Goal: Obtain resource: Download file/media

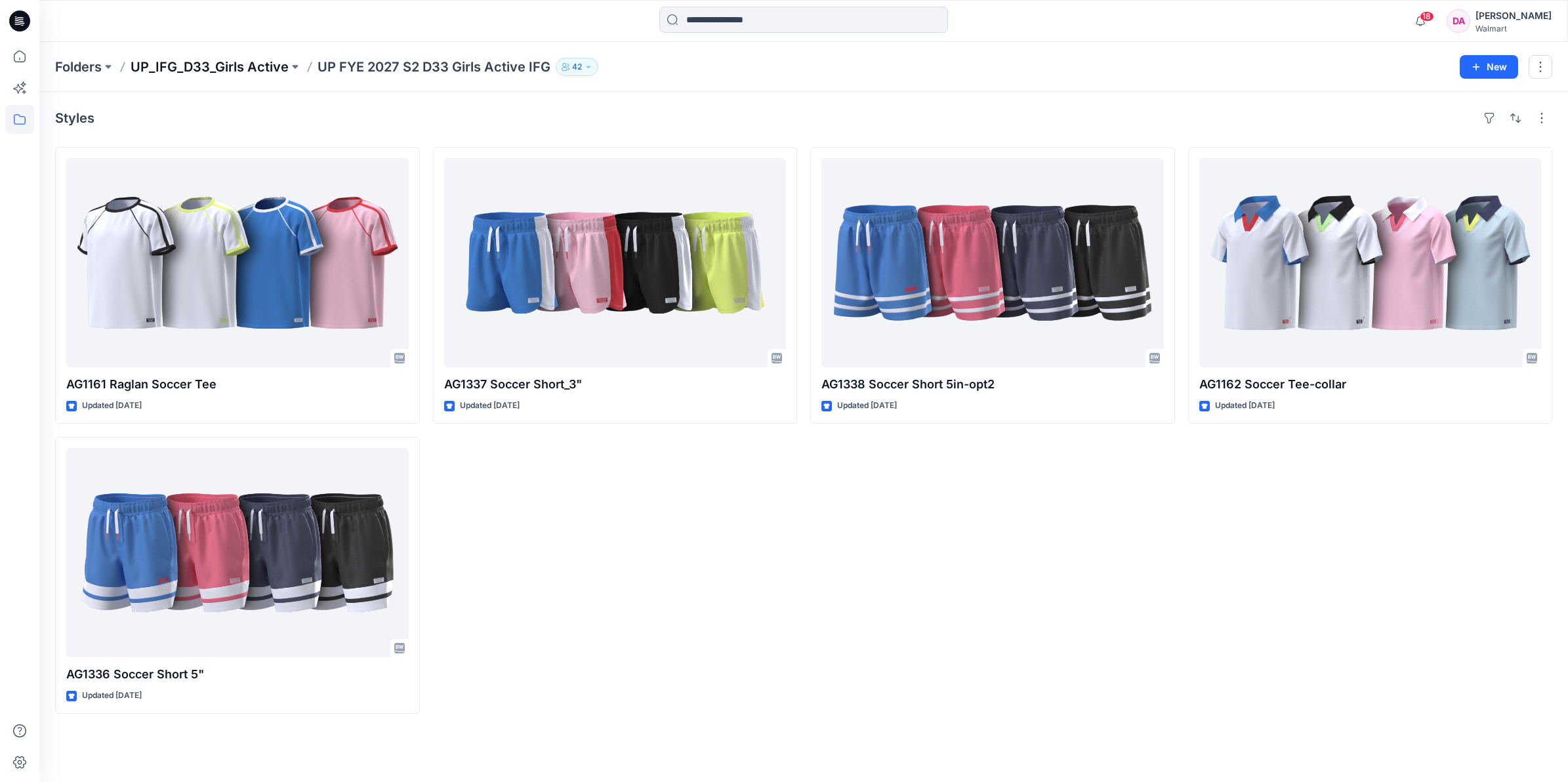
click at [266, 69] on p "UP_IFG_D33_Girls Active" at bounding box center [210, 67] width 158 height 19
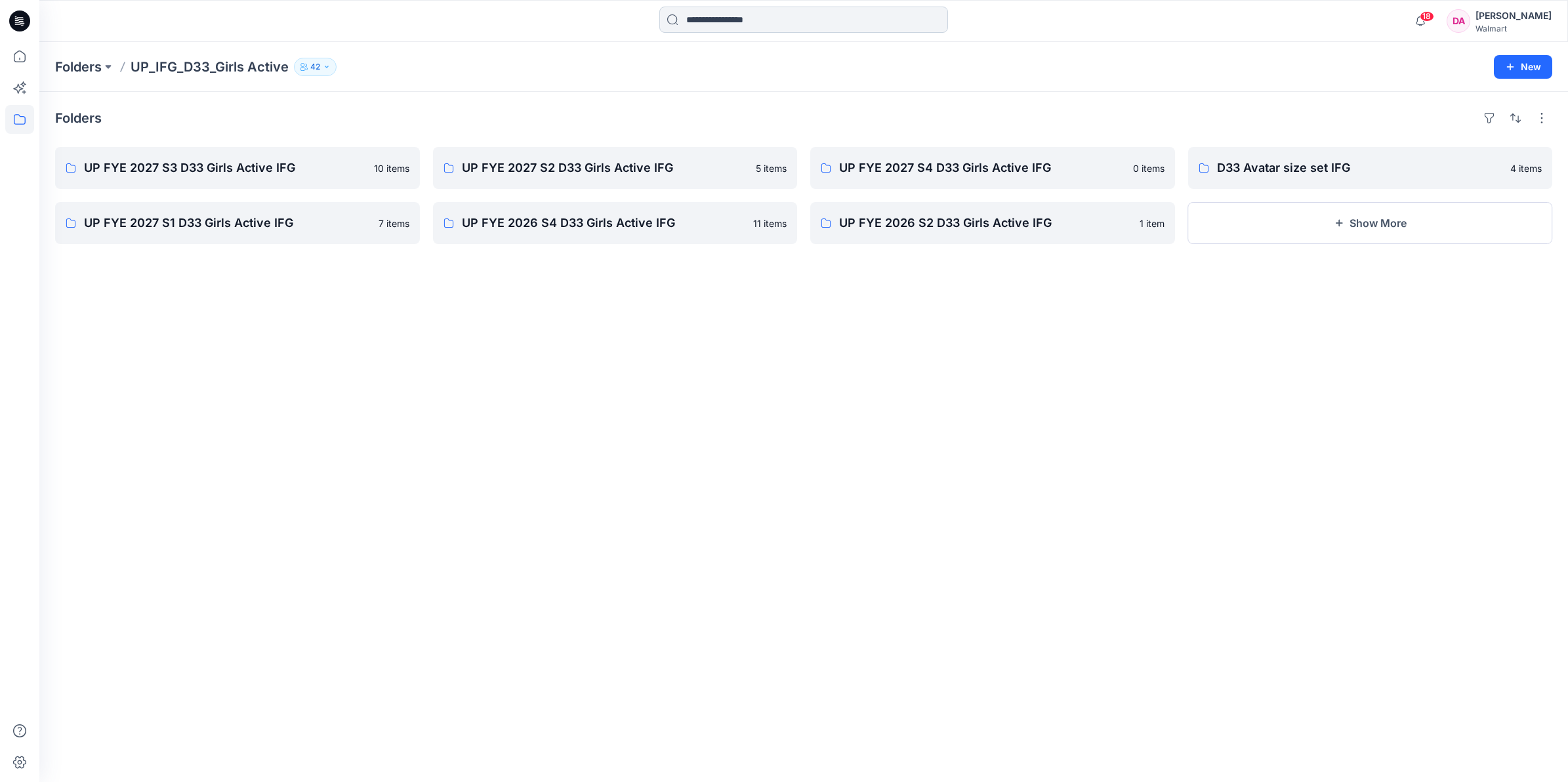
click at [732, 27] on input at bounding box center [804, 19] width 288 height 26
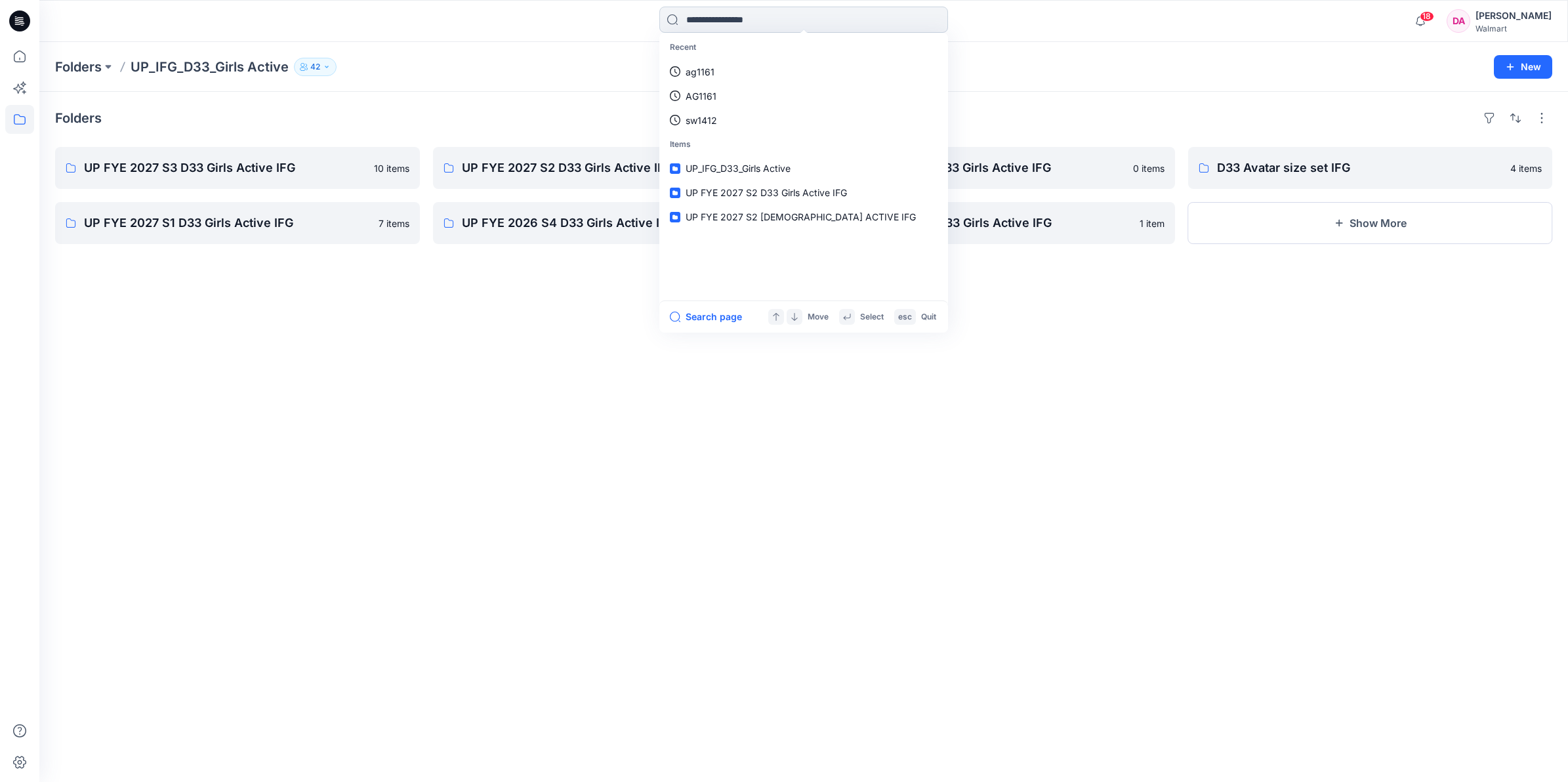
click at [732, 27] on input at bounding box center [804, 19] width 288 height 26
type input "********"
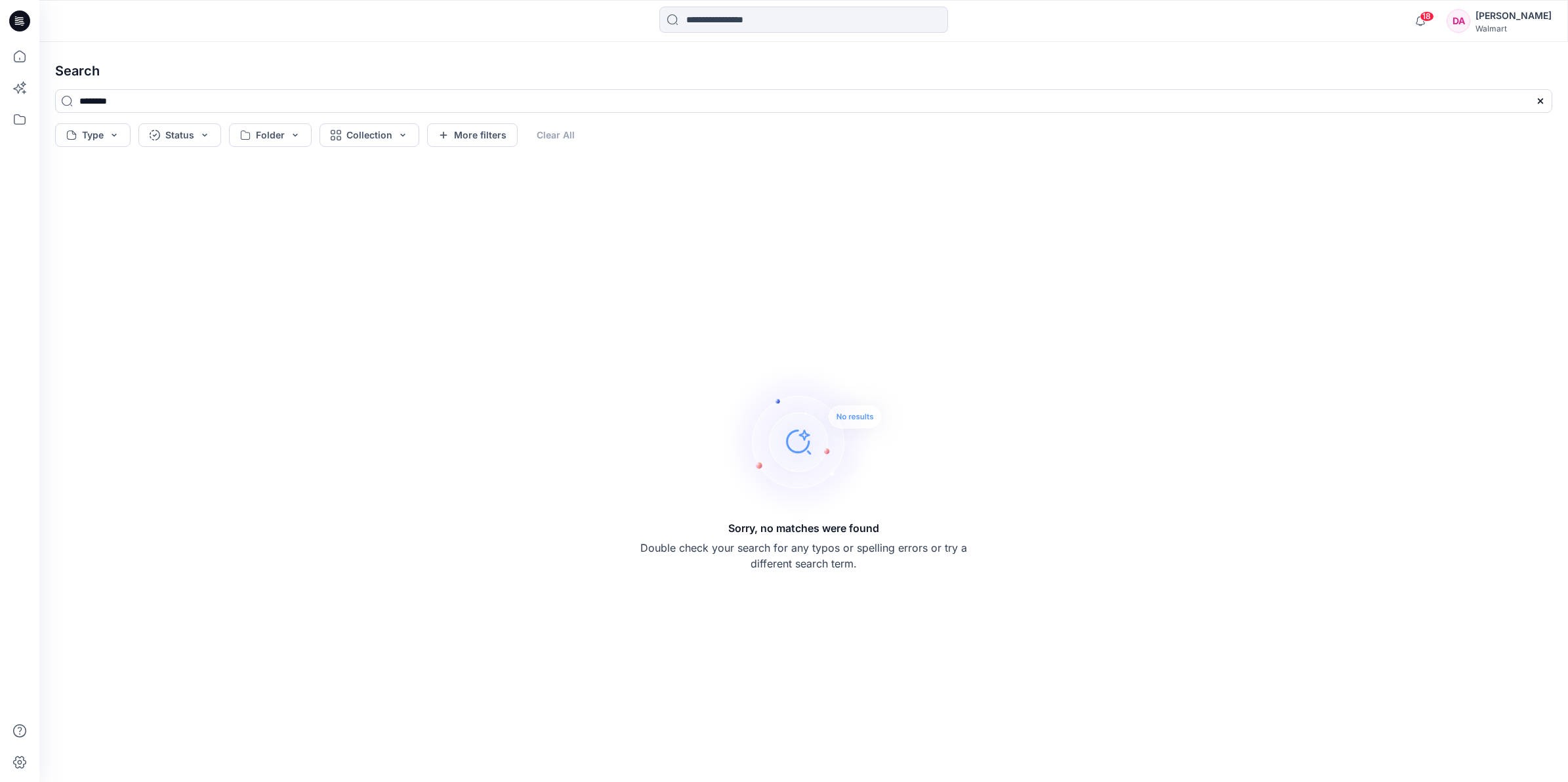
drag, startPoint x: 17, startPoint y: 20, endPoint x: 18, endPoint y: 31, distance: 11.0
click at [17, 20] on icon at bounding box center [17, 20] width 4 height 1
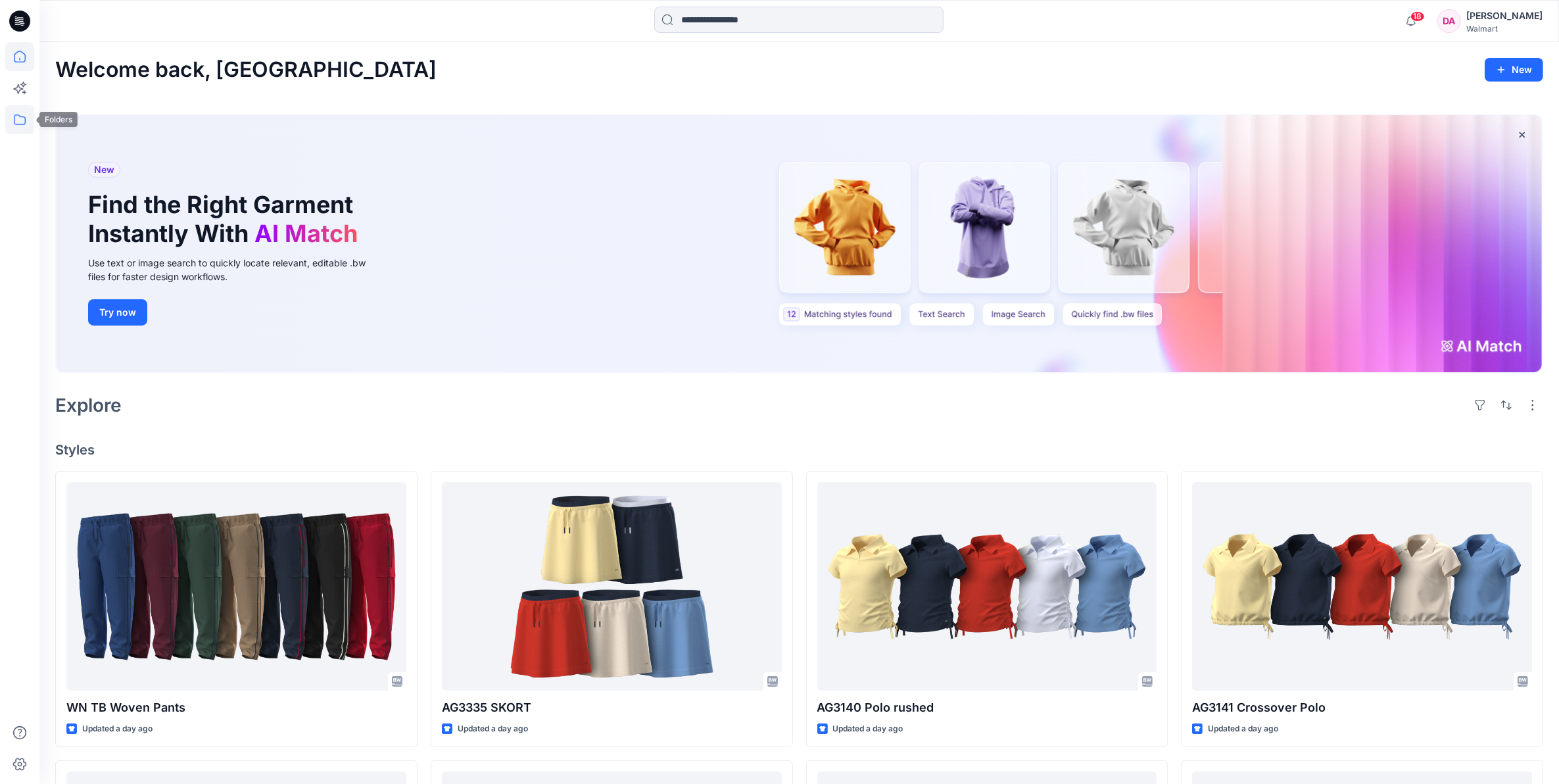
click at [17, 125] on icon at bounding box center [19, 119] width 29 height 29
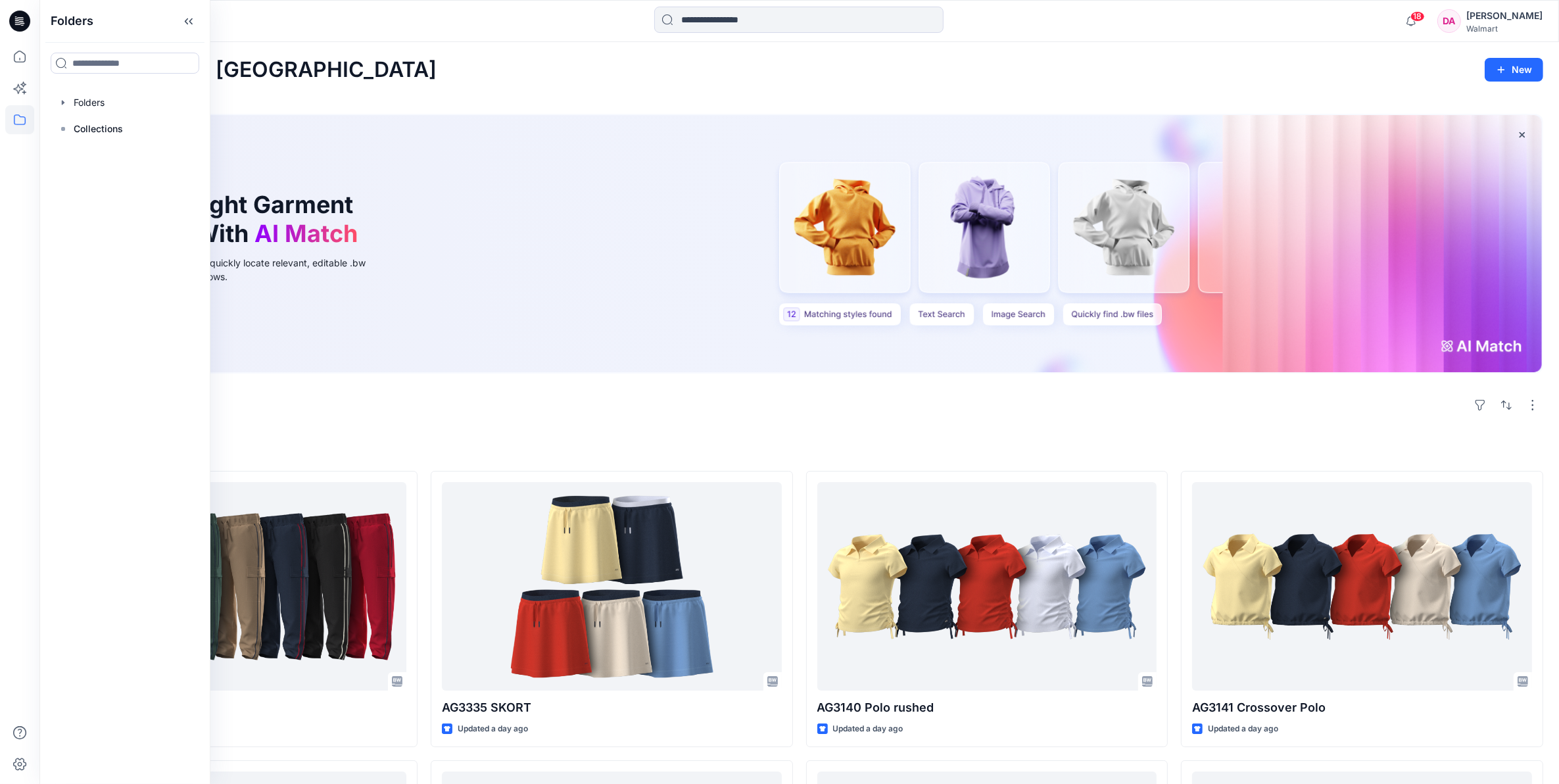
click at [454, 74] on div "Welcome back, Dilnashin New" at bounding box center [800, 70] width 1488 height 24
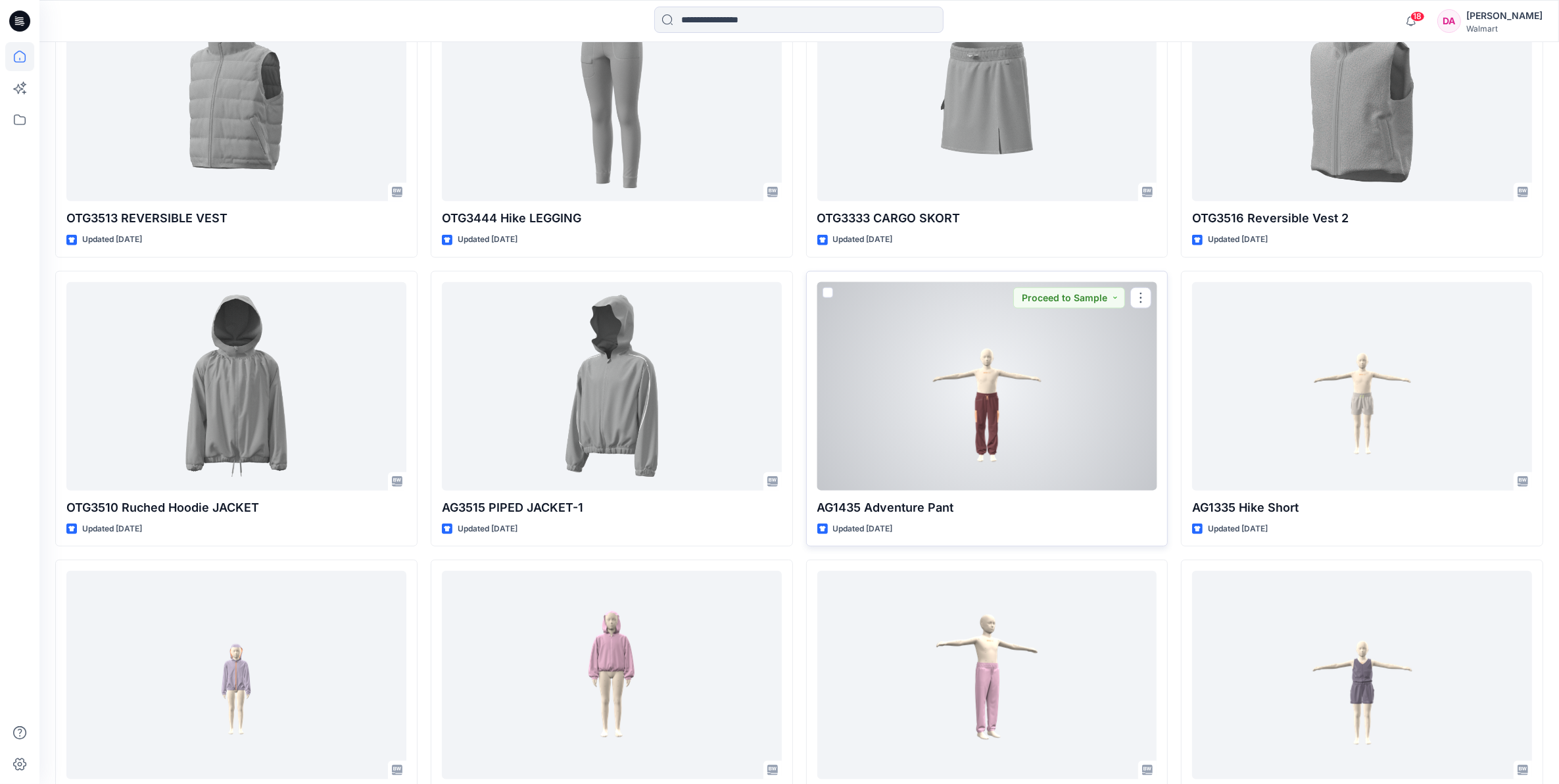
scroll to position [1880, 0]
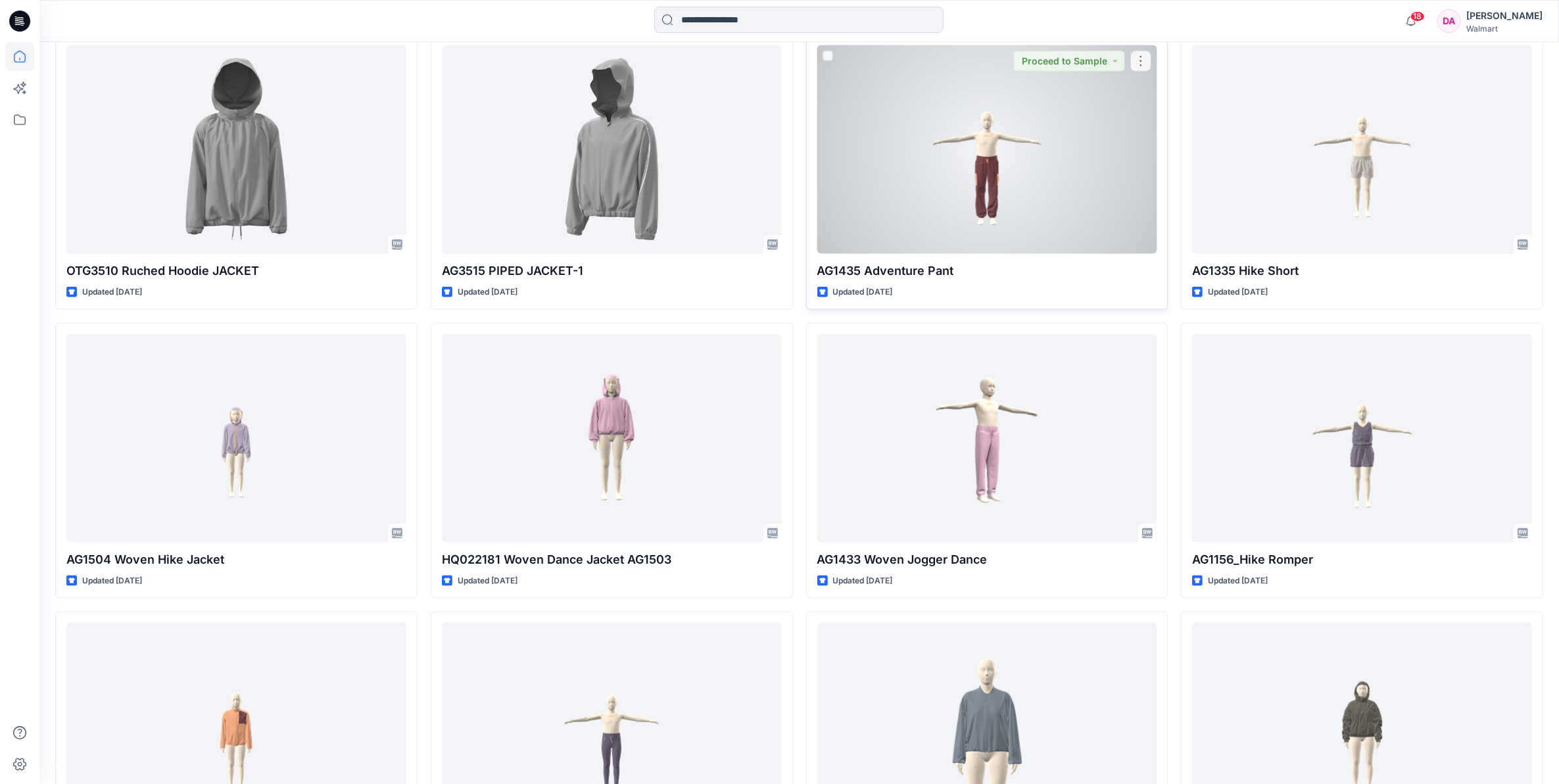
click at [1016, 197] on div at bounding box center [988, 150] width 340 height 209
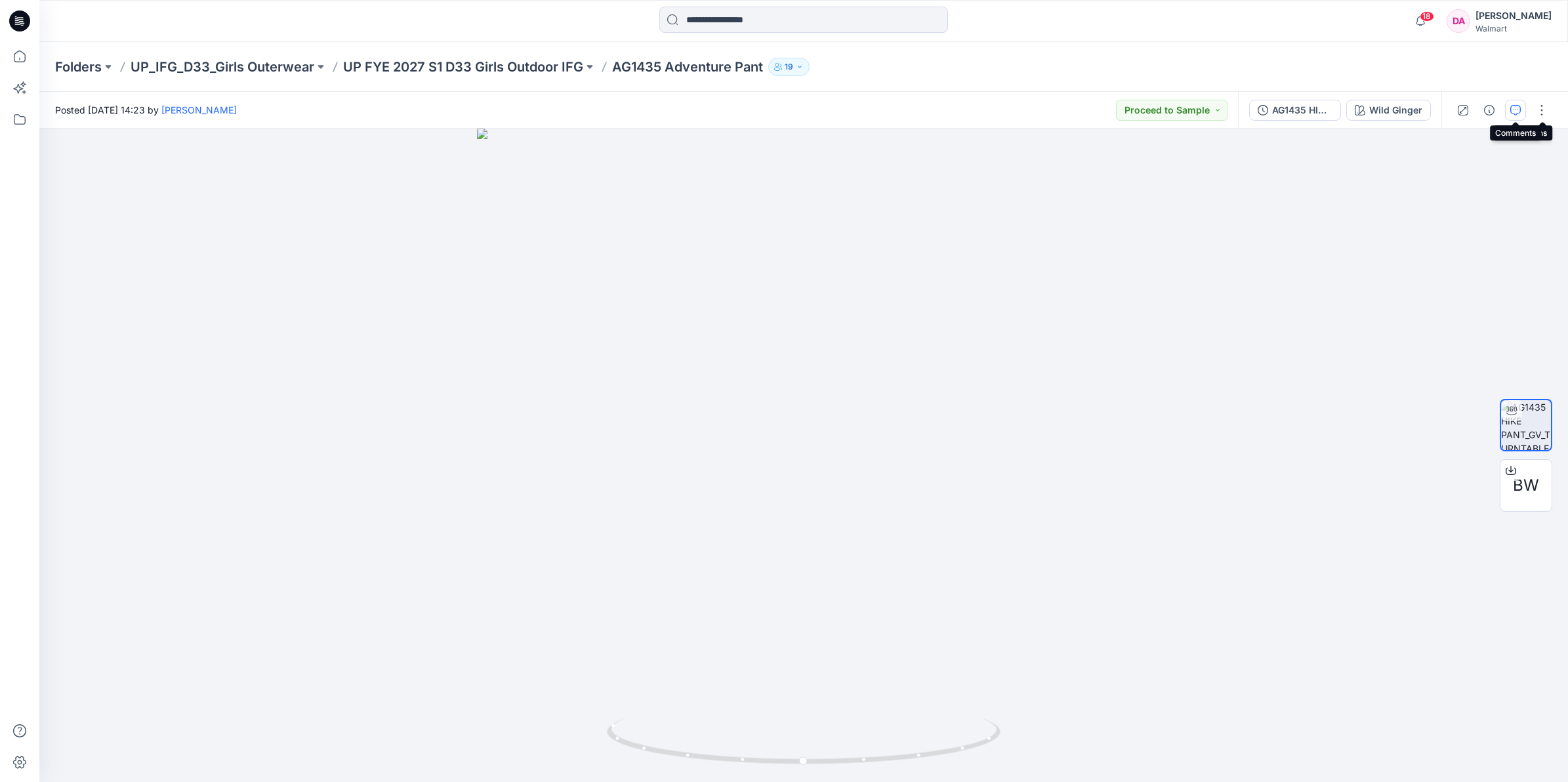
click at [1510, 116] on button "button" at bounding box center [1515, 109] width 21 height 21
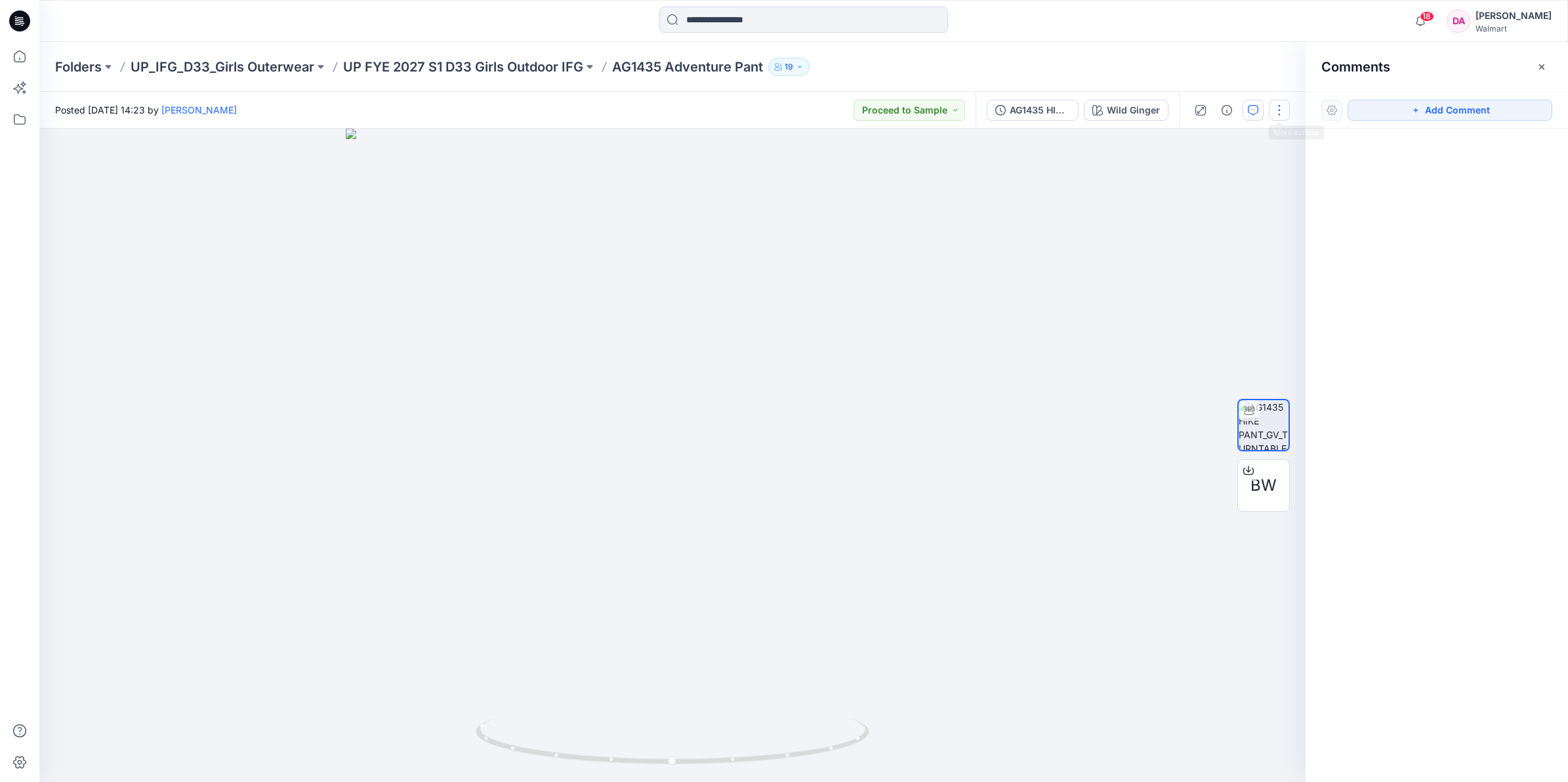
click at [1275, 107] on button "button" at bounding box center [1279, 109] width 21 height 21
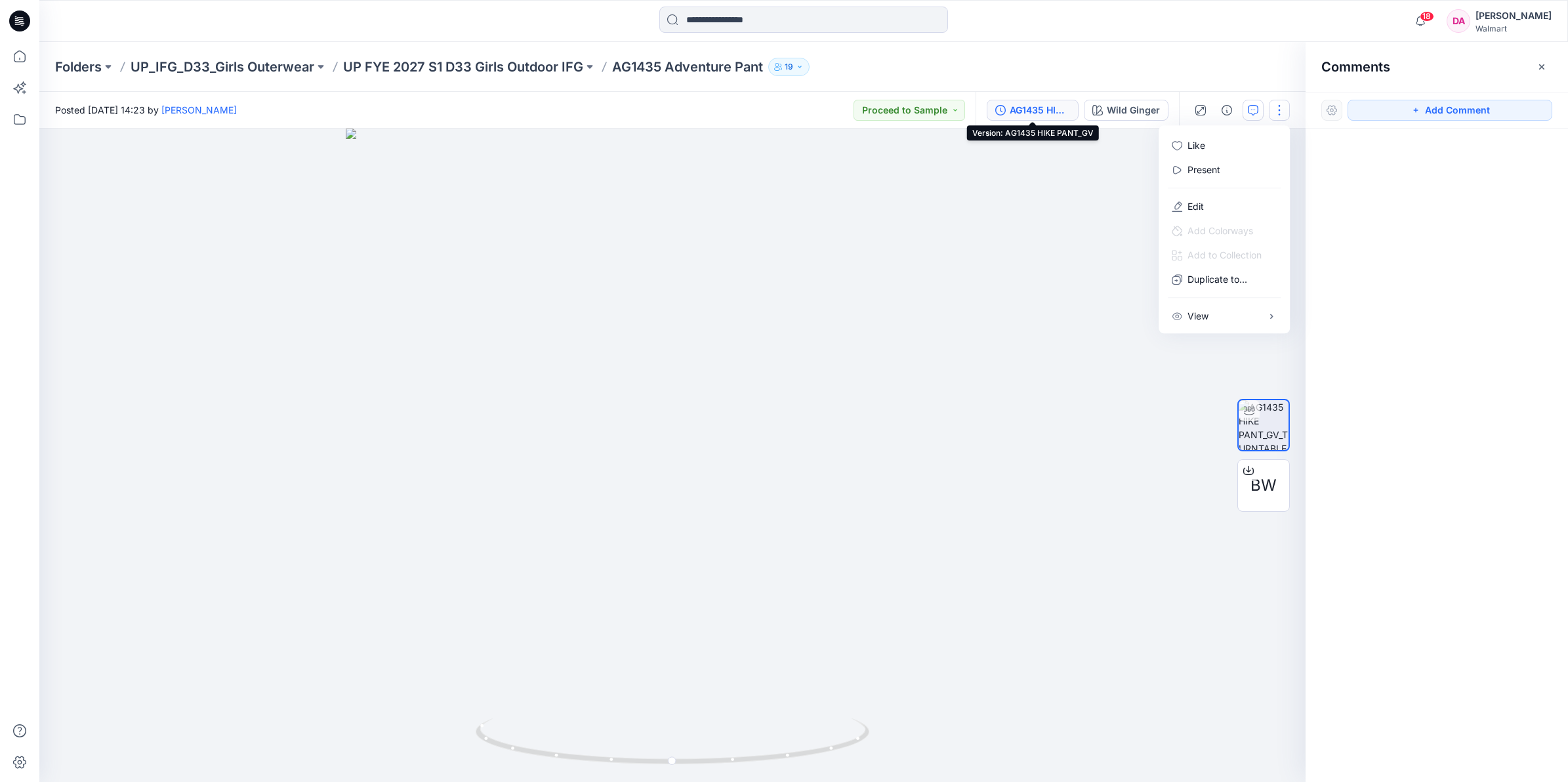
click at [999, 106] on icon "button" at bounding box center [1001, 110] width 11 height 11
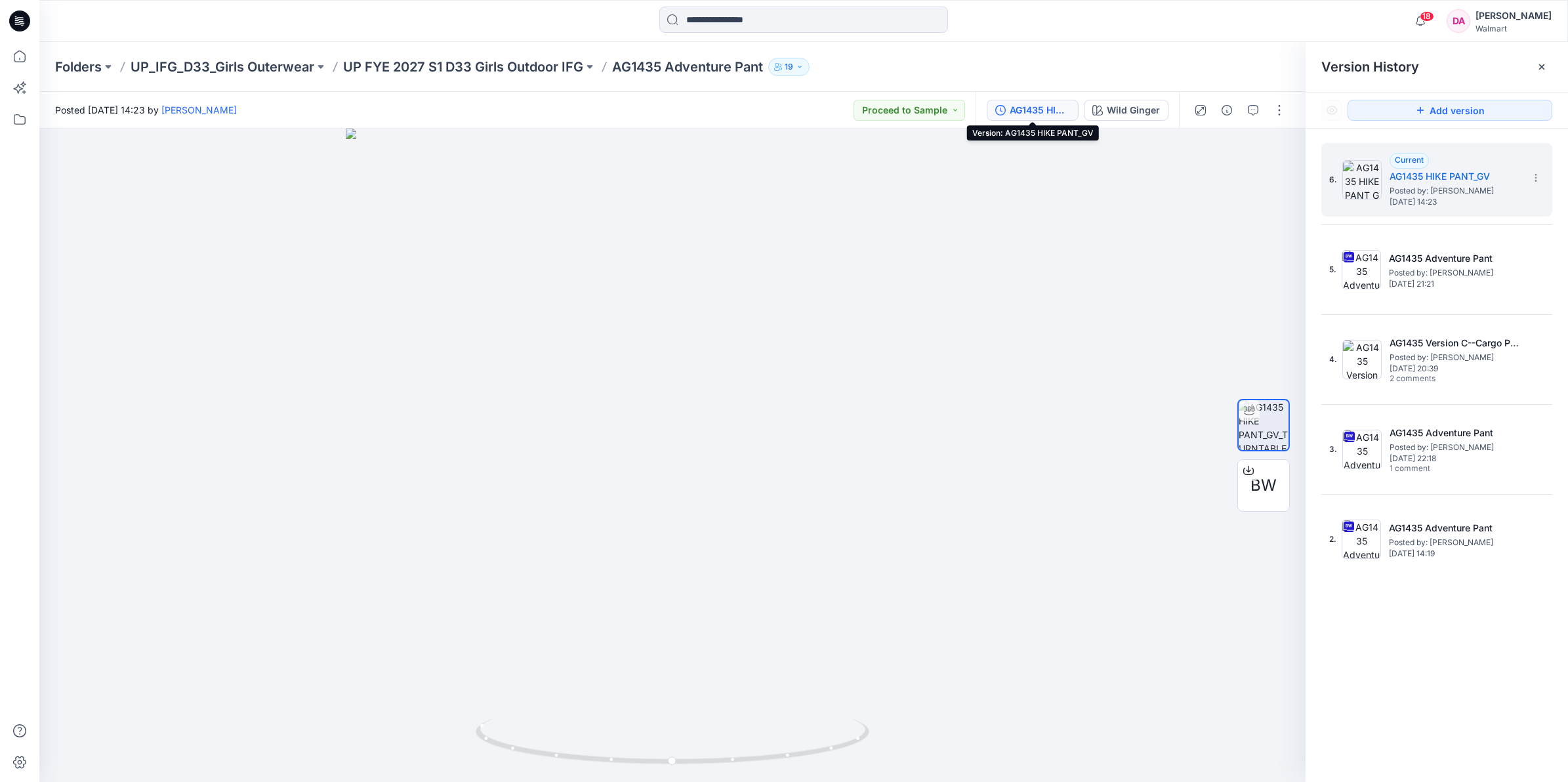
click at [1029, 115] on div "AG1435 HIKE PANT_GV" at bounding box center [1040, 110] width 60 height 15
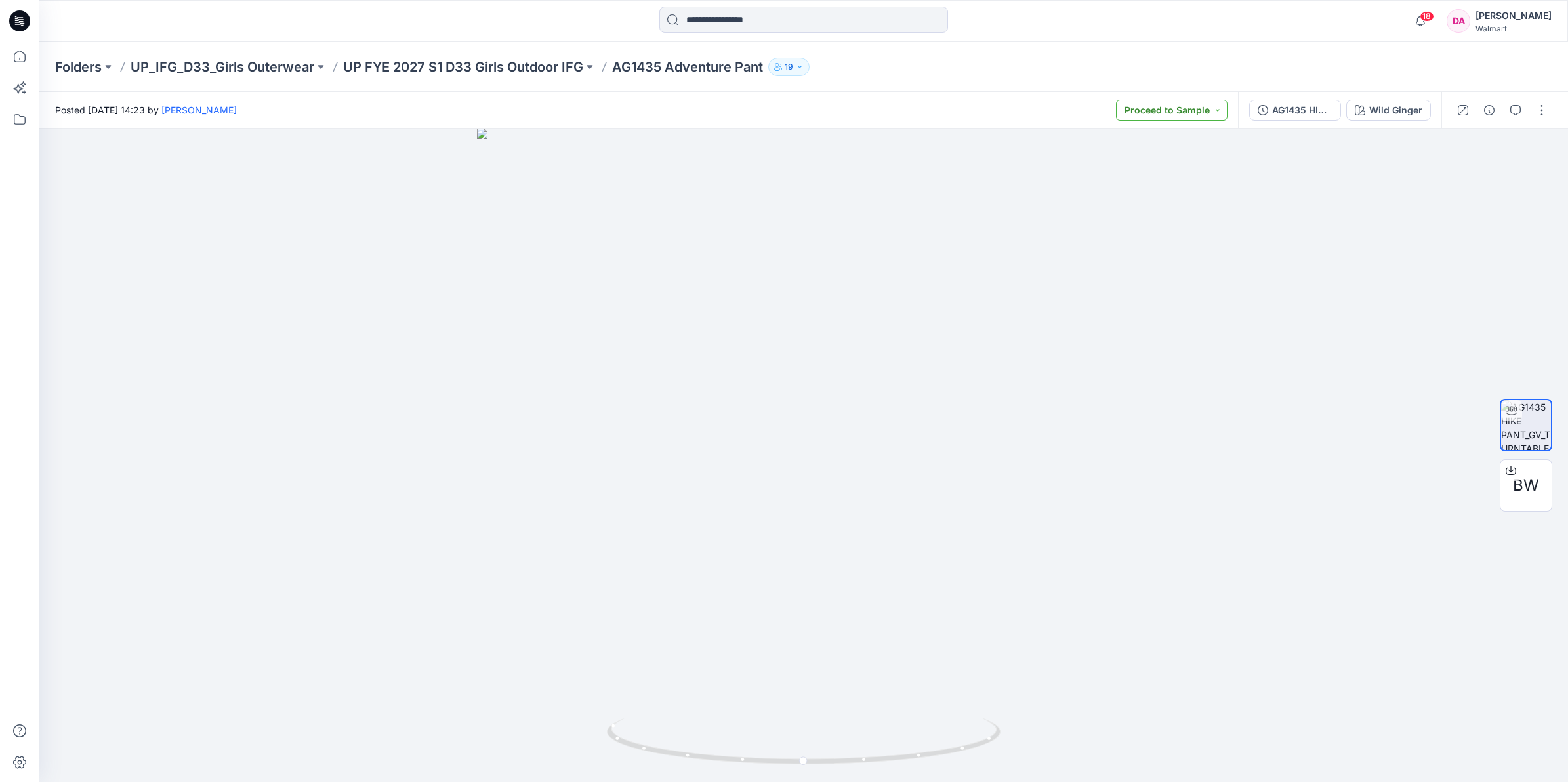
click at [1169, 113] on button "Proceed to Sample" at bounding box center [1171, 109] width 111 height 21
click at [957, 123] on div "Posted [DATE] 14:23 by [PERSON_NAME] Proceed to Sample Set Status *Revision Req…" at bounding box center [639, 110] width 1199 height 36
click at [1516, 109] on icon "button" at bounding box center [1515, 110] width 11 height 11
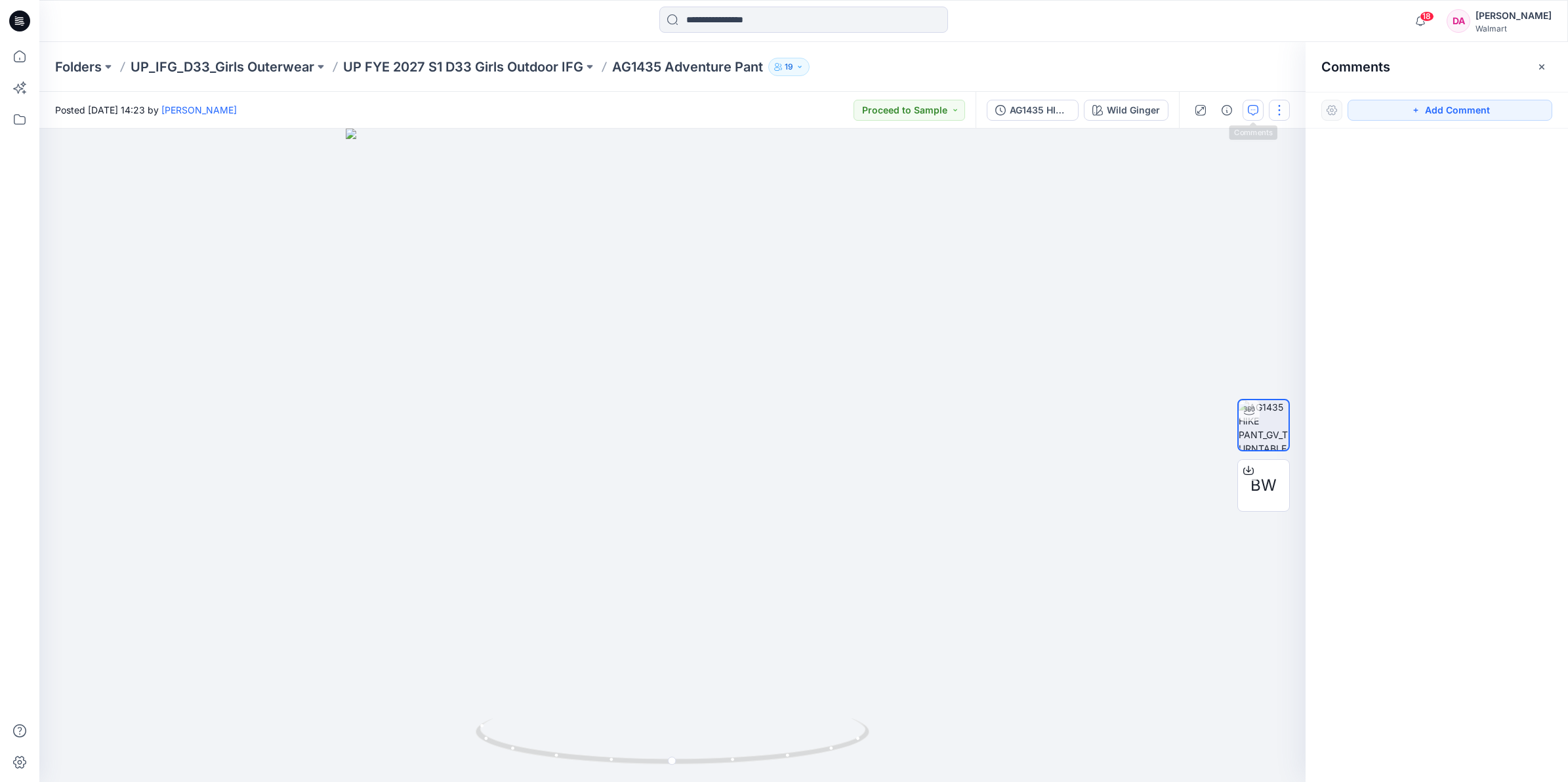
click at [1272, 111] on button "button" at bounding box center [1279, 109] width 21 height 21
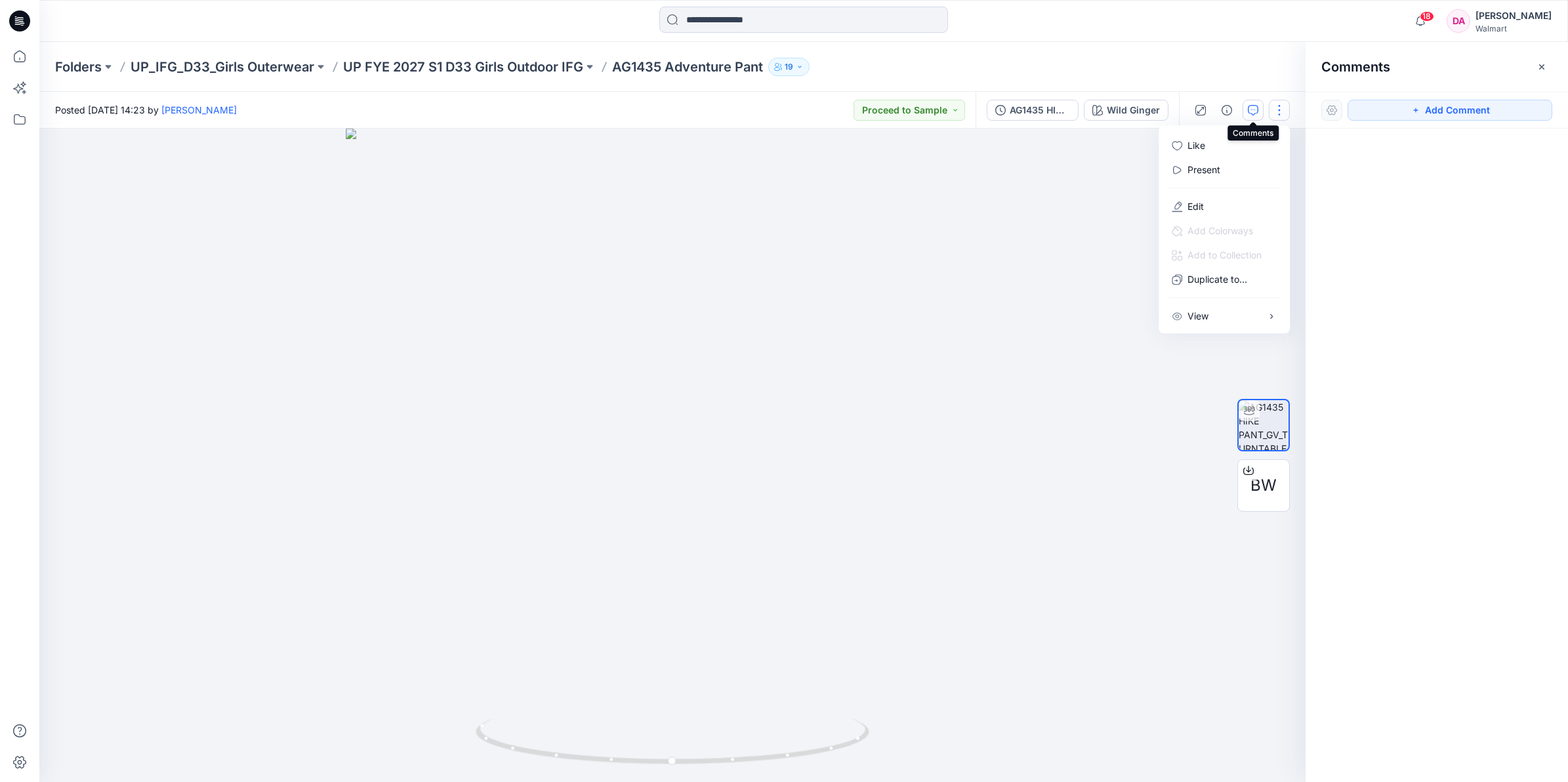
click at [1252, 108] on icon "button" at bounding box center [1253, 110] width 11 height 11
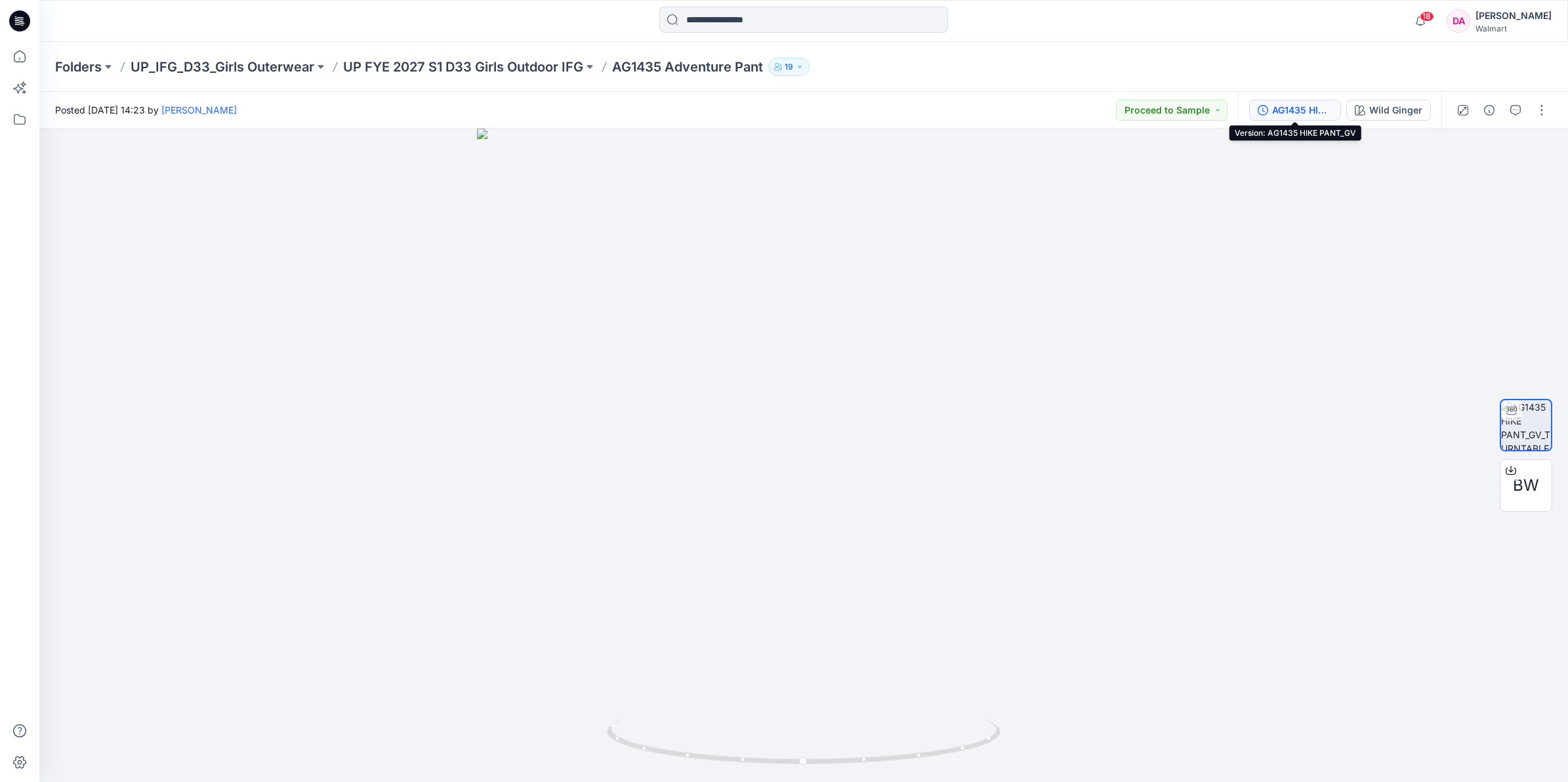
click at [1309, 113] on div "AG1435 HIKE PANT_GV" at bounding box center [1302, 110] width 60 height 15
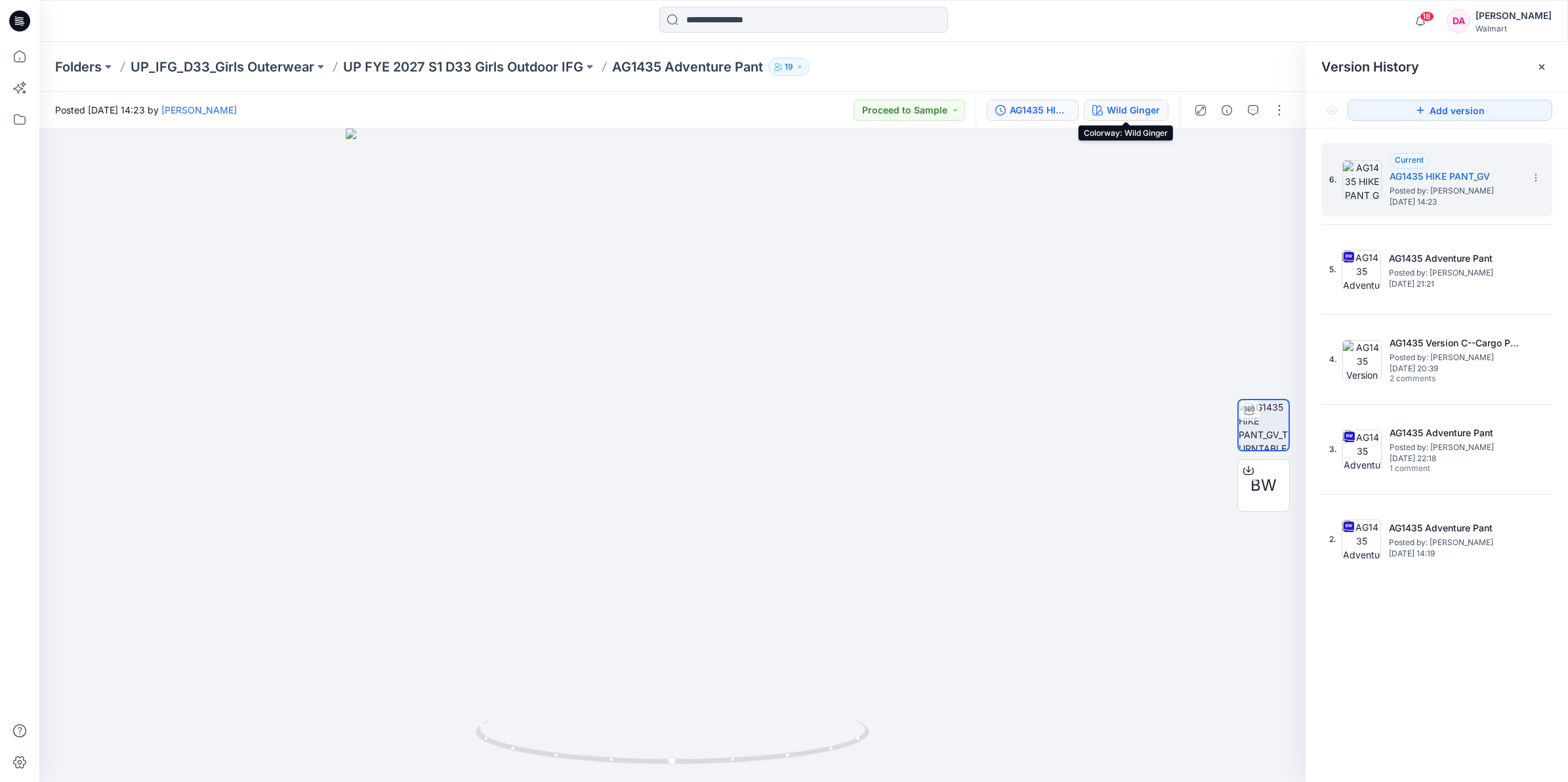
click at [1143, 111] on div "Wild Ginger" at bounding box center [1133, 110] width 53 height 15
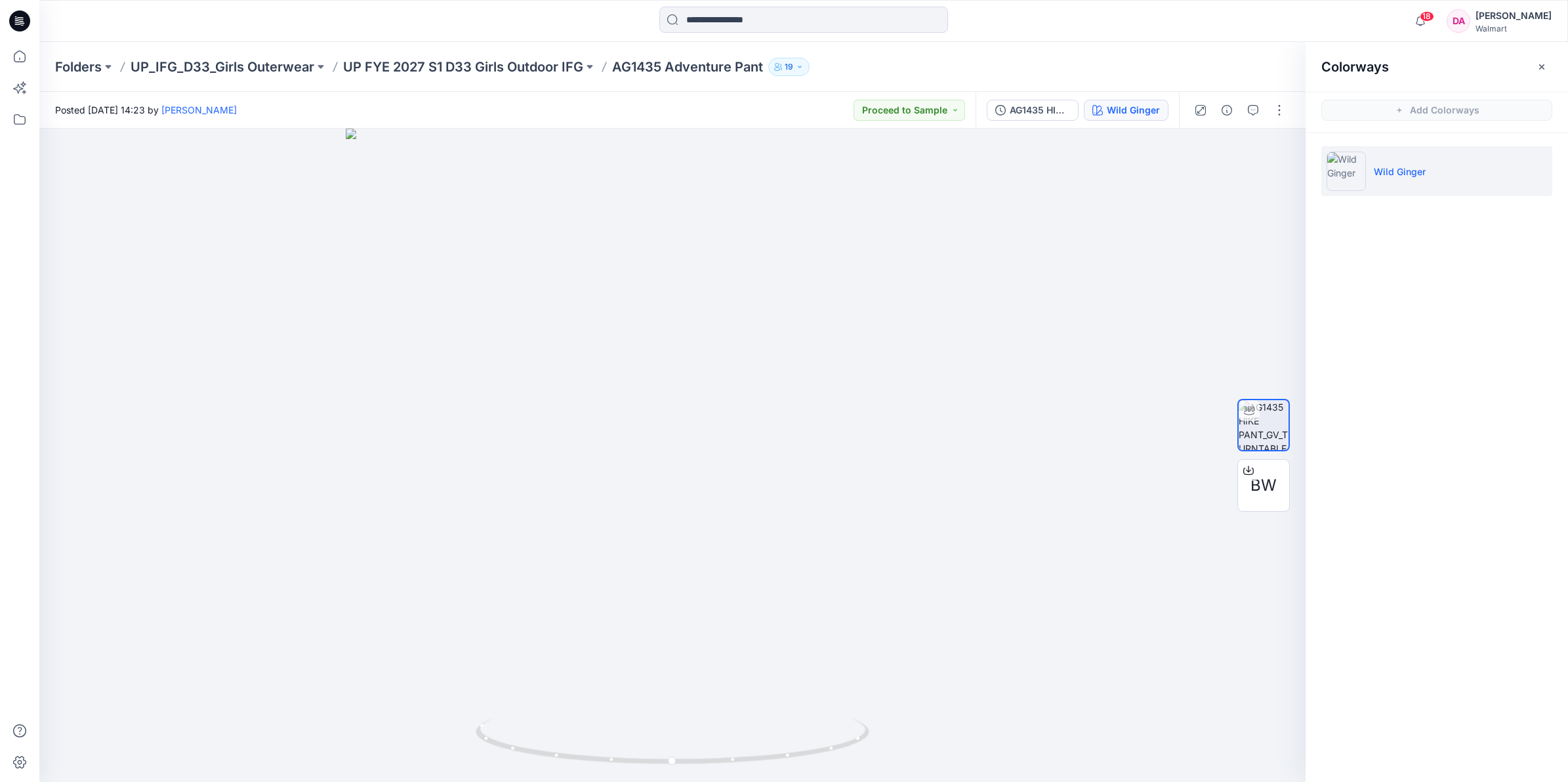
click at [1447, 178] on li "Wild Ginger" at bounding box center [1436, 171] width 231 height 50
click at [1282, 506] on div "BW" at bounding box center [1264, 485] width 53 height 53
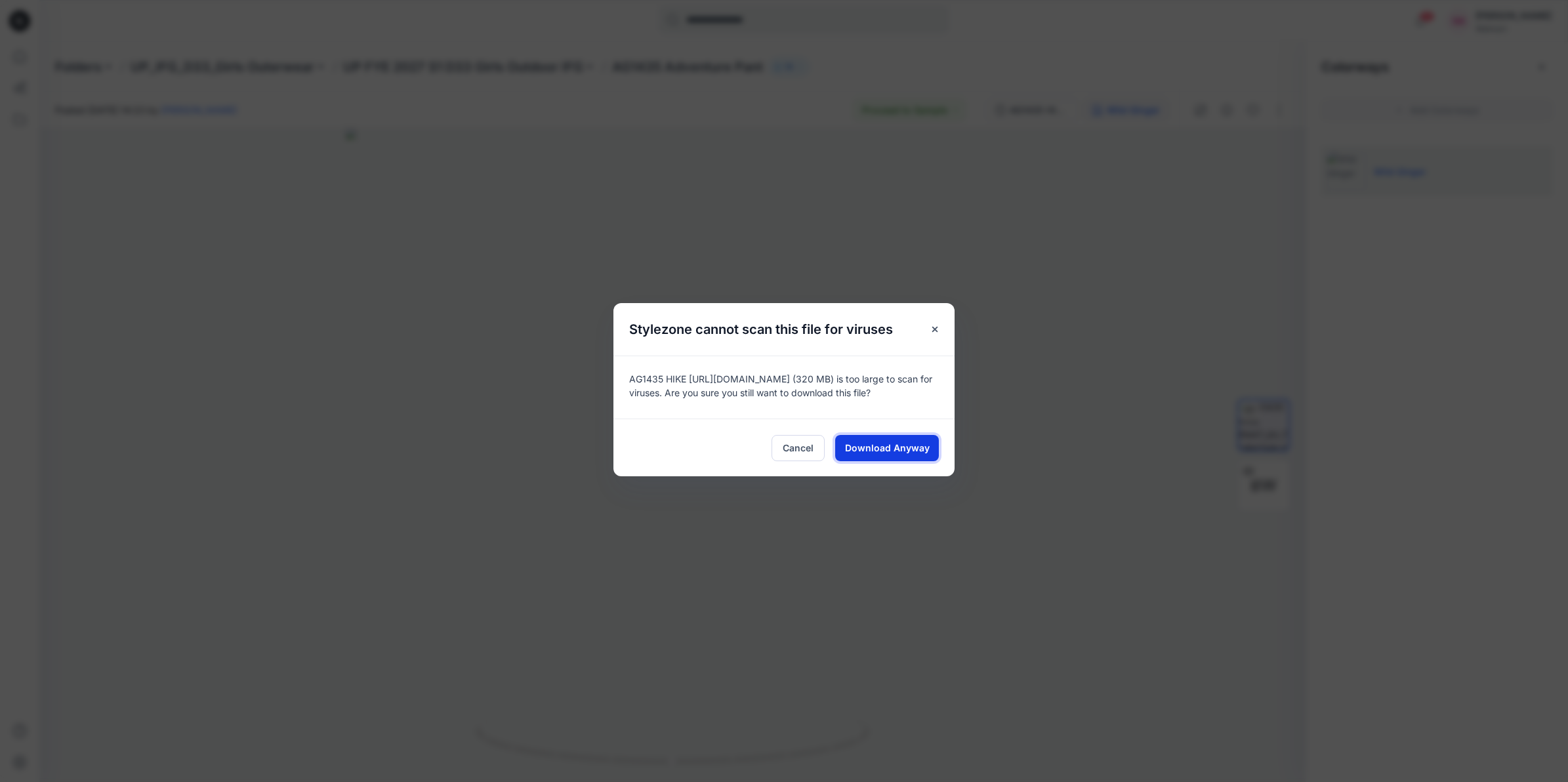
click at [898, 444] on span "Download Anyway" at bounding box center [887, 447] width 85 height 14
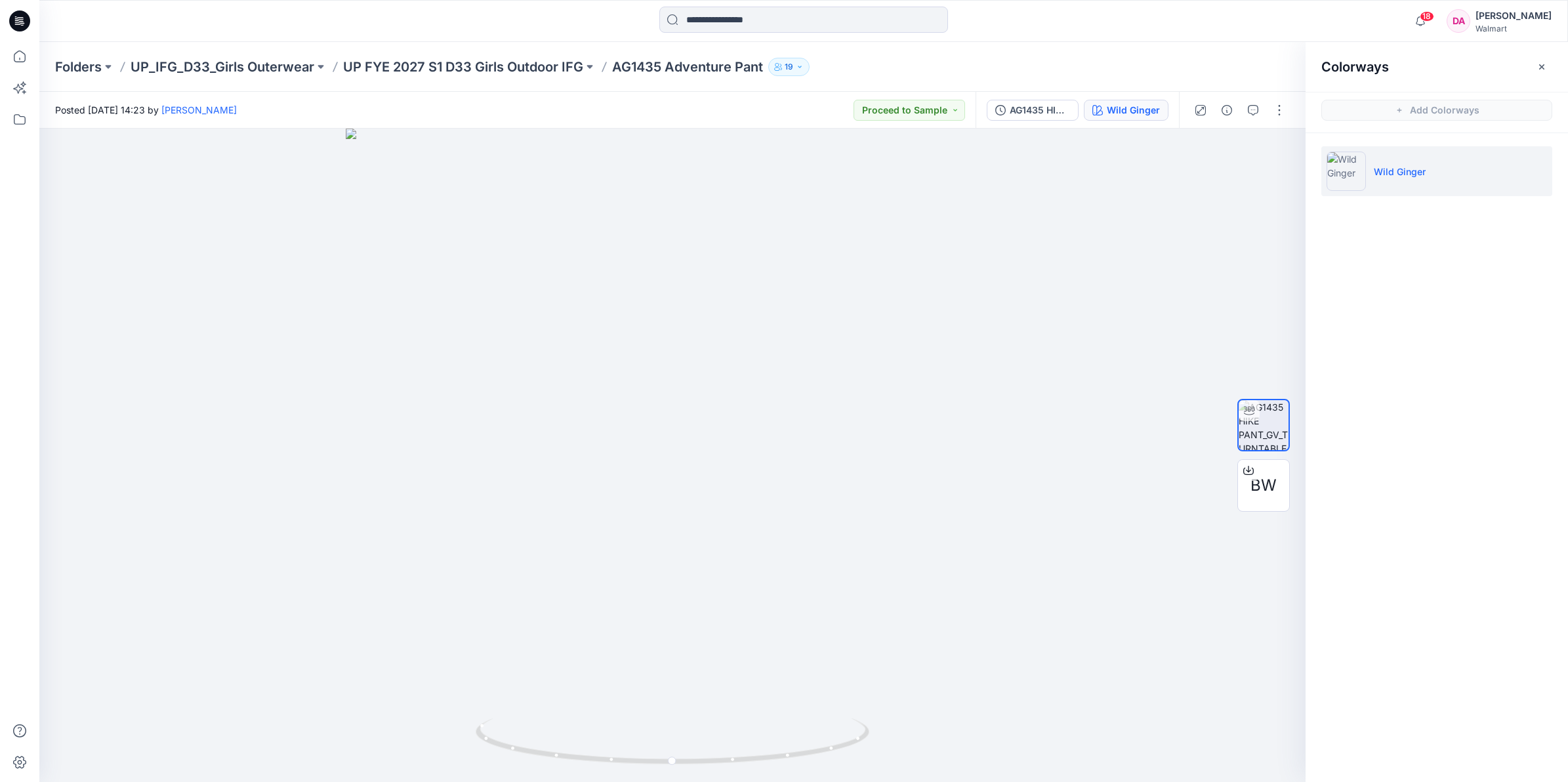
click at [1073, 72] on div "Folders UP_IFG_D33_Girls Outerwear UP FYE 2027 S1 D33 Girls Outdoor IFG AG1435 …" at bounding box center [752, 67] width 1394 height 19
click at [1252, 109] on icon "button" at bounding box center [1253, 110] width 11 height 11
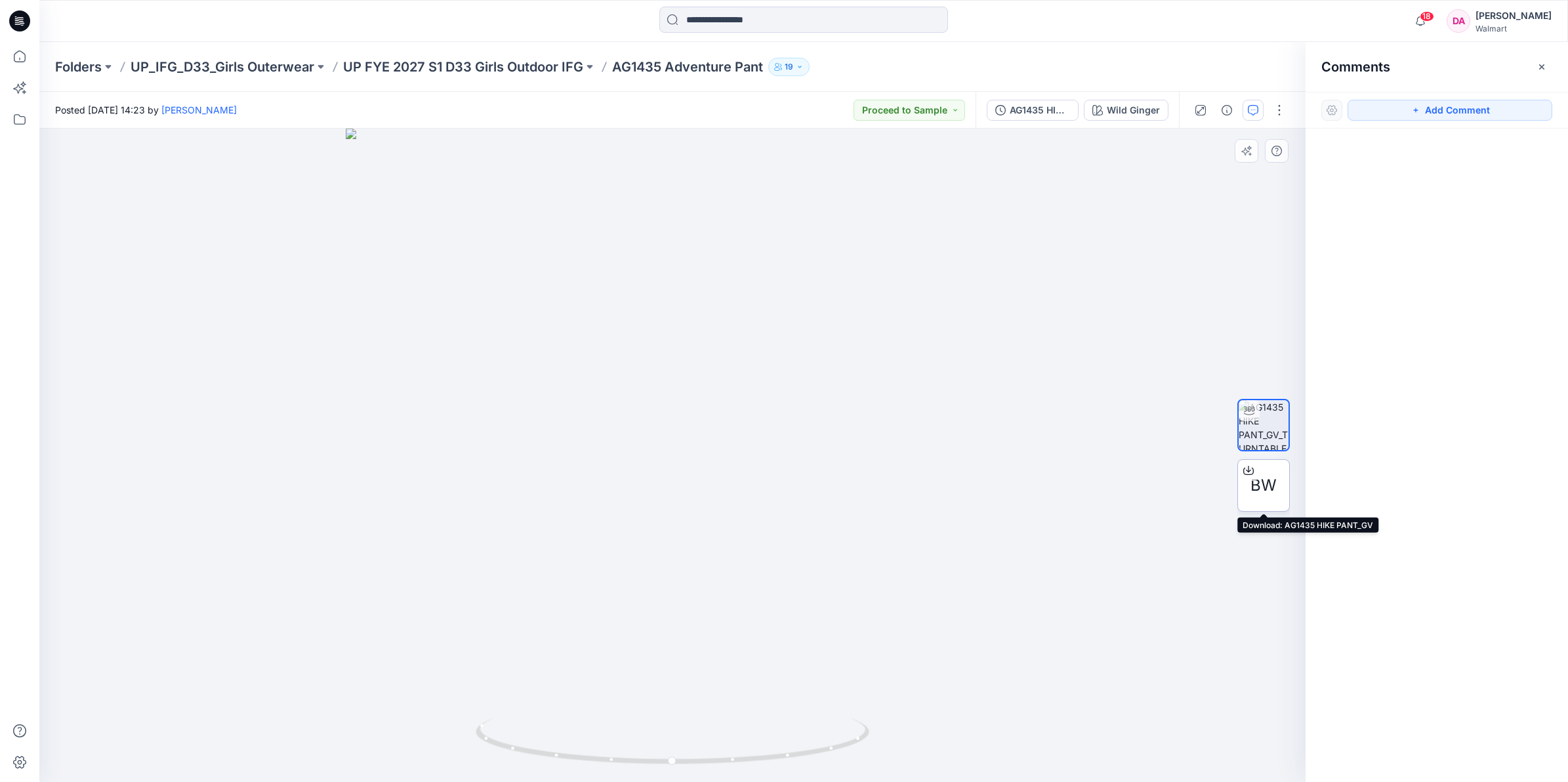
click at [1274, 498] on div "BW" at bounding box center [1264, 485] width 53 height 53
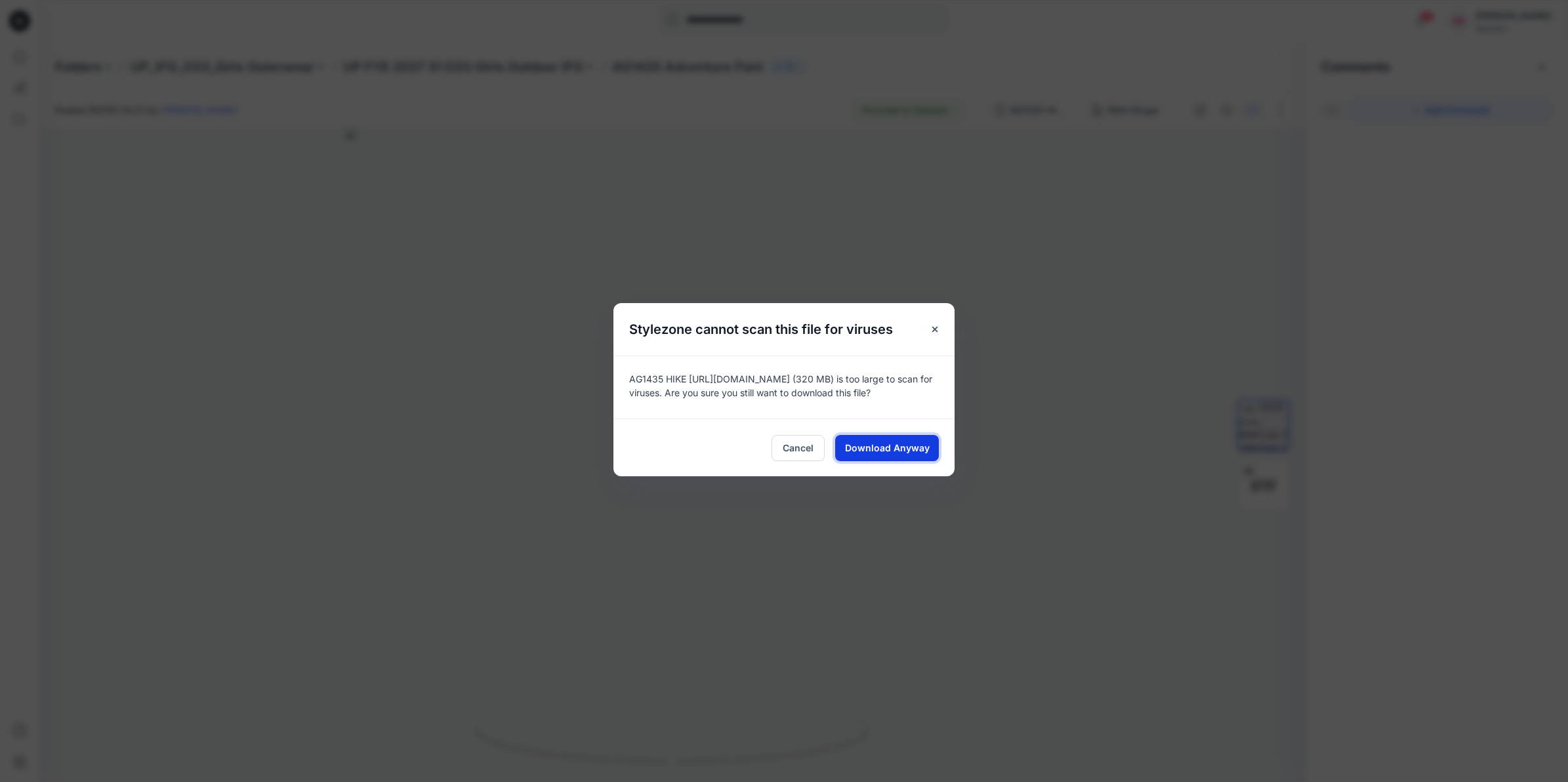
click at [896, 443] on span "Download Anyway" at bounding box center [887, 447] width 85 height 14
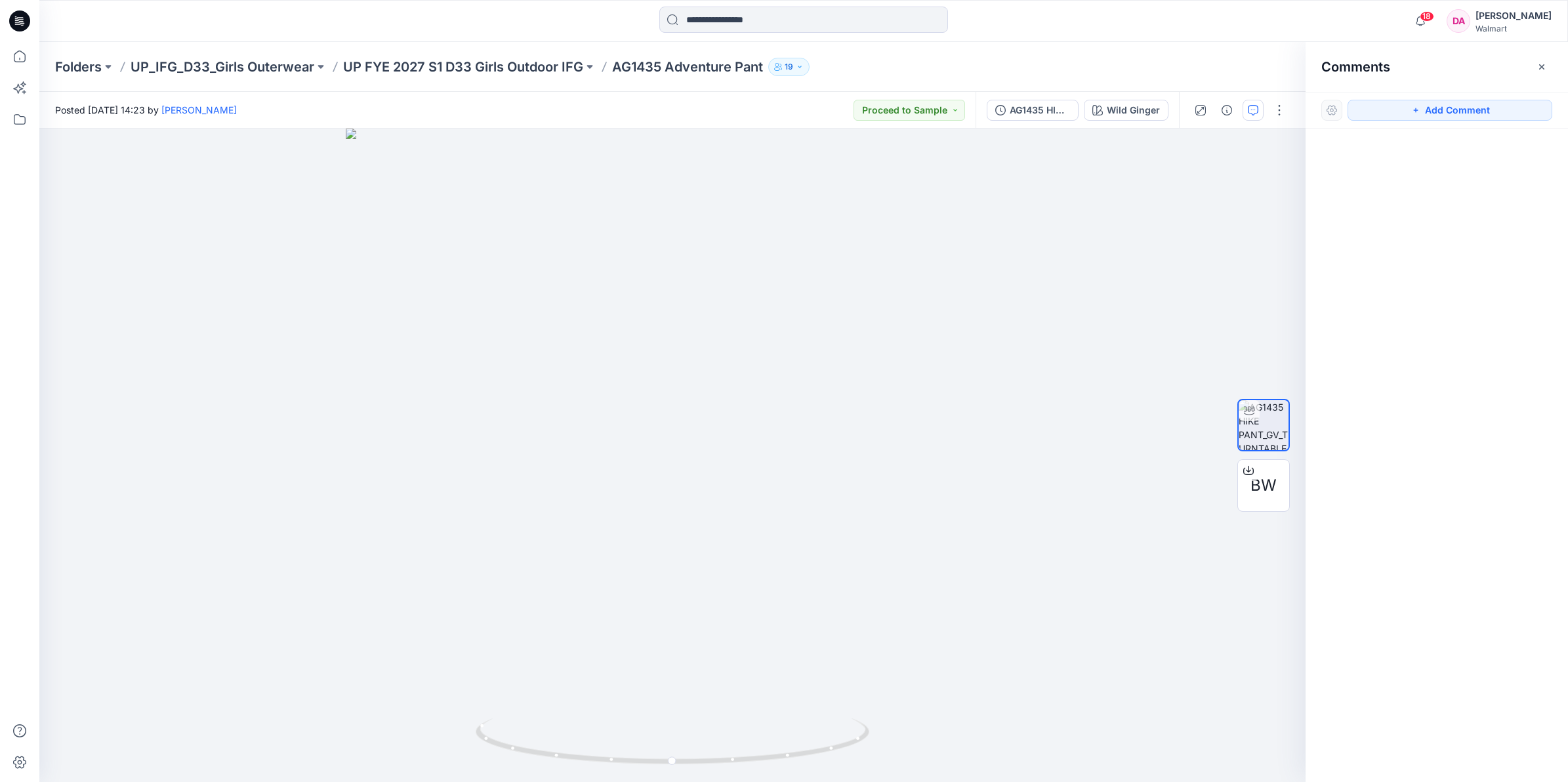
click at [795, 67] on button "19" at bounding box center [789, 67] width 41 height 19
click at [1001, 51] on div "Folders UP_IFG_D33_Girls Outerwear UP FYE 2027 S1 D33 Girls Outdoor IFG AG1435 …" at bounding box center [804, 67] width 1529 height 50
click at [1253, 105] on icon "button" at bounding box center [1253, 110] width 11 height 11
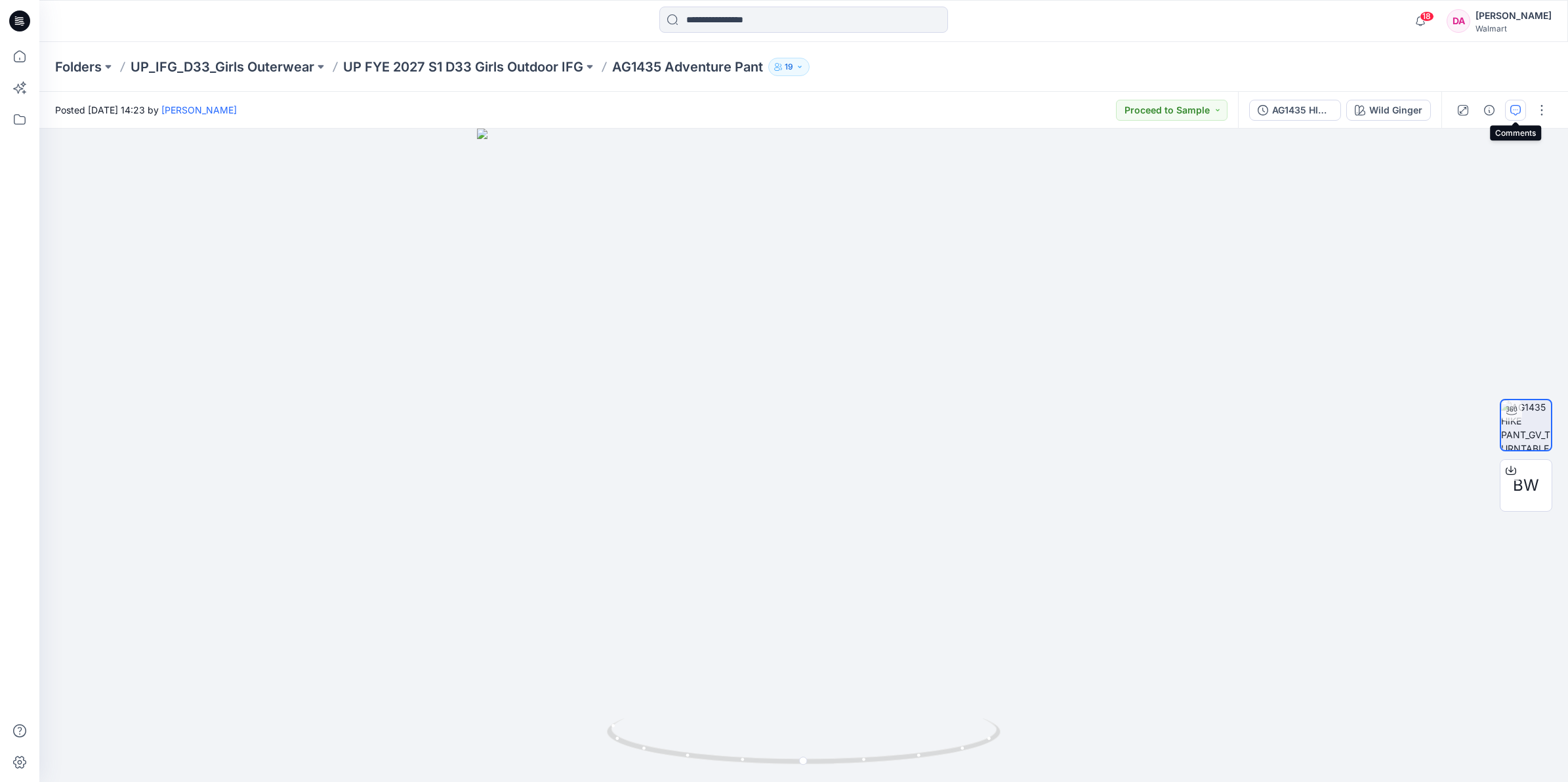
click at [1510, 106] on icon "button" at bounding box center [1515, 110] width 11 height 11
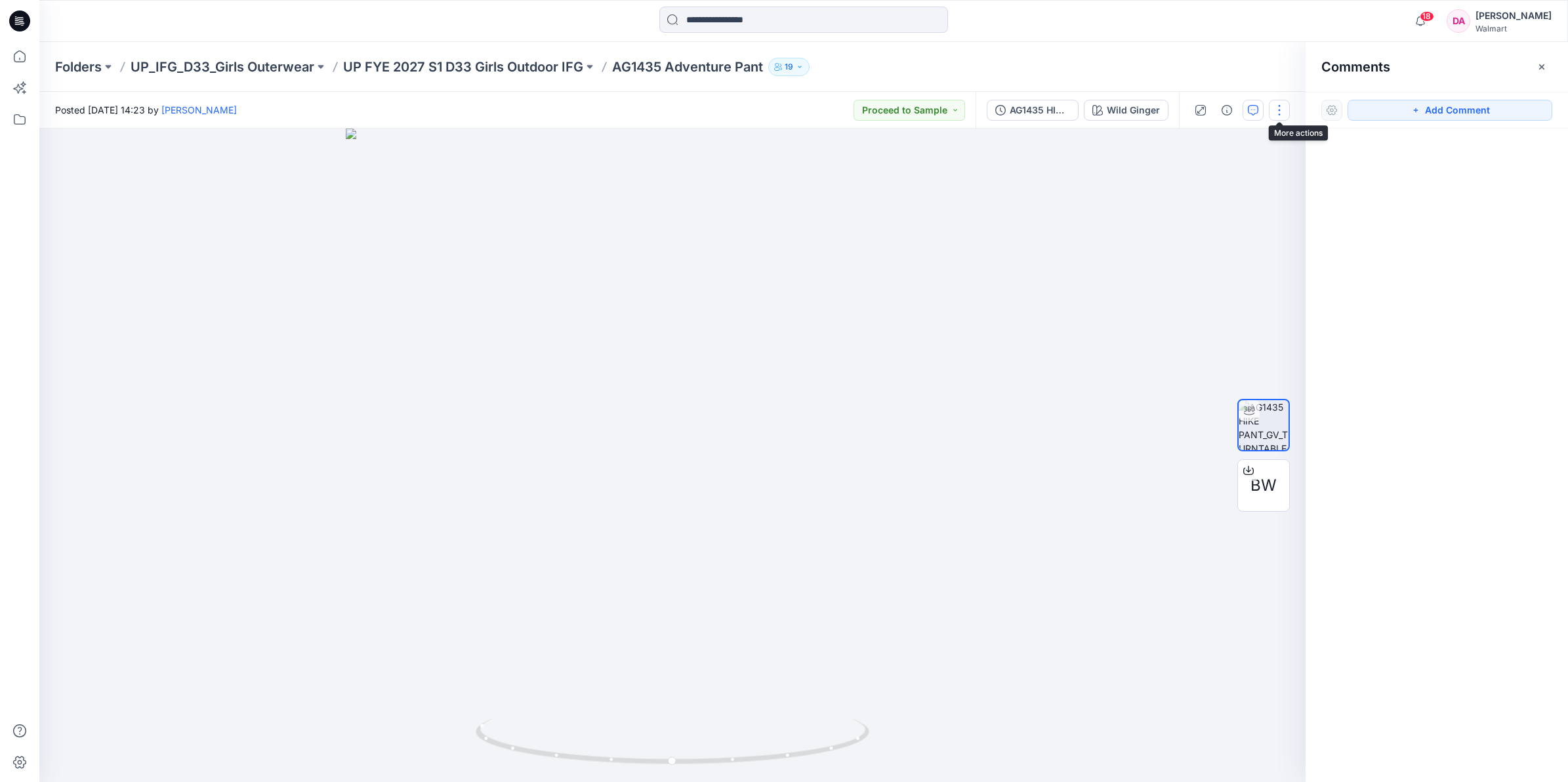
click at [1278, 112] on button "button" at bounding box center [1279, 109] width 21 height 21
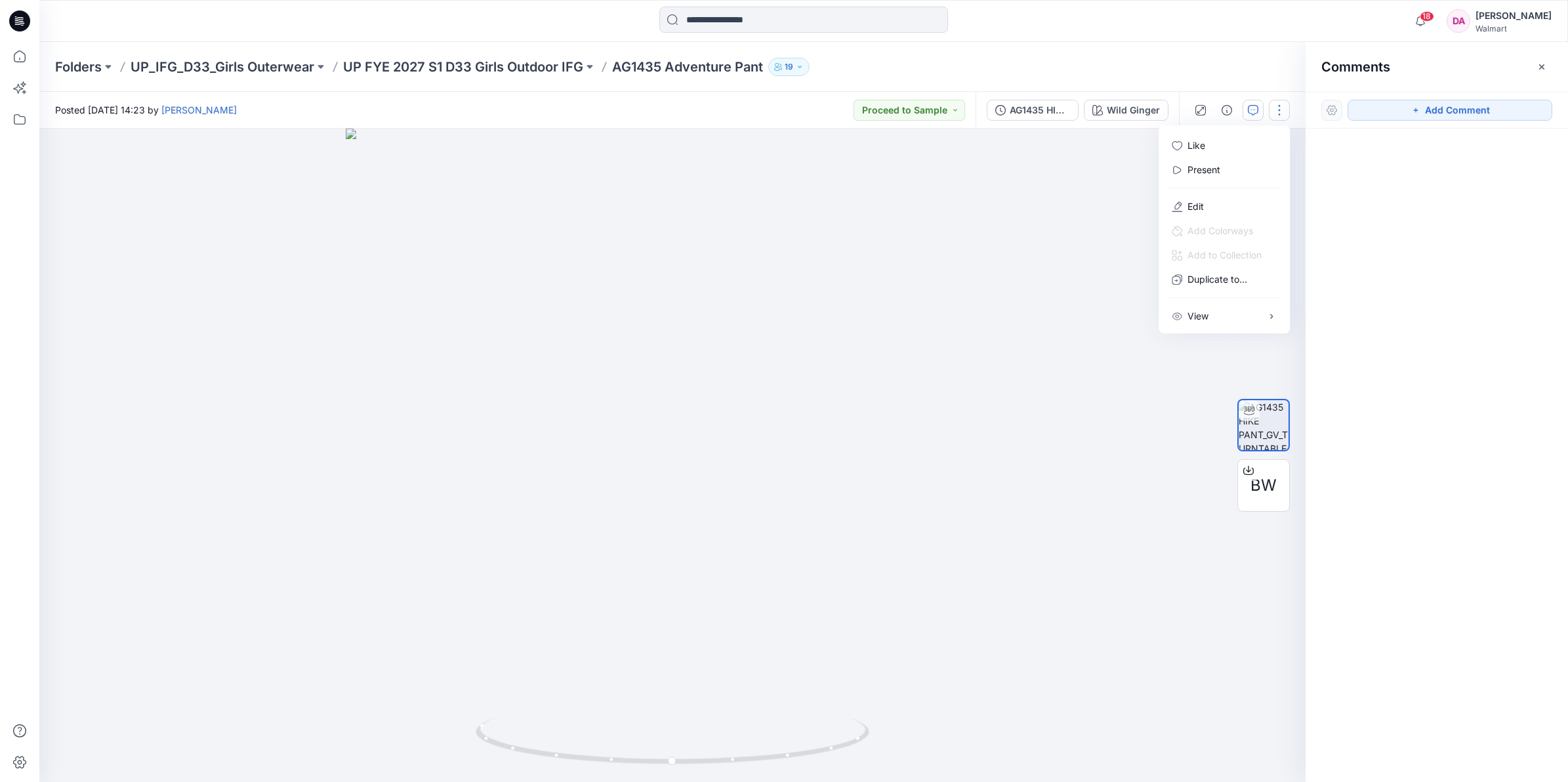
click at [1278, 112] on button "button" at bounding box center [1279, 109] width 21 height 21
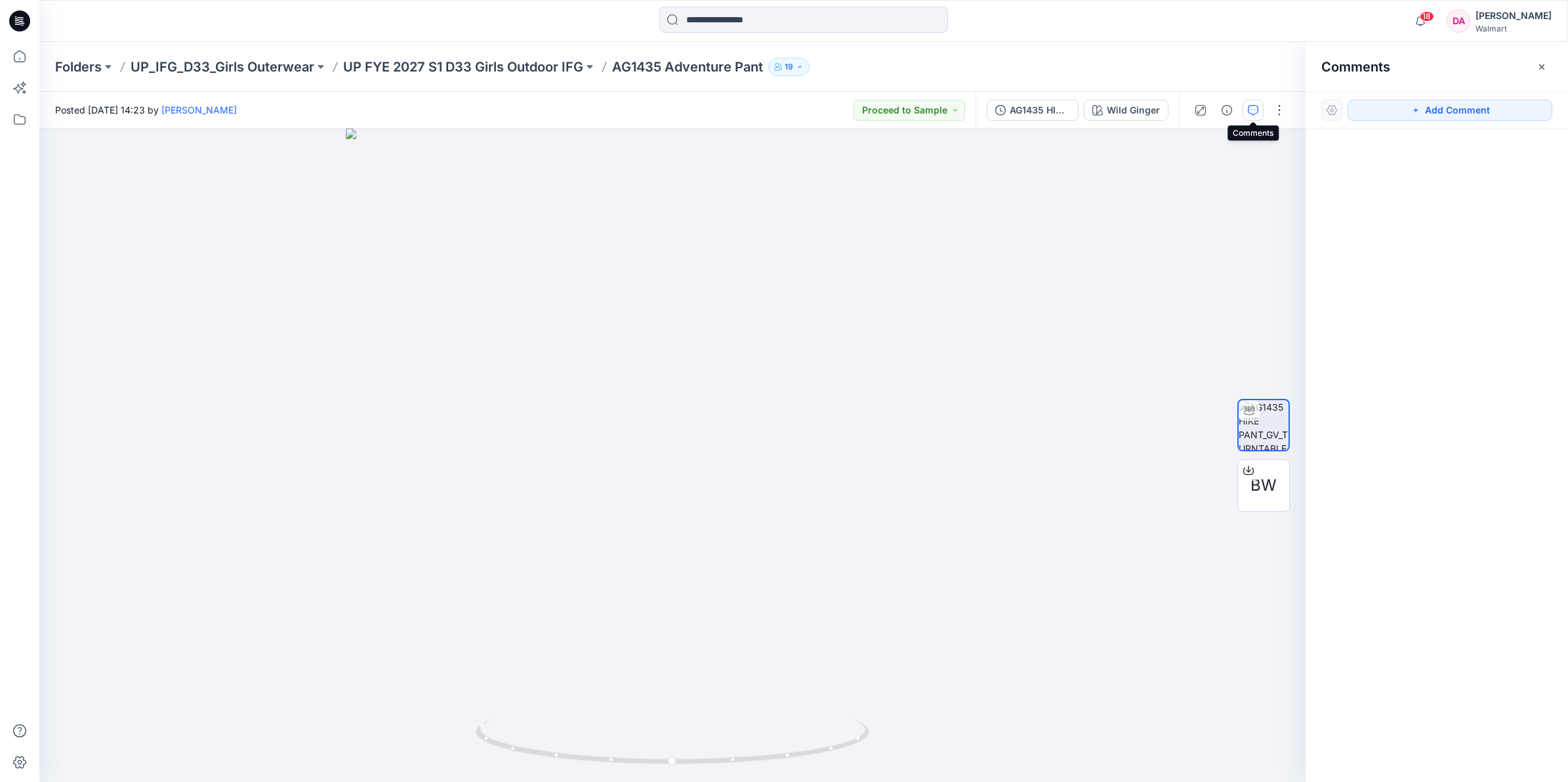
click at [1258, 105] on icon "button" at bounding box center [1253, 110] width 11 height 11
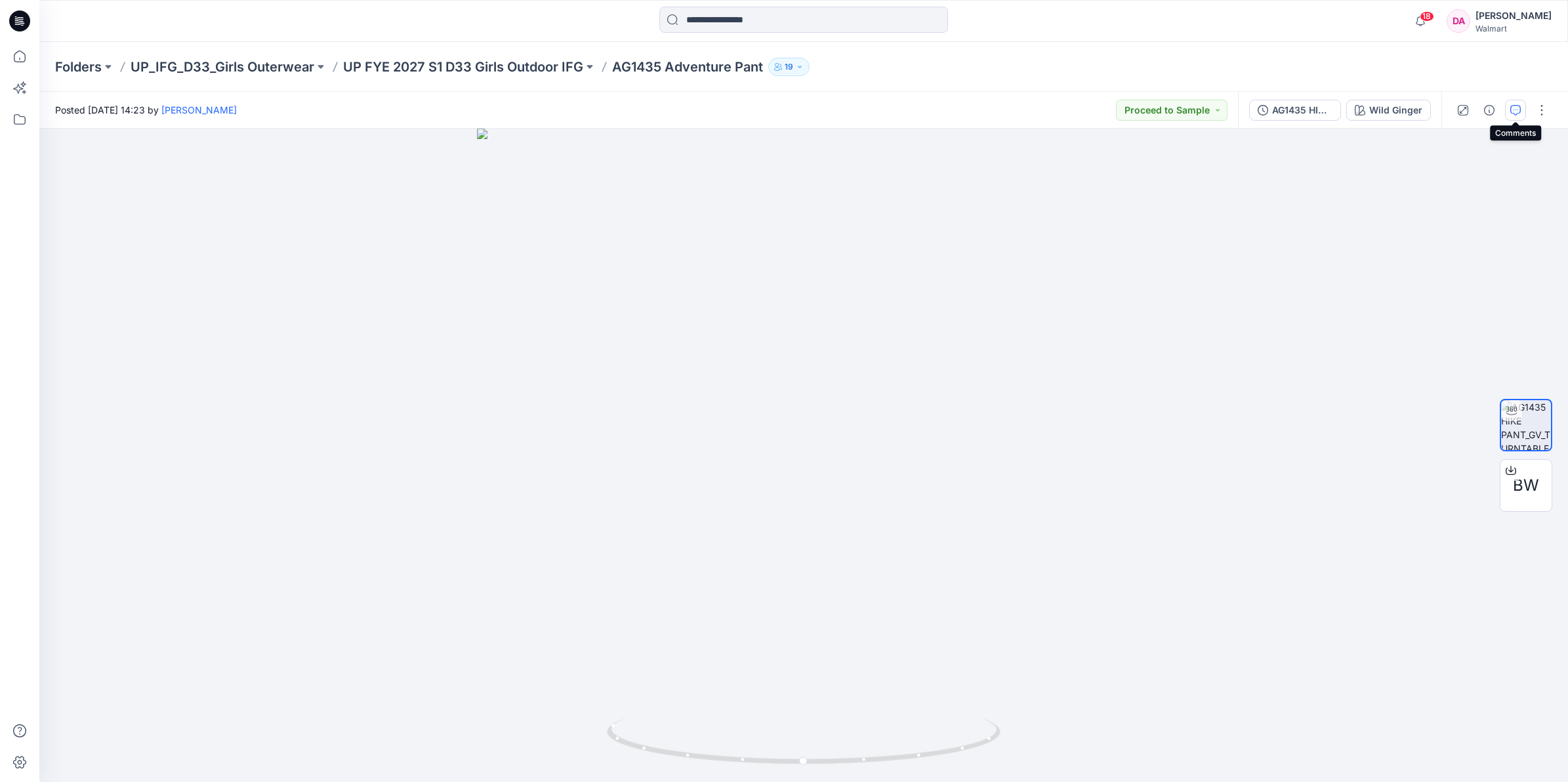
click at [1522, 109] on button "button" at bounding box center [1515, 109] width 21 height 21
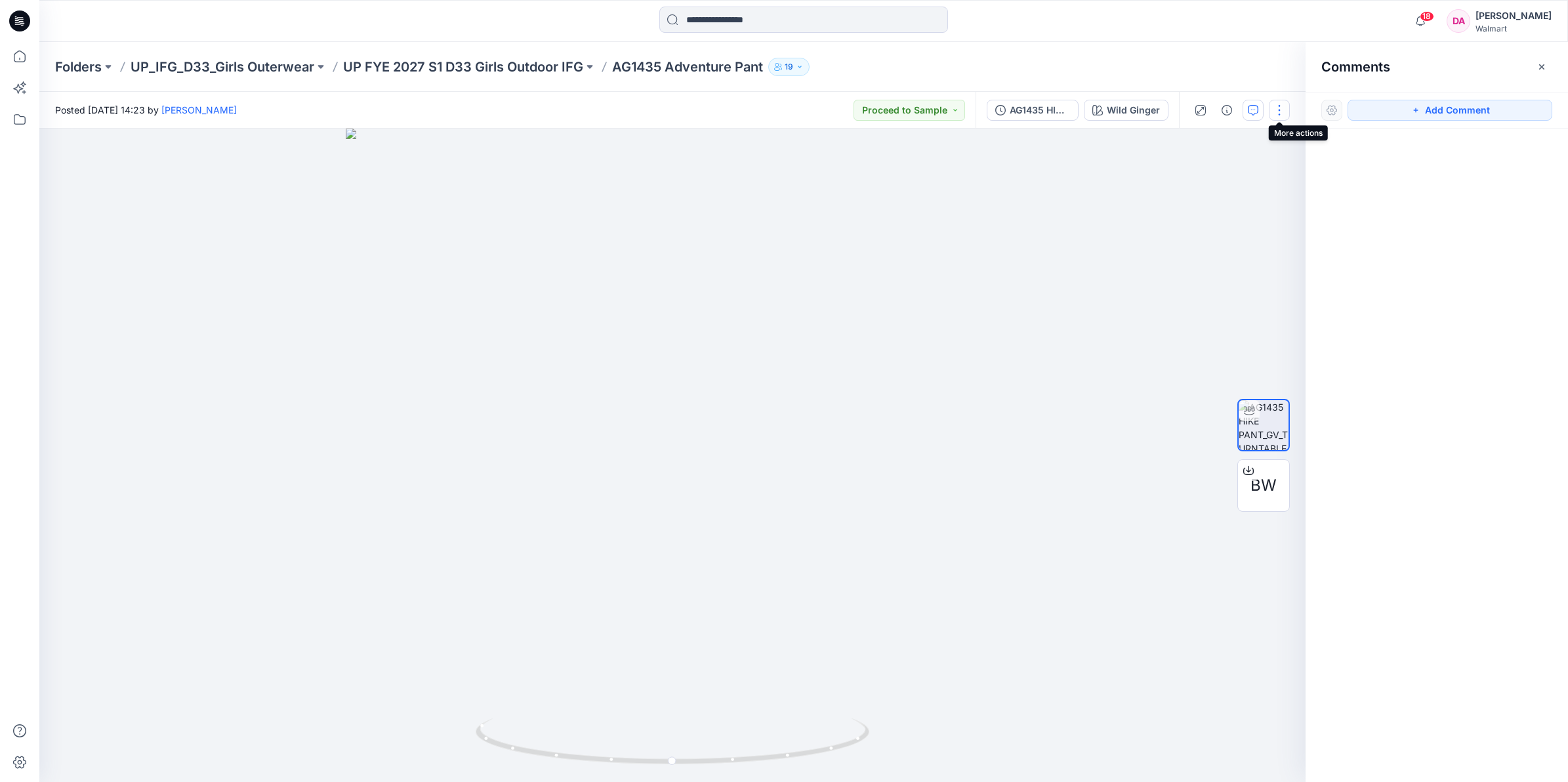
click at [1276, 106] on button "button" at bounding box center [1279, 109] width 21 height 21
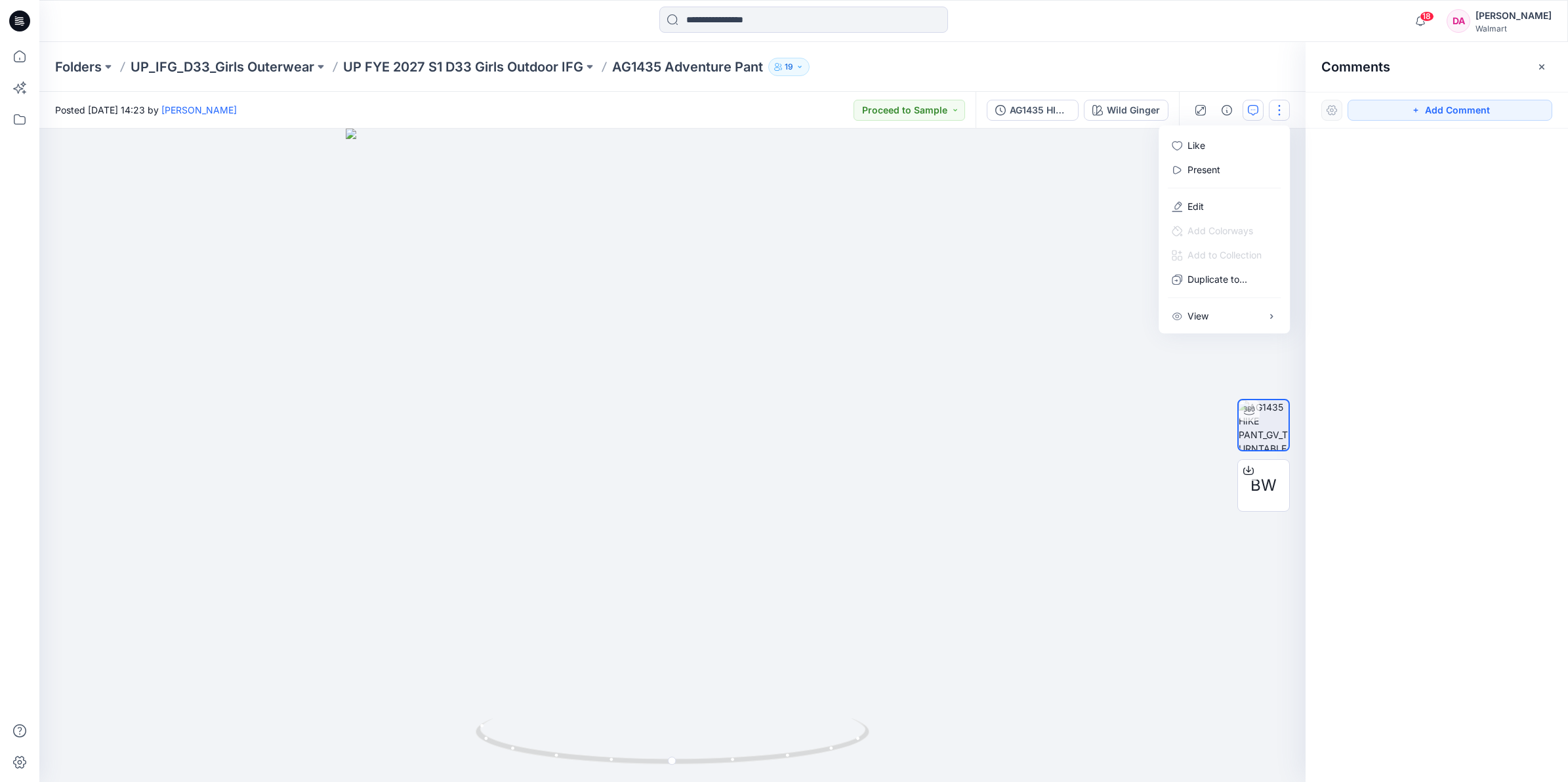
click at [1200, 56] on div "Folders UP_IFG_D33_Girls Outerwear UP FYE 2027 S1 D33 Girls Outdoor IFG AG1435 …" at bounding box center [804, 67] width 1529 height 50
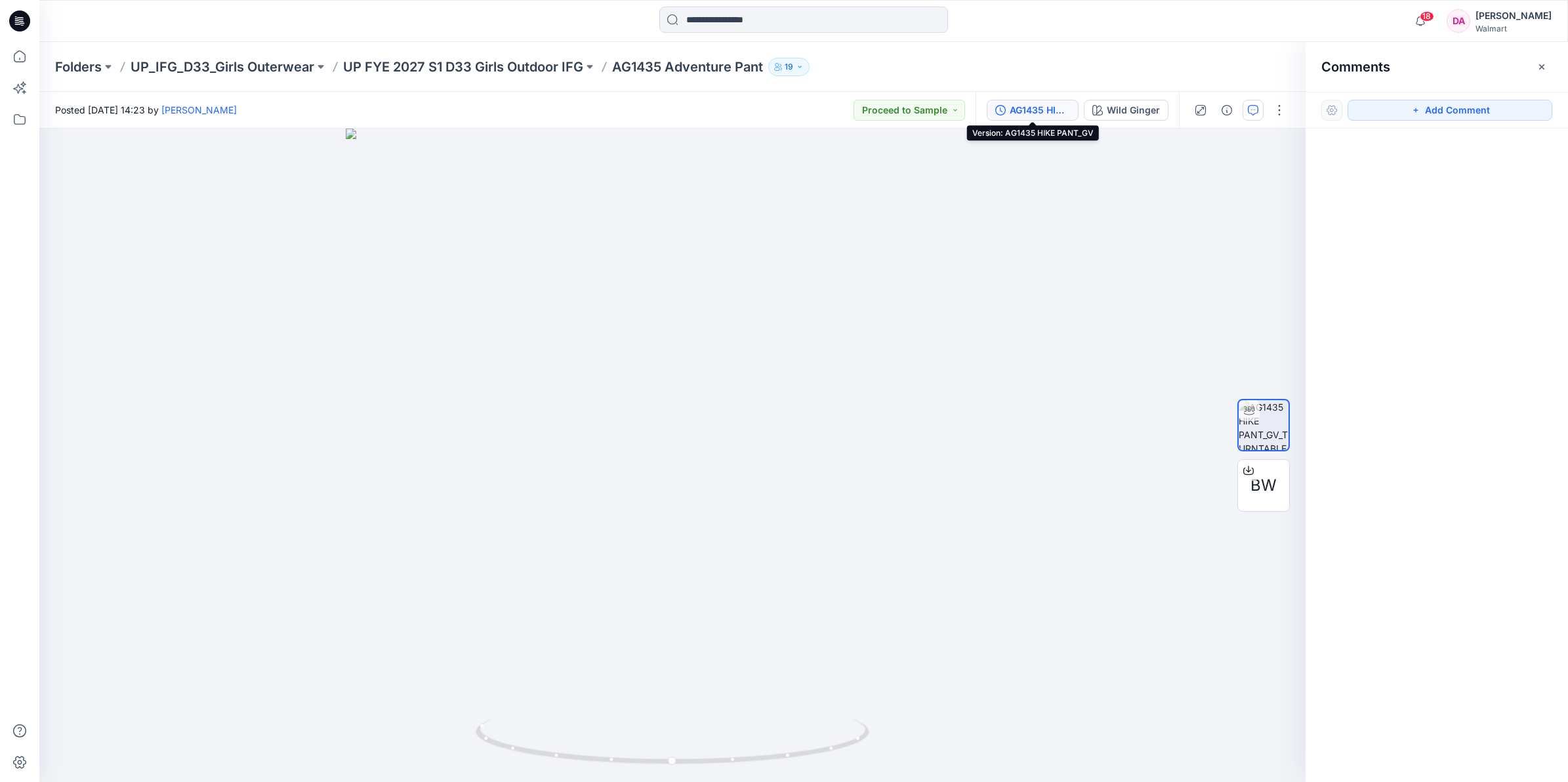
click at [1038, 115] on div "AG1435 HIKE PANT_GV" at bounding box center [1040, 110] width 60 height 15
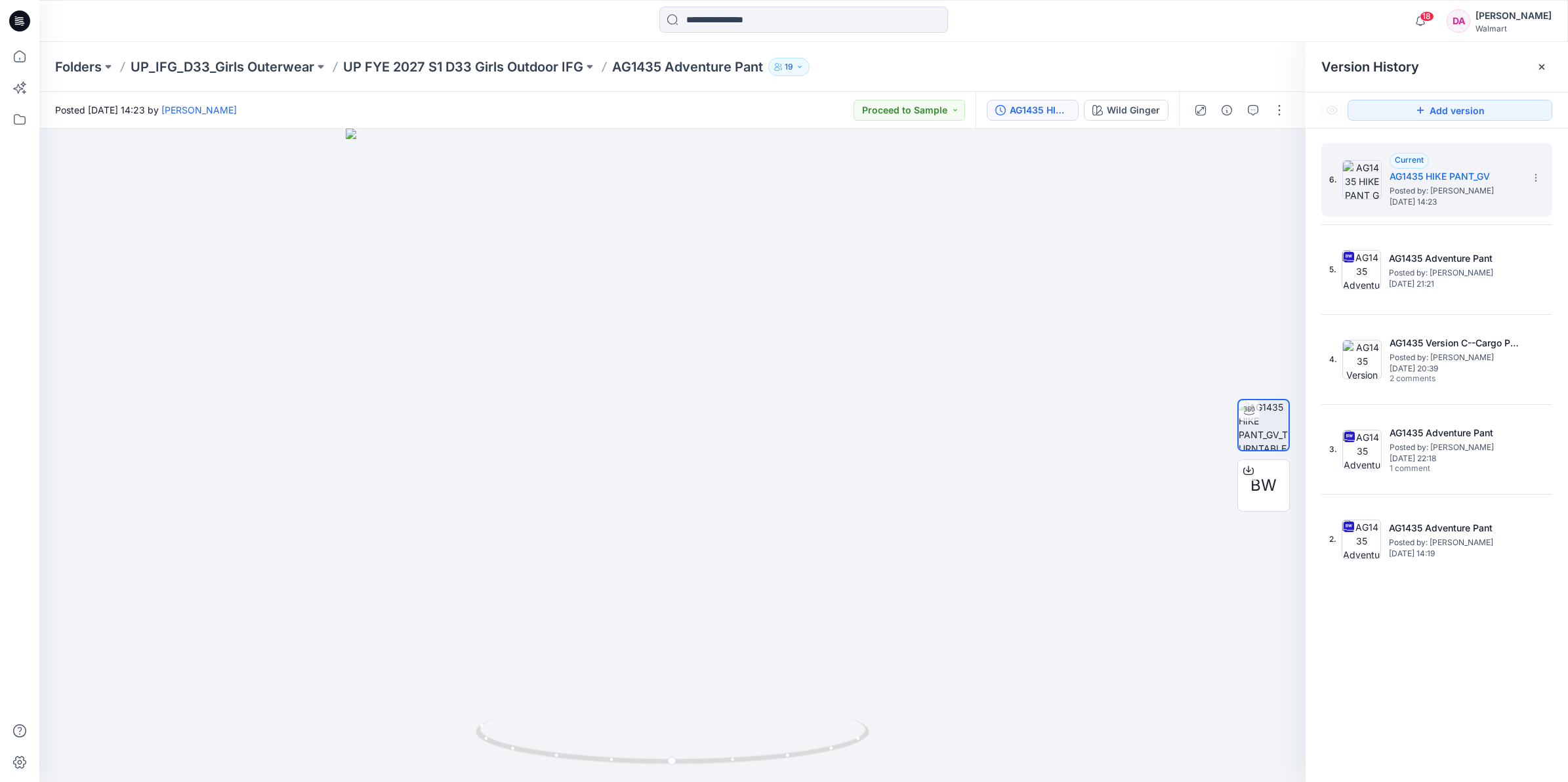
click at [655, 67] on p "AG1435 Adventure Pant" at bounding box center [688, 67] width 151 height 19
click at [482, 59] on p "UP FYE 2027 S1 D33 Girls Outdoor IFG" at bounding box center [463, 67] width 240 height 19
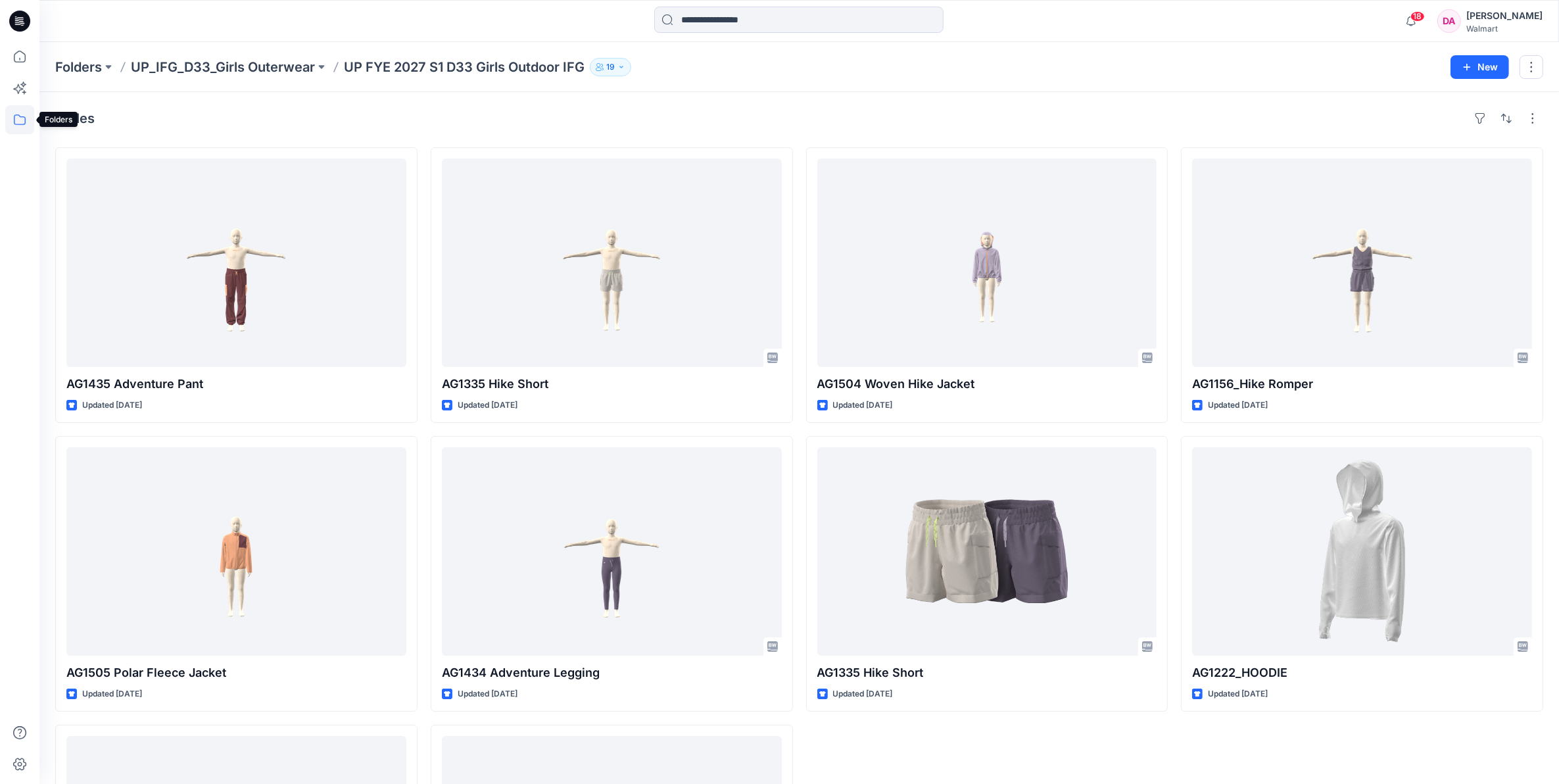
click at [17, 119] on icon at bounding box center [19, 119] width 29 height 29
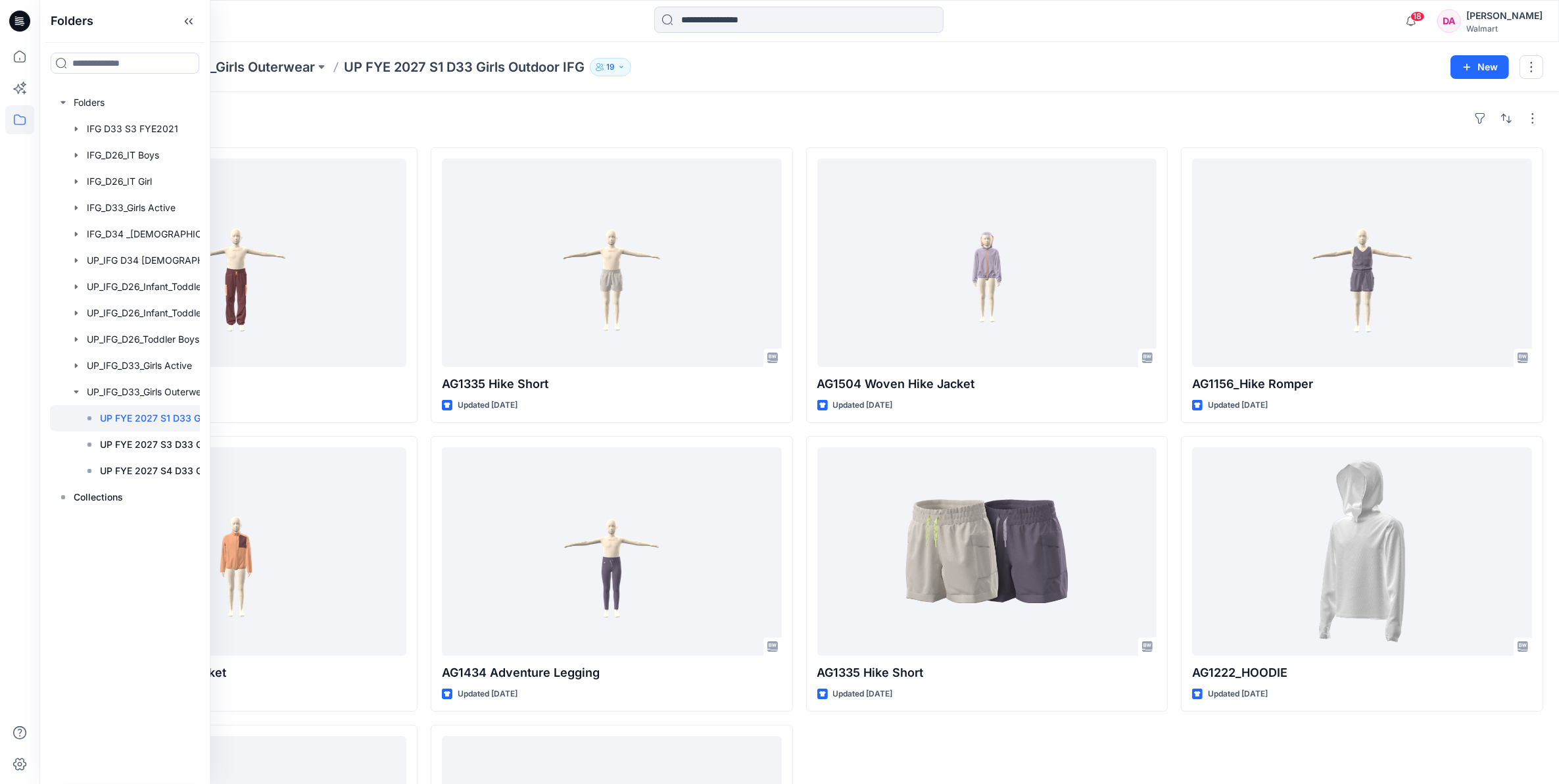
click at [17, 119] on icon at bounding box center [19, 119] width 29 height 29
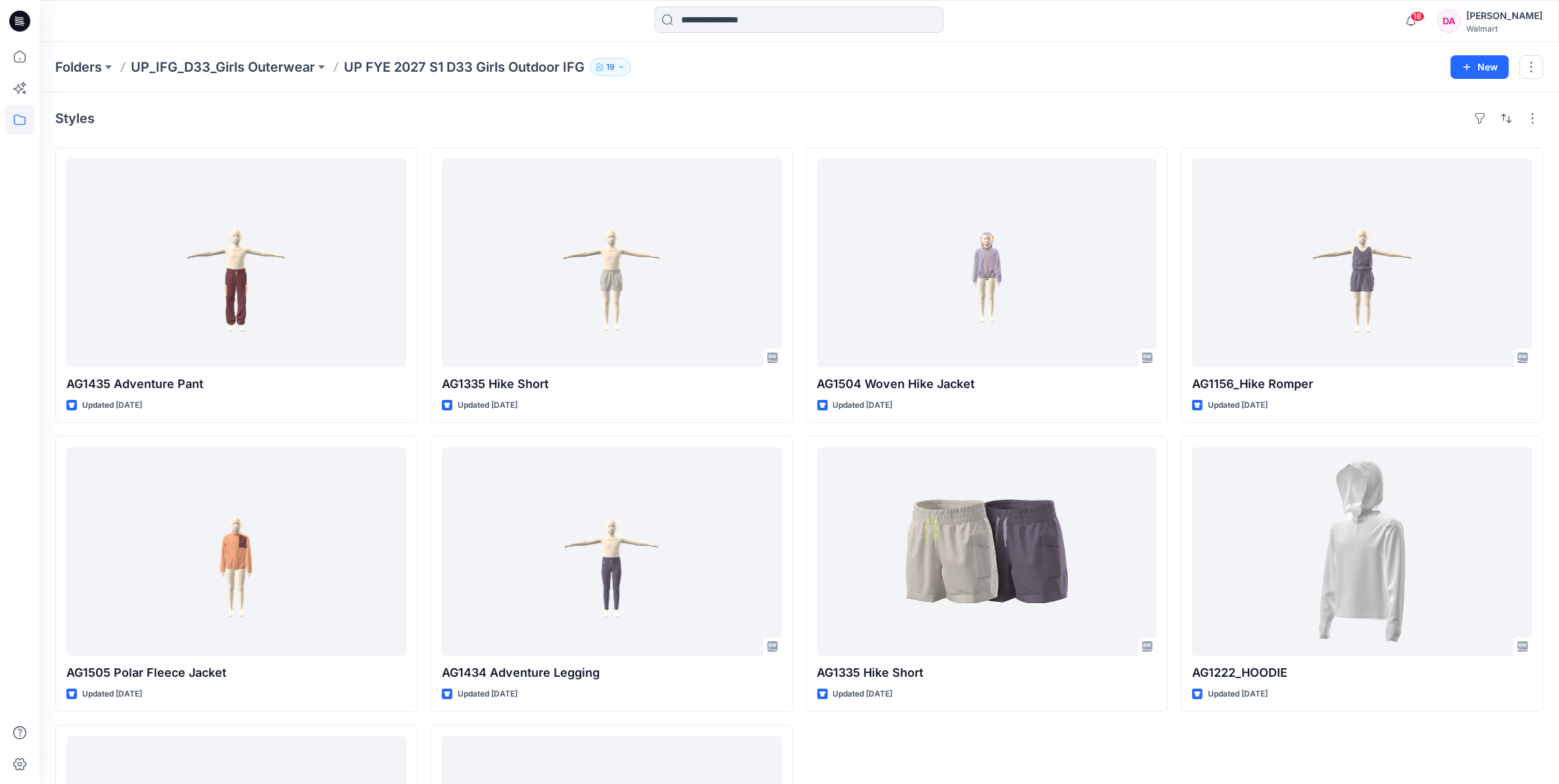
click at [17, 119] on icon at bounding box center [19, 119] width 29 height 29
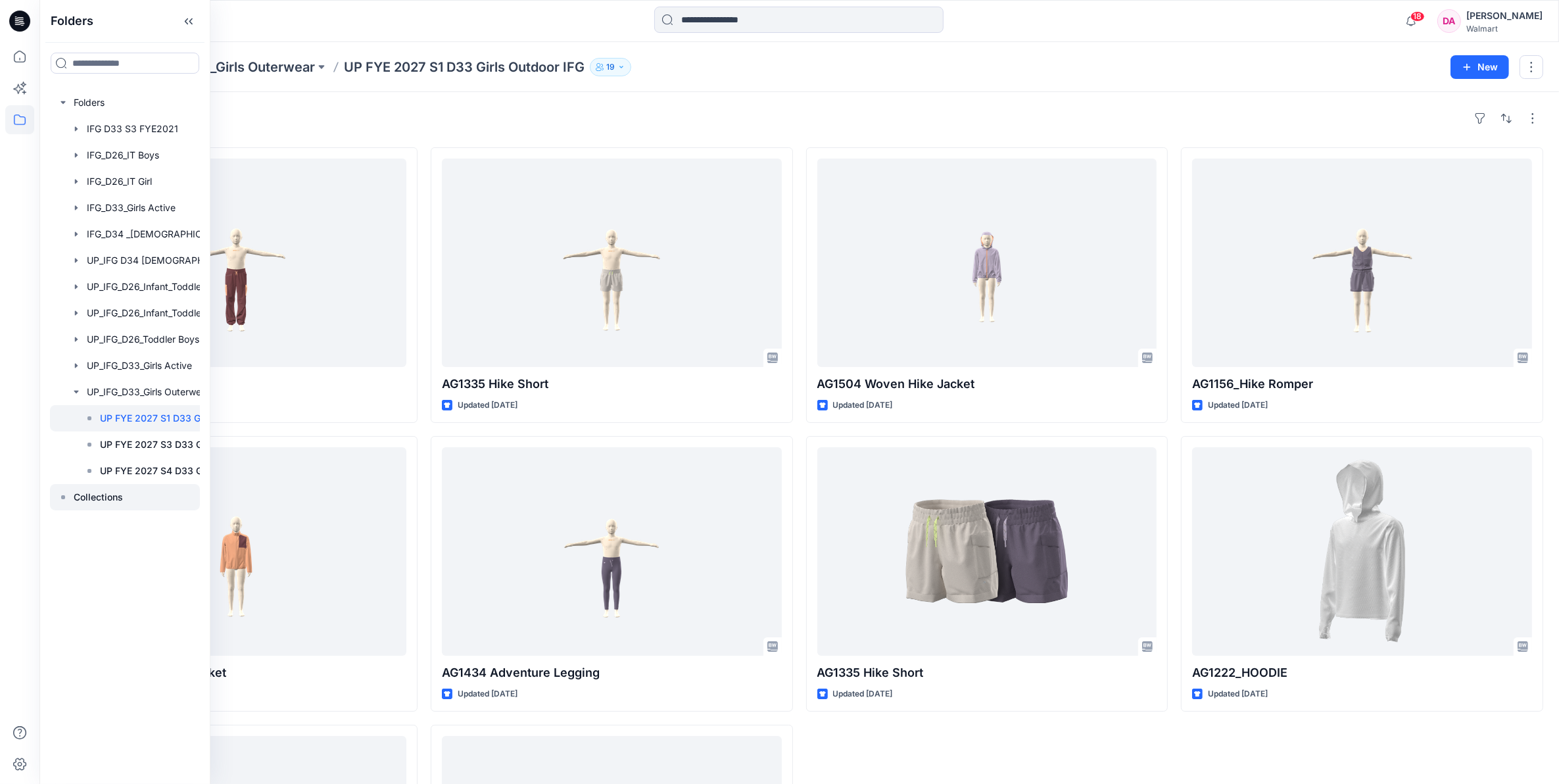
click at [112, 496] on p "Collections" at bounding box center [98, 497] width 50 height 16
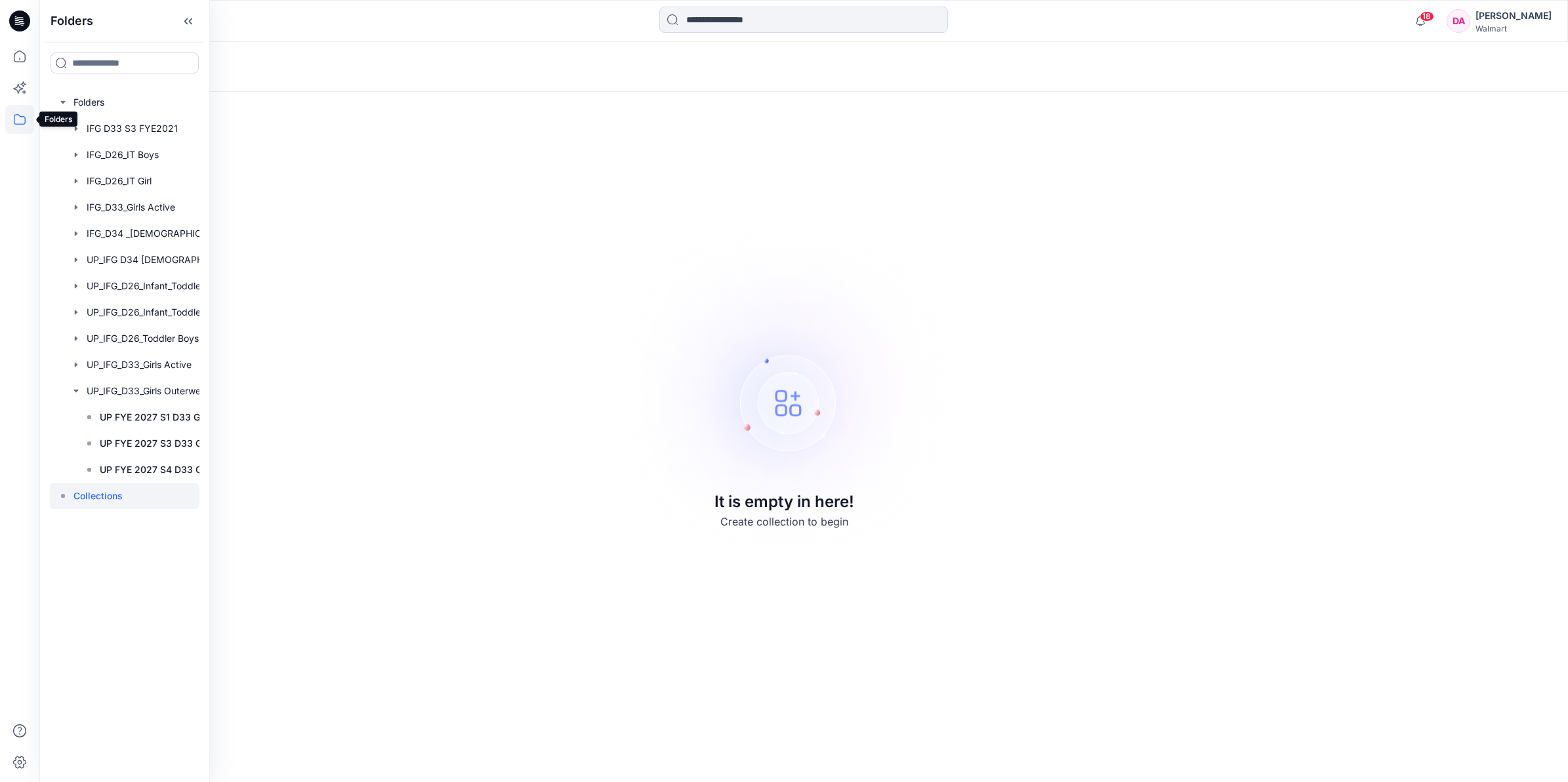
click at [17, 119] on icon at bounding box center [19, 119] width 29 height 29
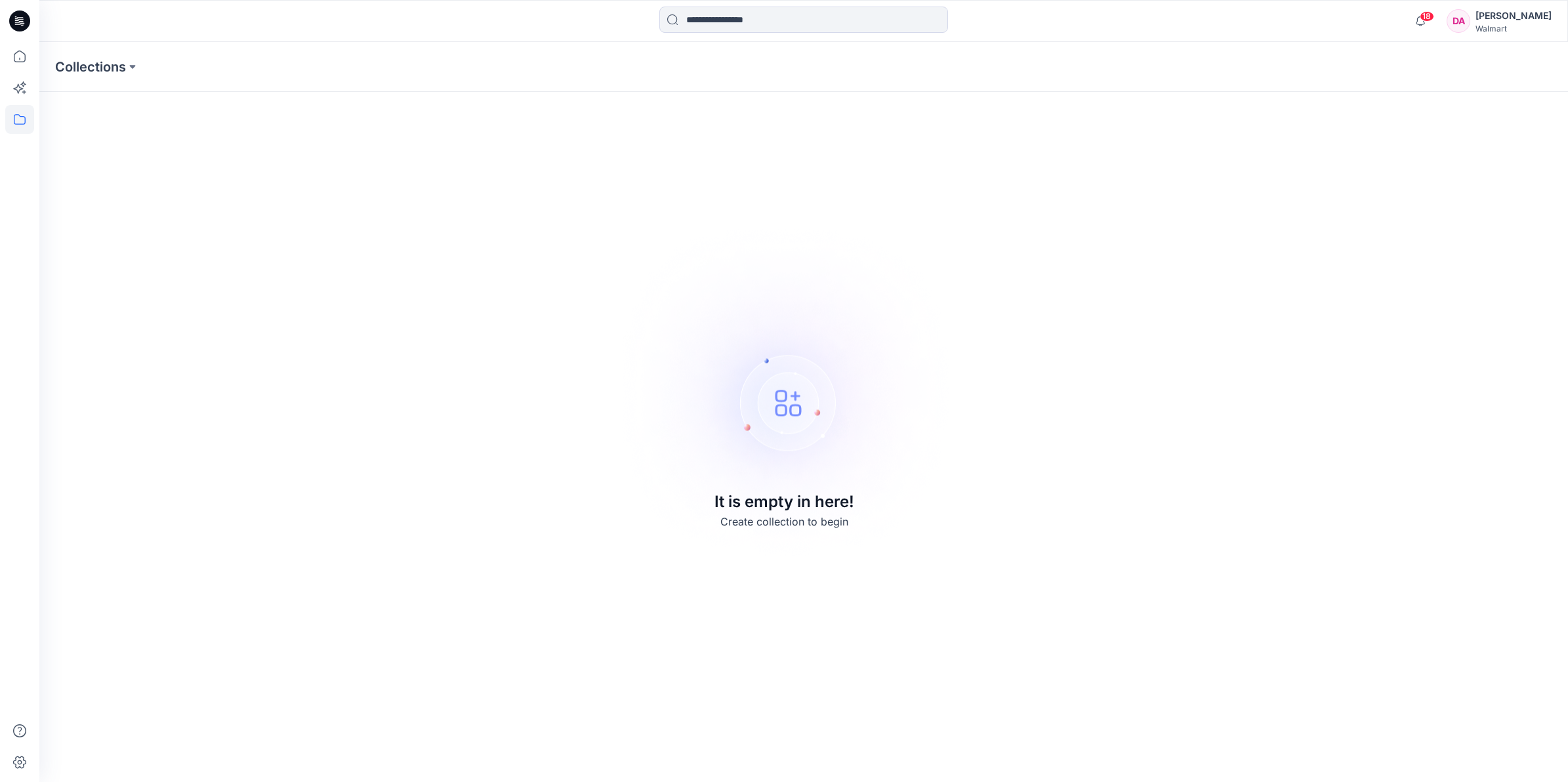
click at [17, 120] on icon at bounding box center [19, 119] width 29 height 29
click at [87, 98] on div at bounding box center [125, 102] width 150 height 26
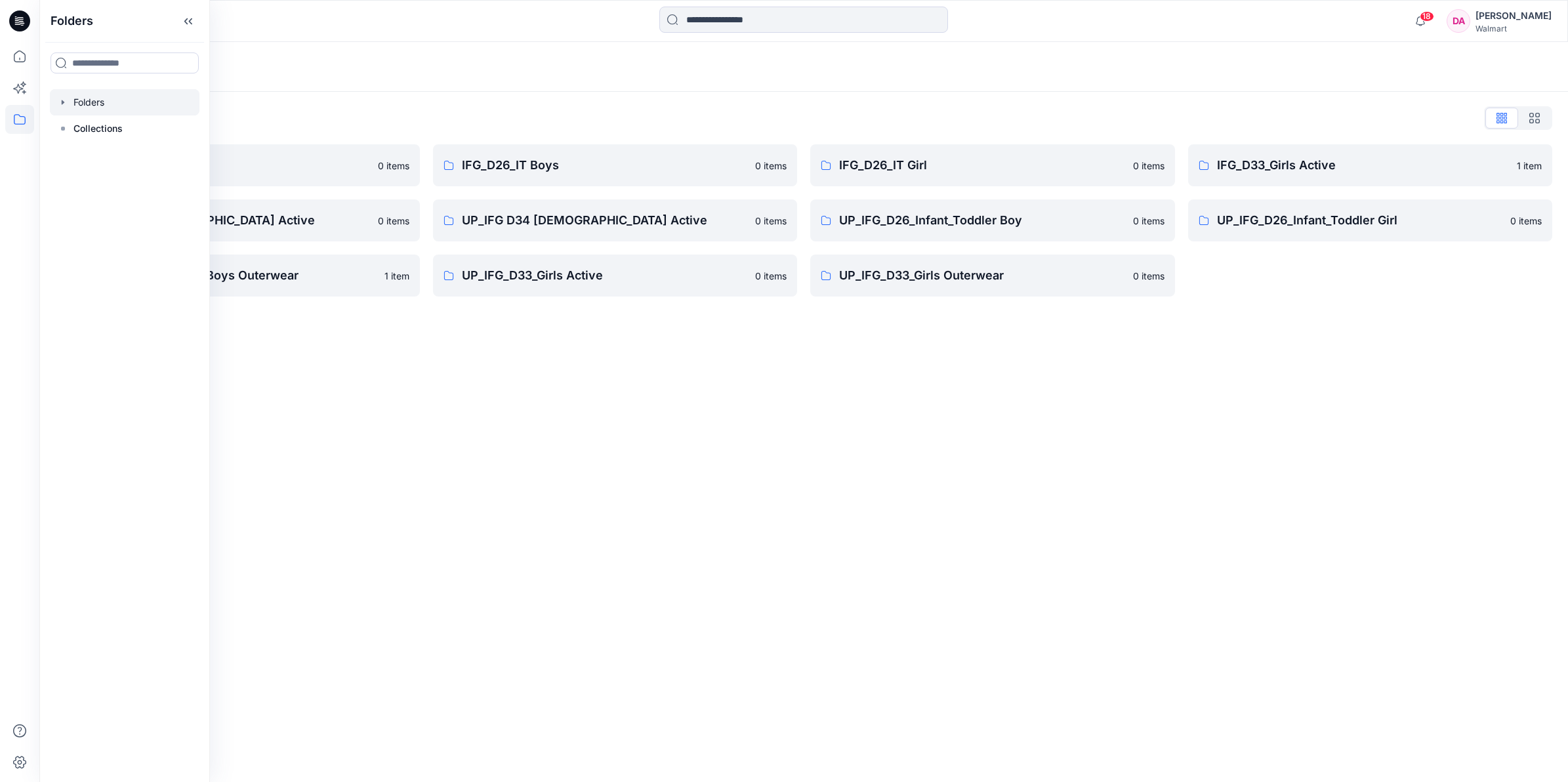
click at [981, 545] on div "Folders Folders List IFG D33 S3 FYE2021 0 items IFG_D34 _[DEMOGRAPHIC_DATA] Act…" at bounding box center [804, 412] width 1529 height 740
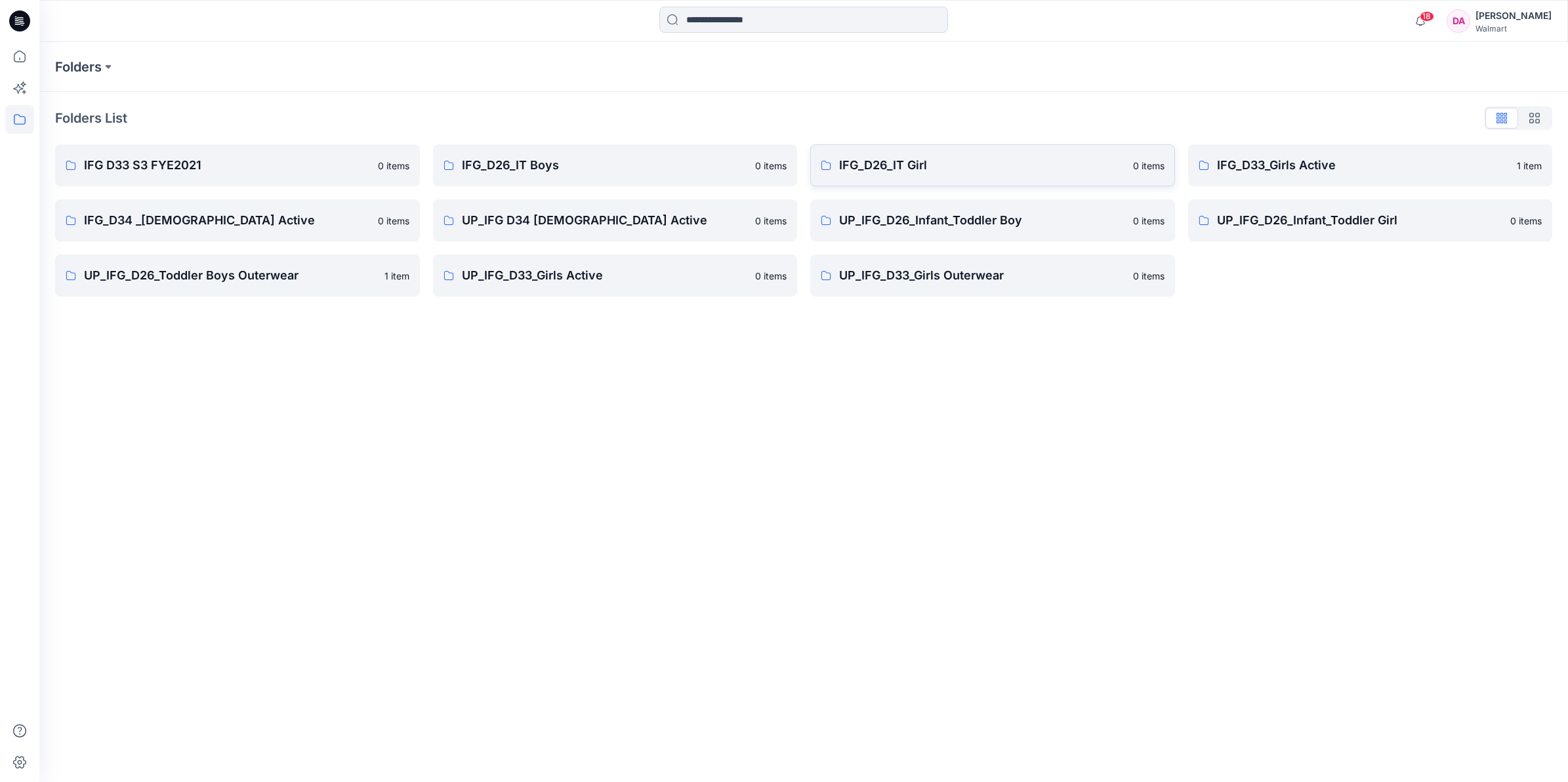
click at [959, 157] on p "IFG_D26_IT Girl" at bounding box center [982, 165] width 286 height 19
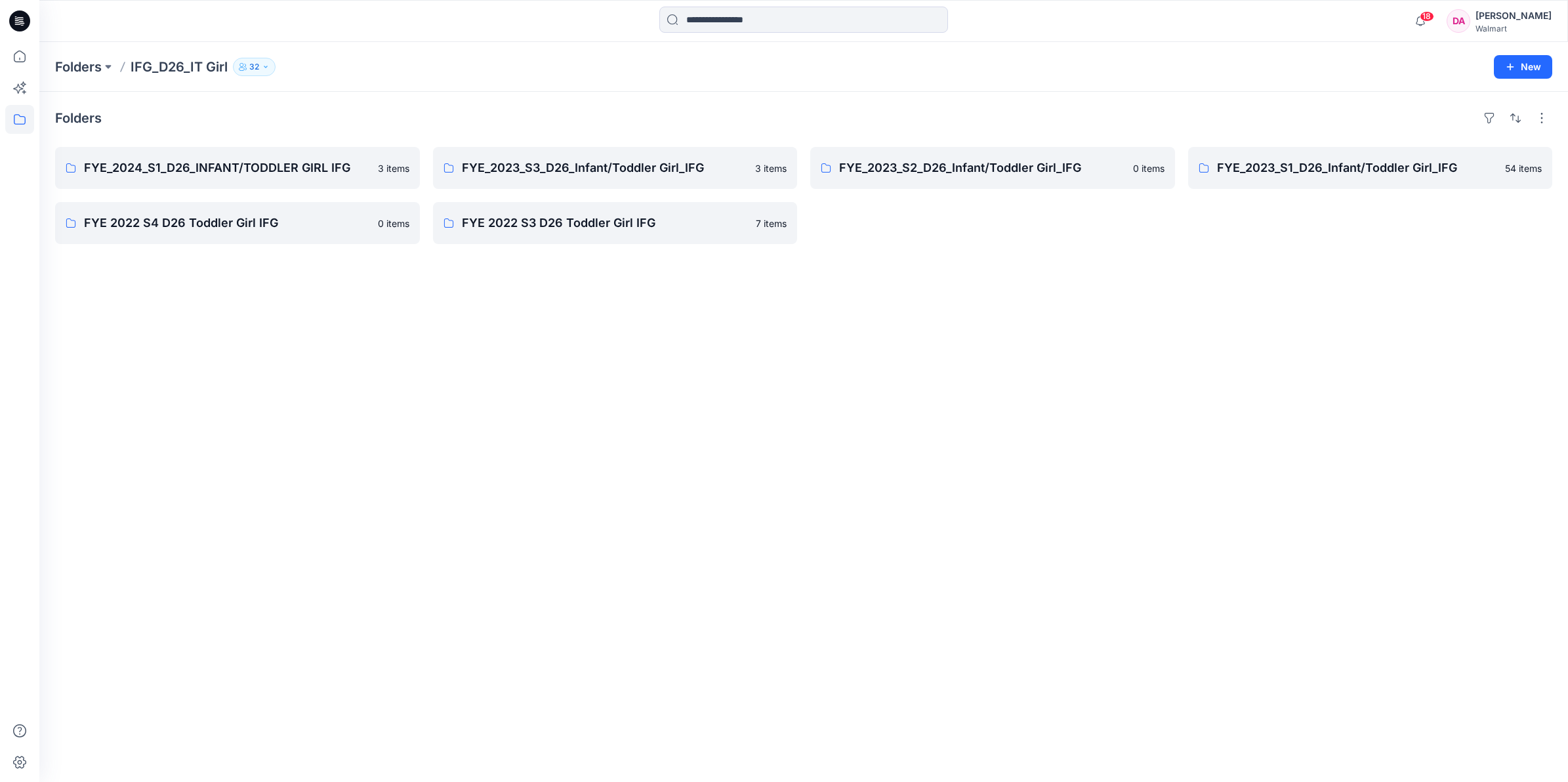
click at [168, 63] on p "IFG_D26_IT Girl" at bounding box center [179, 67] width 97 height 19
click at [87, 67] on p "Folders" at bounding box center [79, 67] width 47 height 19
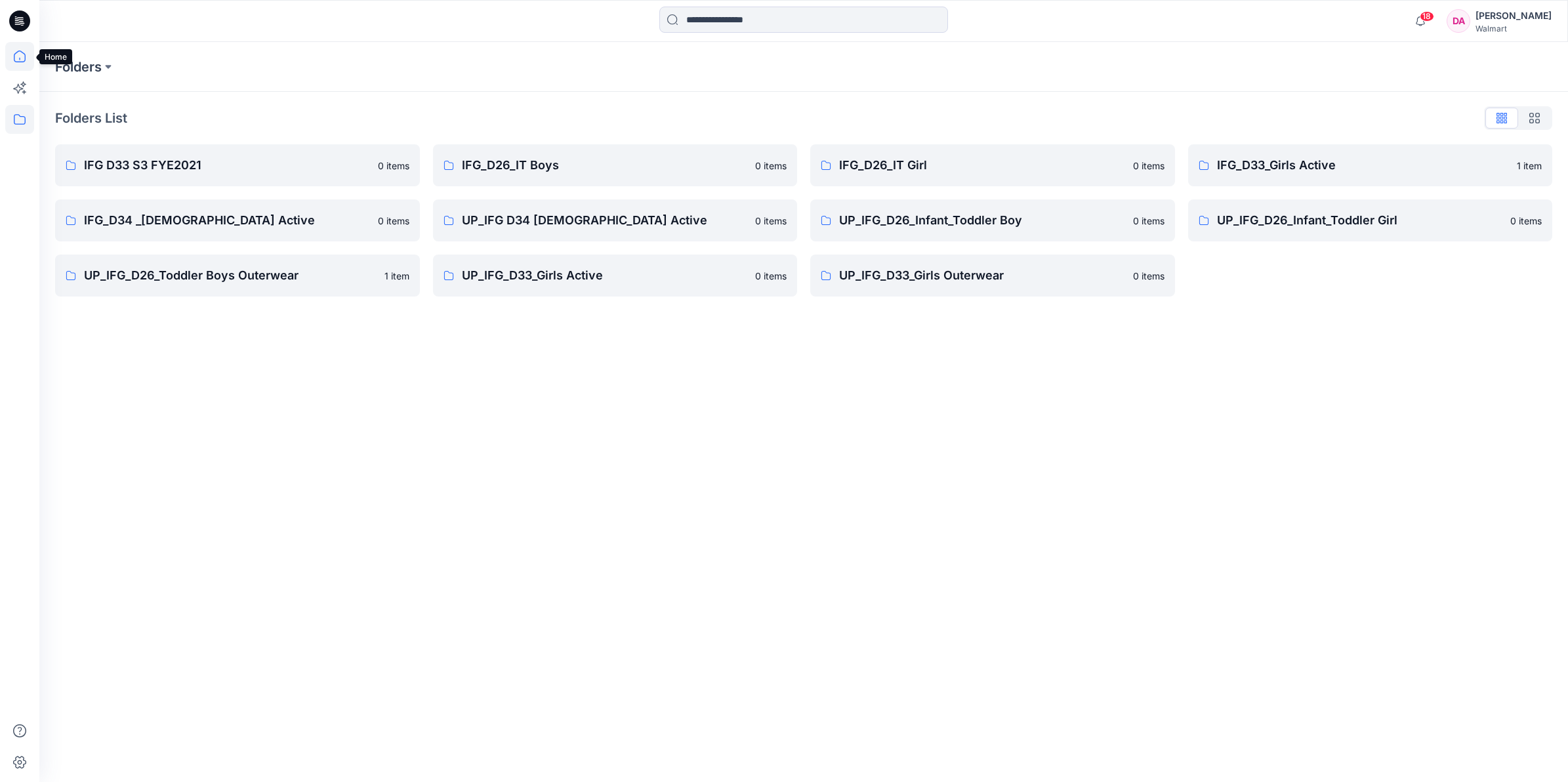
click at [15, 53] on icon at bounding box center [19, 56] width 29 height 29
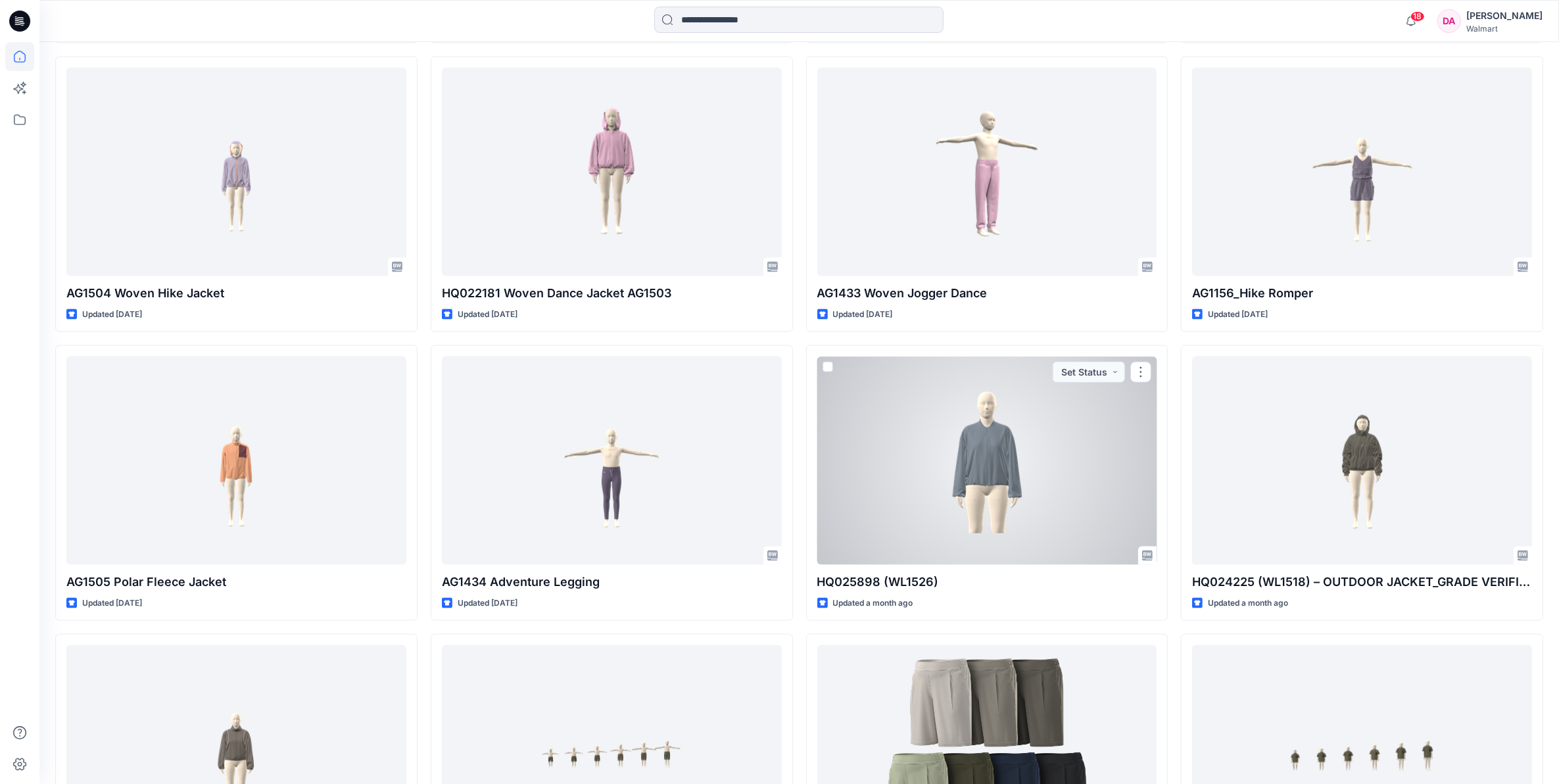
scroll to position [1808, 0]
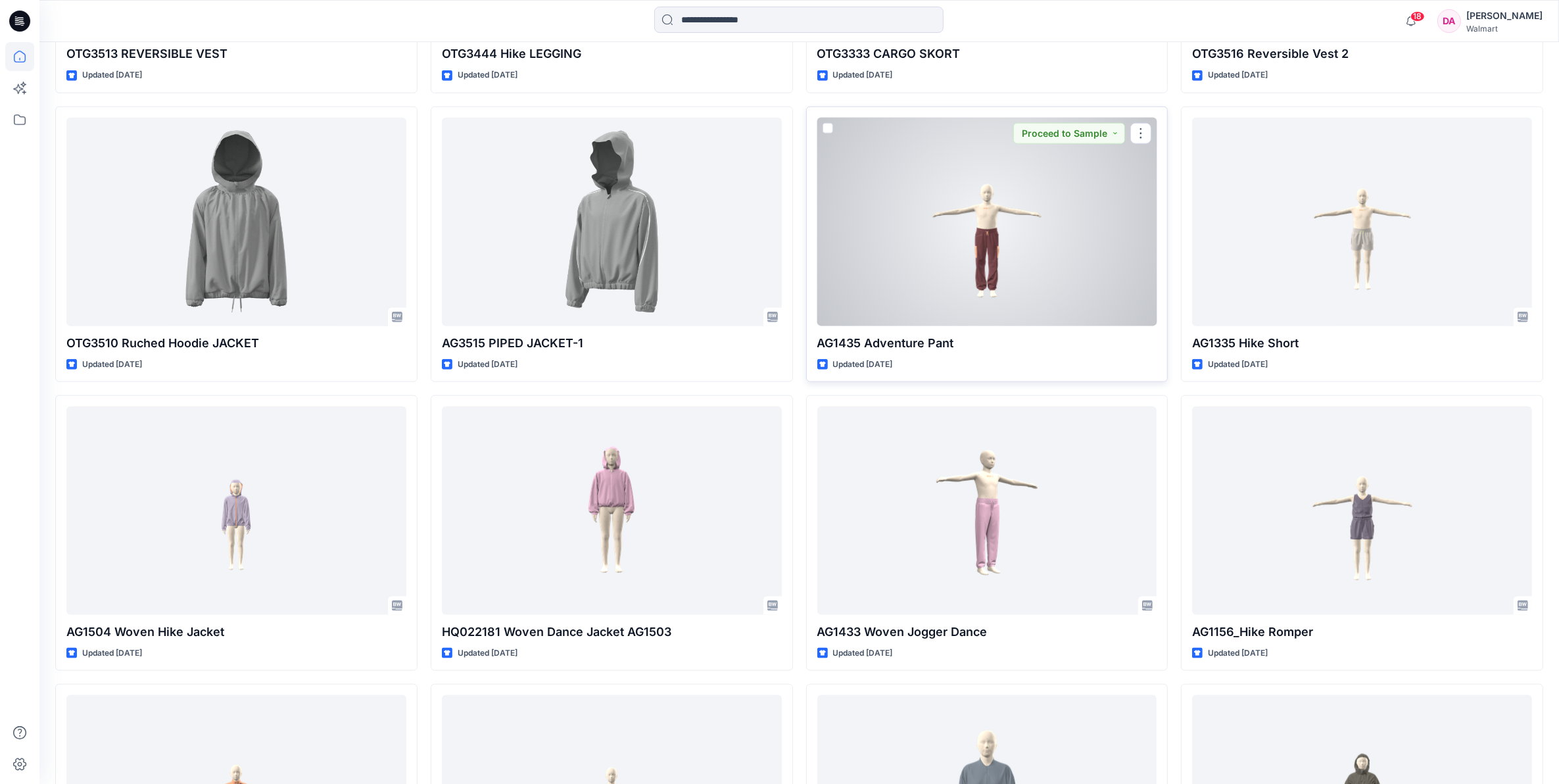
click at [998, 234] on div at bounding box center [988, 222] width 340 height 209
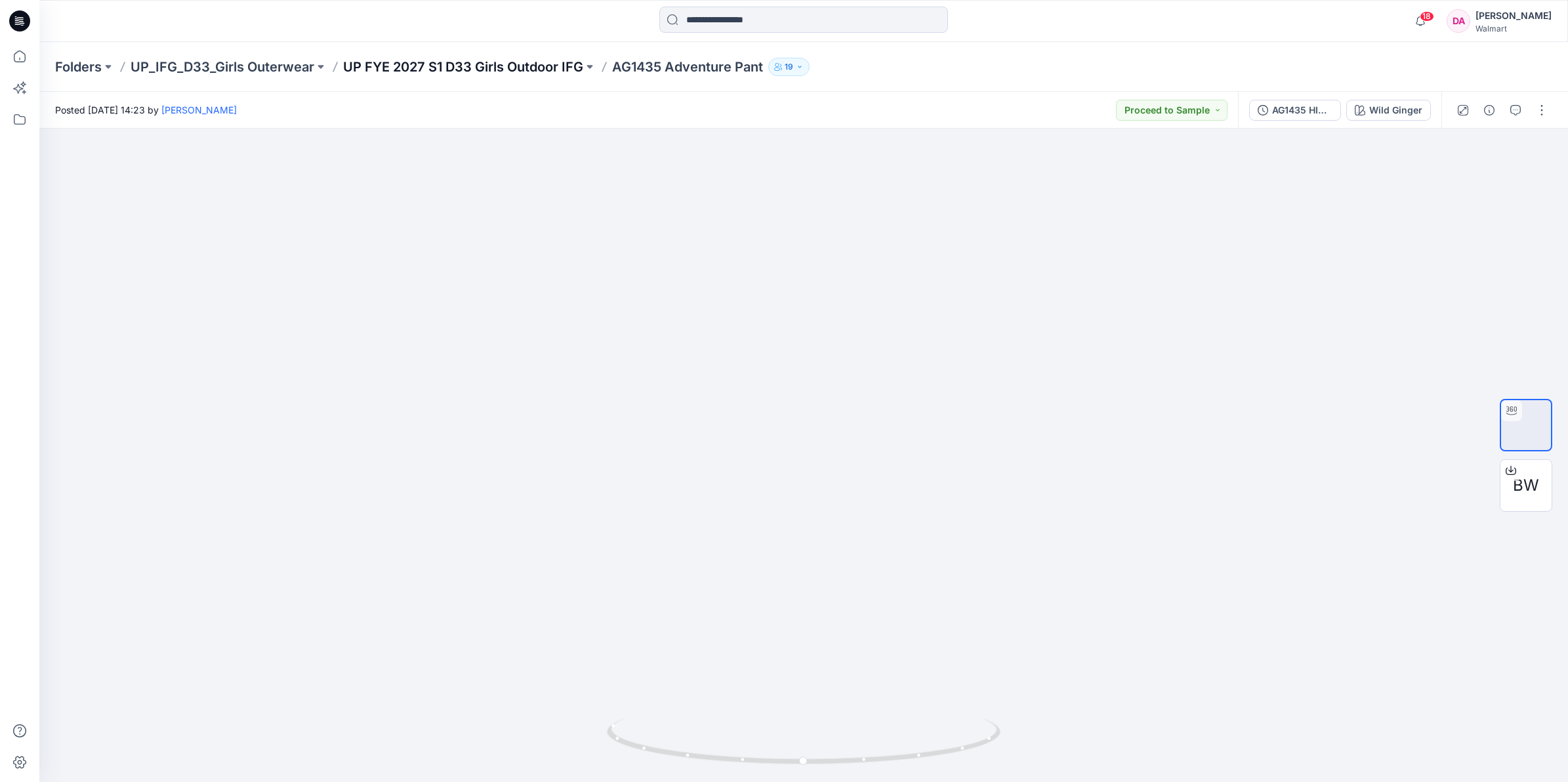
click at [471, 64] on p "UP FYE 2027 S1 D33 Girls Outdoor IFG" at bounding box center [463, 67] width 240 height 19
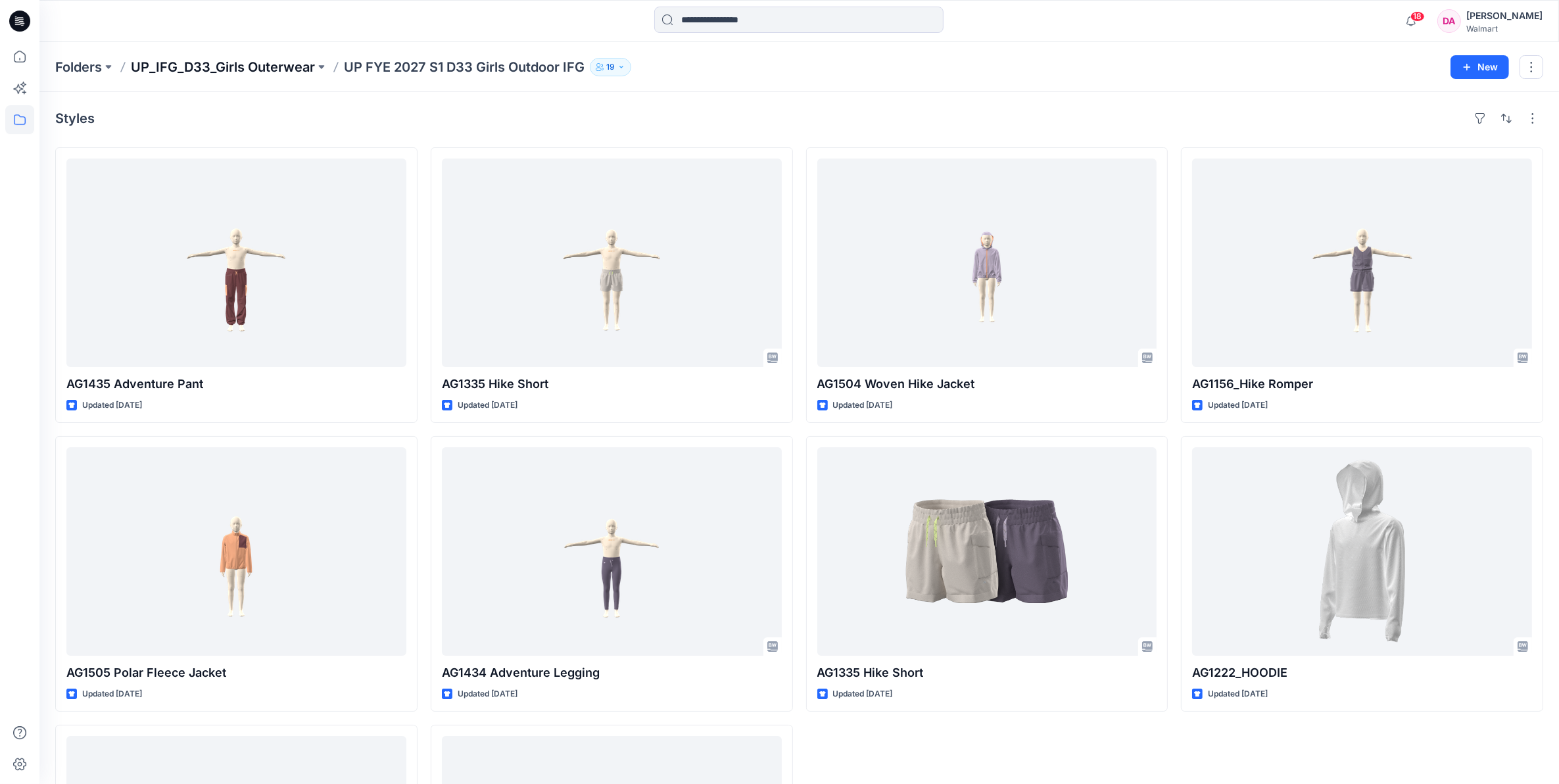
click at [237, 71] on p "UP_IFG_D33_Girls Outerwear" at bounding box center [223, 67] width 184 height 19
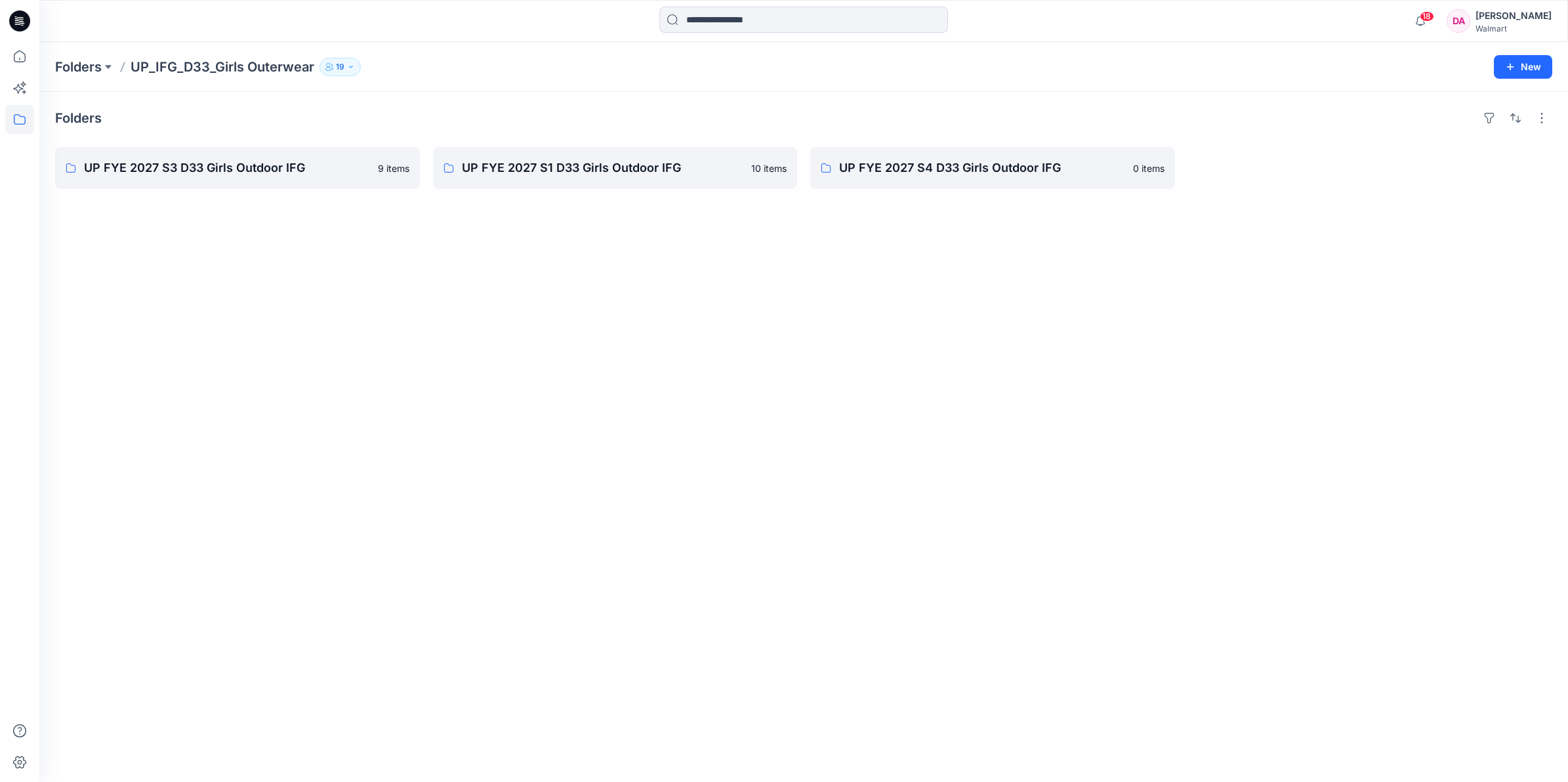
click at [250, 65] on p "UP_IFG_D33_Girls Outerwear" at bounding box center [222, 67] width 184 height 19
click at [264, 166] on p "UP FYE 2027 S3 D33 Girls Outdoor IFG" at bounding box center [236, 168] width 304 height 19
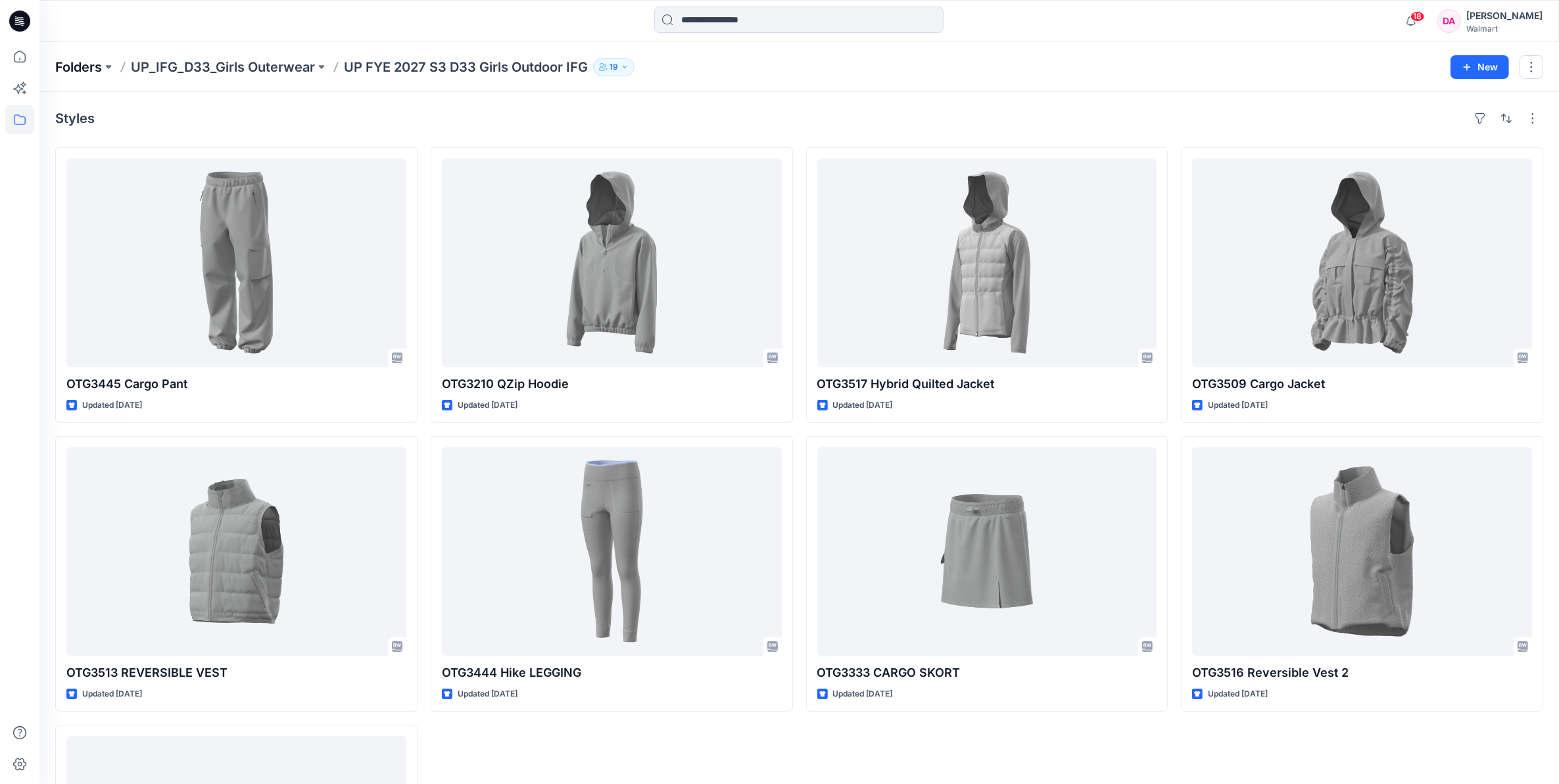
click at [71, 62] on p "Folders" at bounding box center [79, 67] width 47 height 19
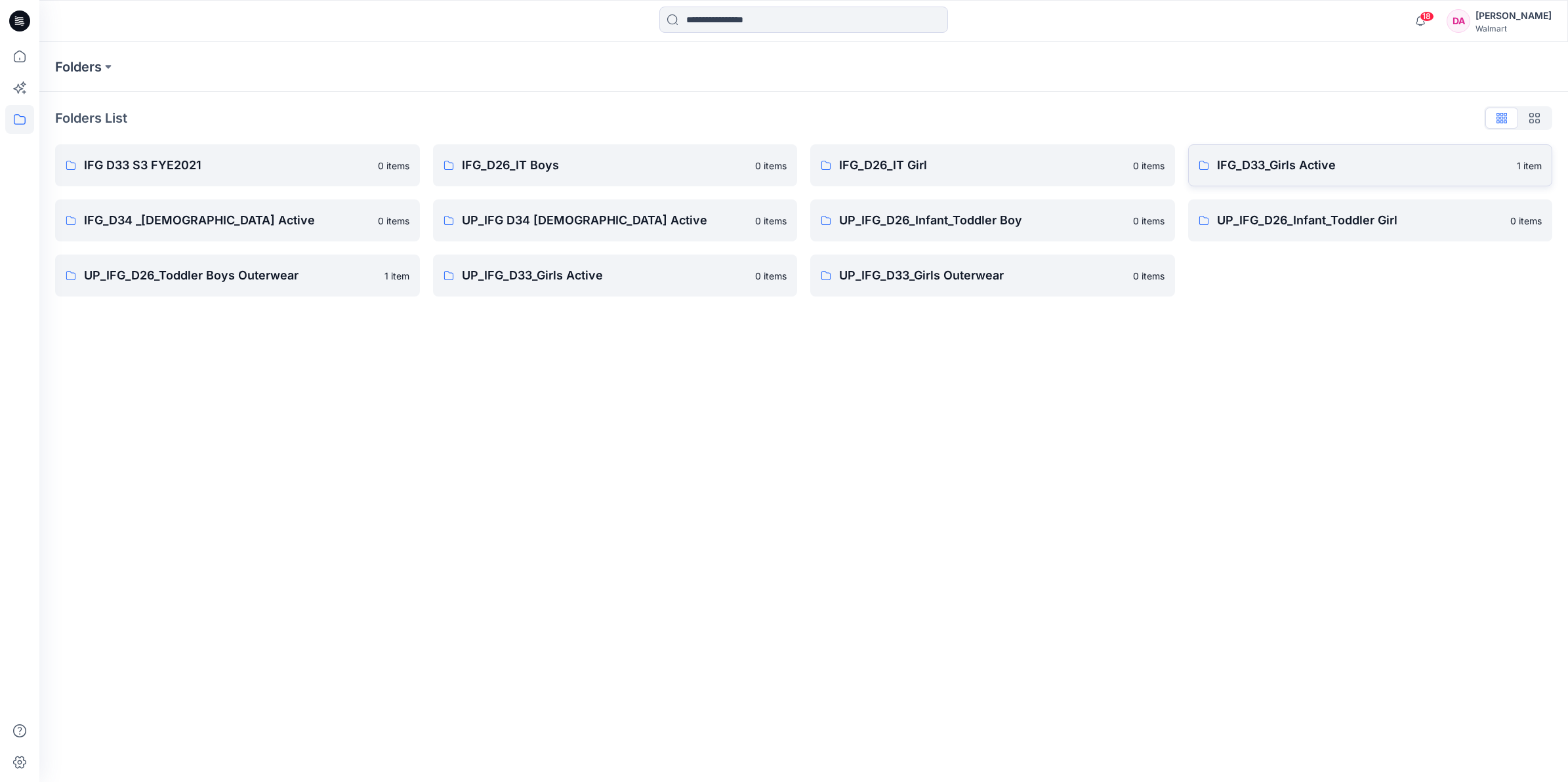
click at [1286, 165] on p "IFG_D33_Girls Active" at bounding box center [1363, 165] width 292 height 19
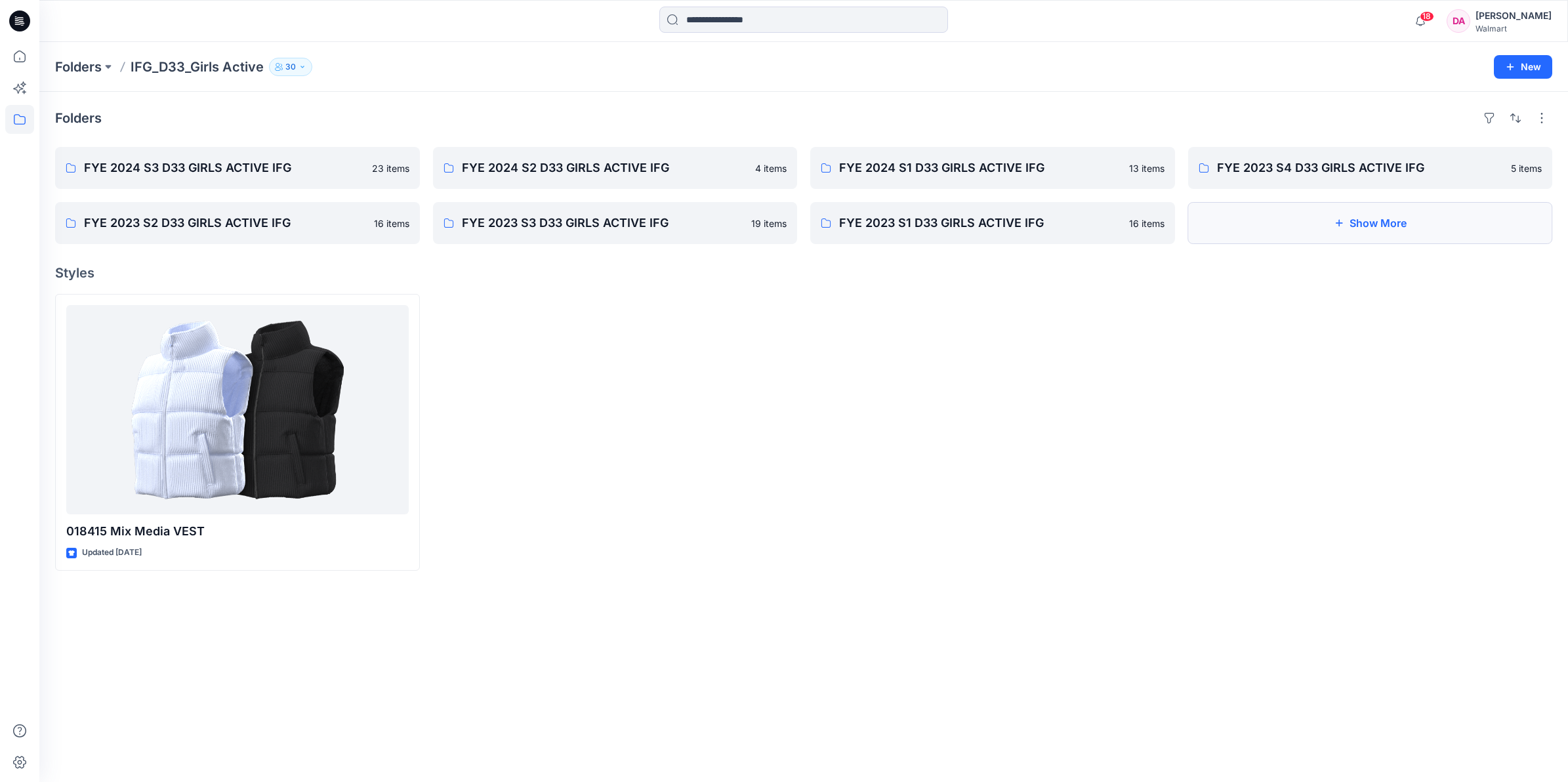
click at [1314, 230] on button "Show More" at bounding box center [1370, 223] width 364 height 42
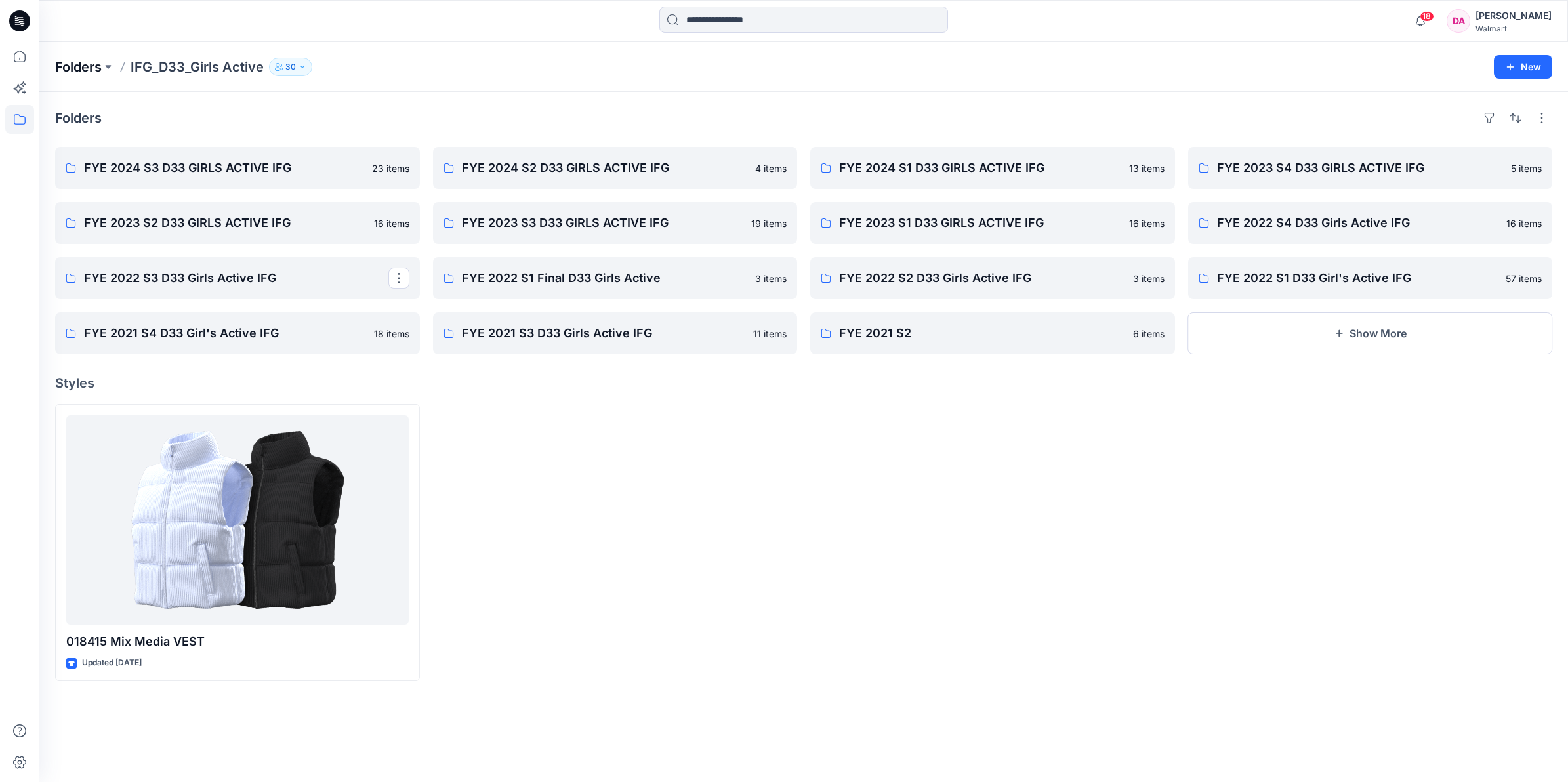
click at [59, 69] on p "Folders" at bounding box center [79, 67] width 47 height 19
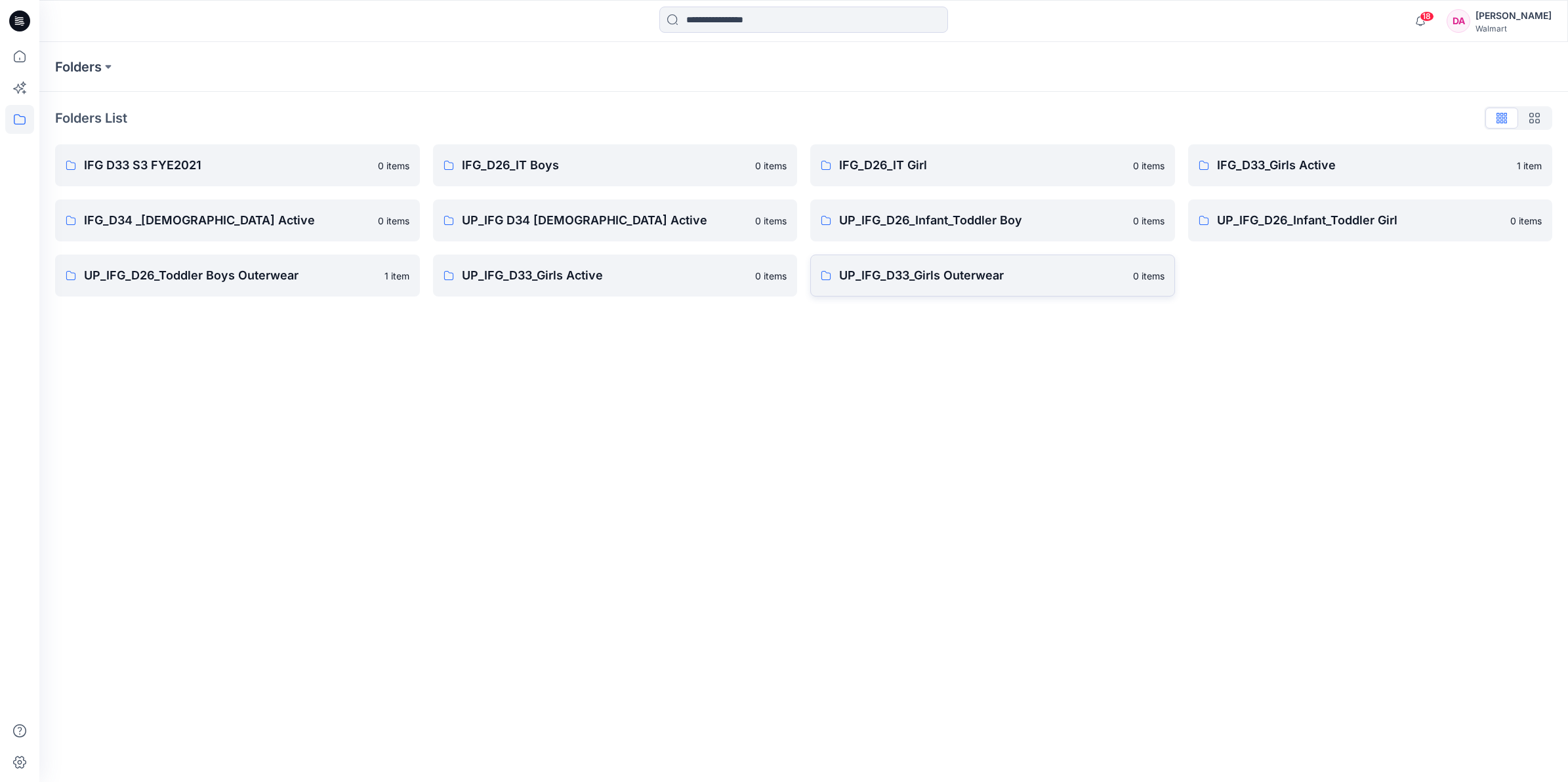
click at [896, 276] on p "UP_IFG_D33_Girls Outerwear" at bounding box center [982, 276] width 286 height 19
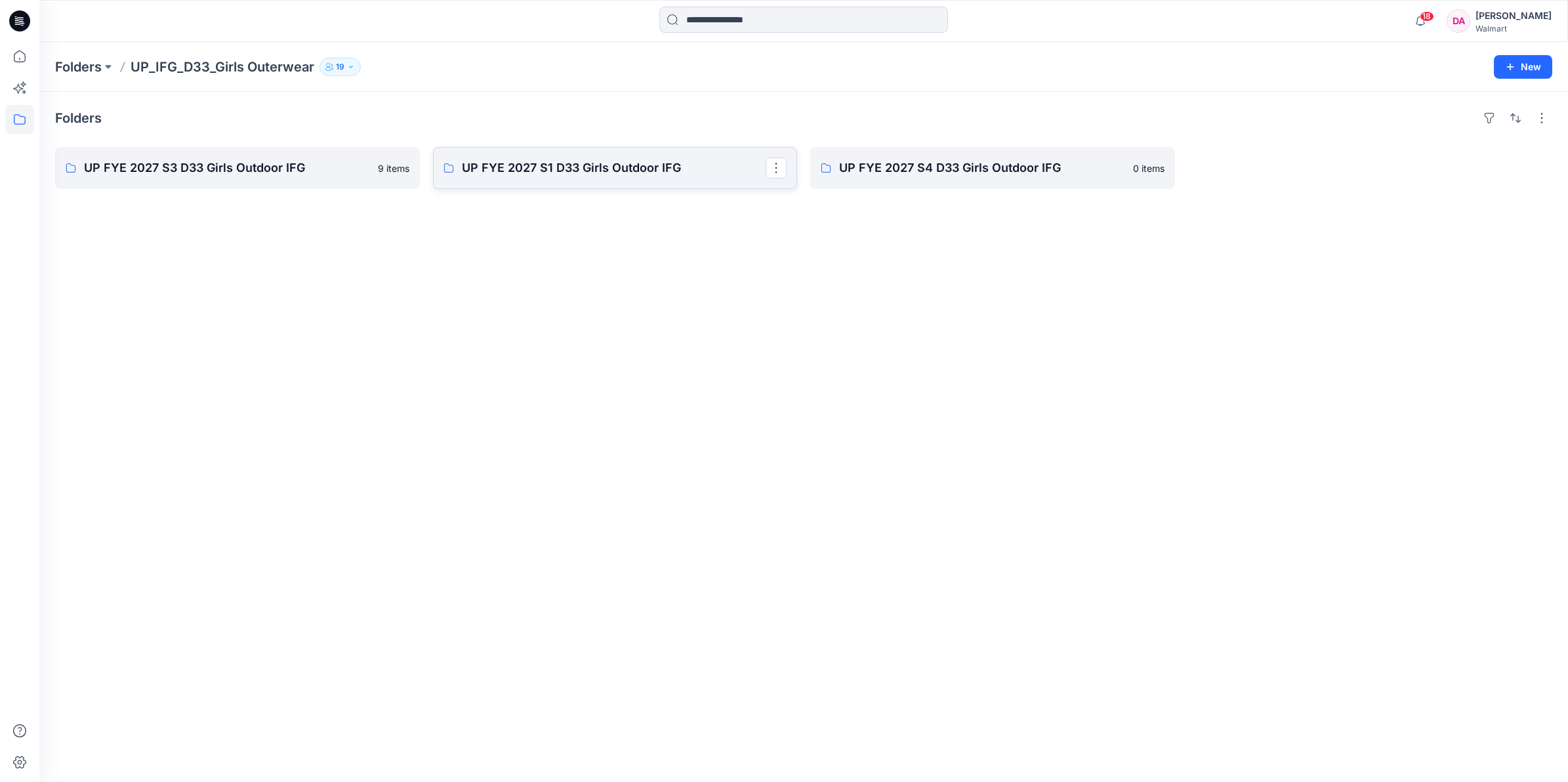
click at [559, 173] on p "UP FYE 2027 S1 D33 Girls Outdoor IFG" at bounding box center [614, 168] width 304 height 19
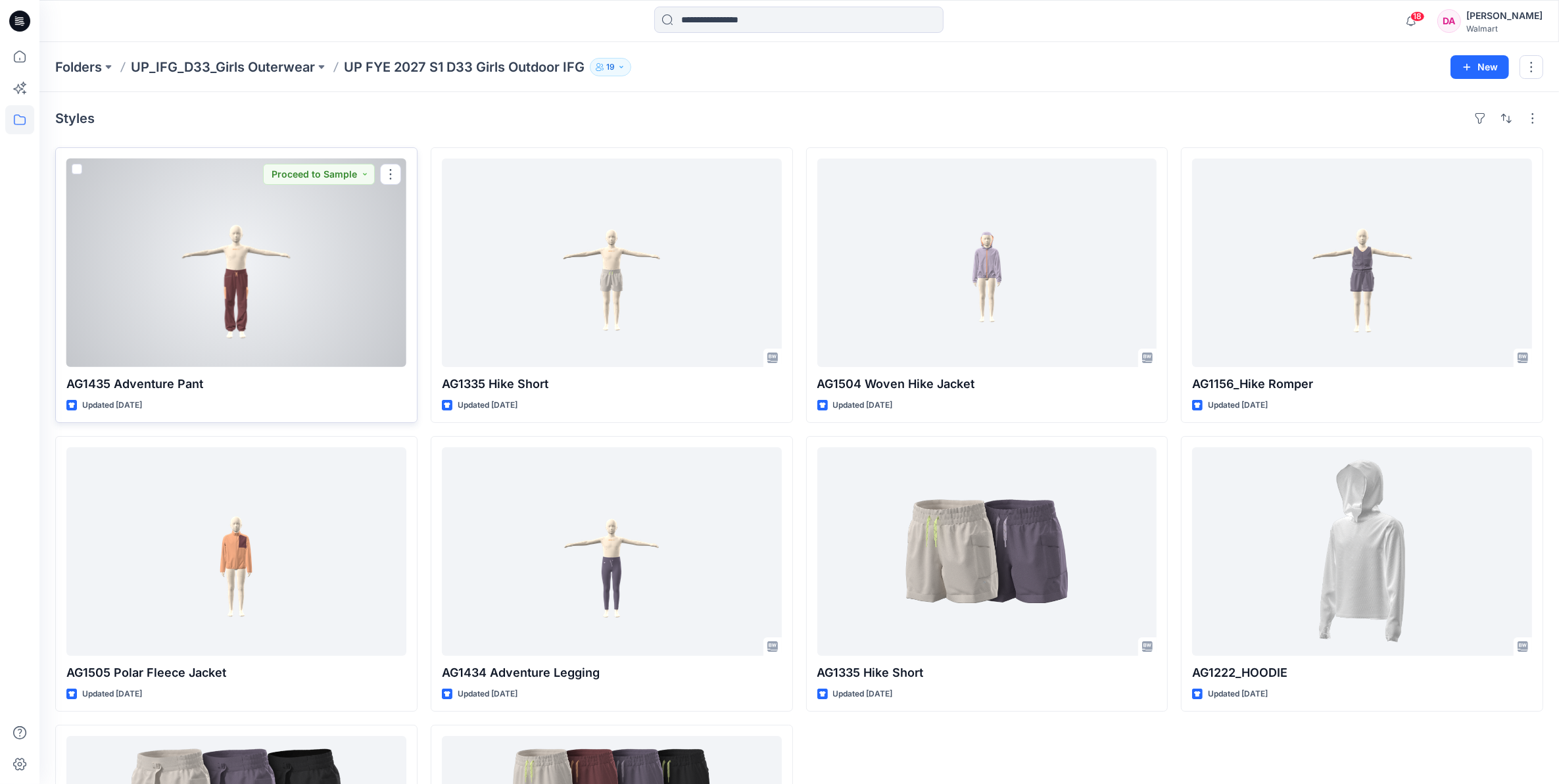
click at [346, 247] on div at bounding box center [236, 263] width 340 height 209
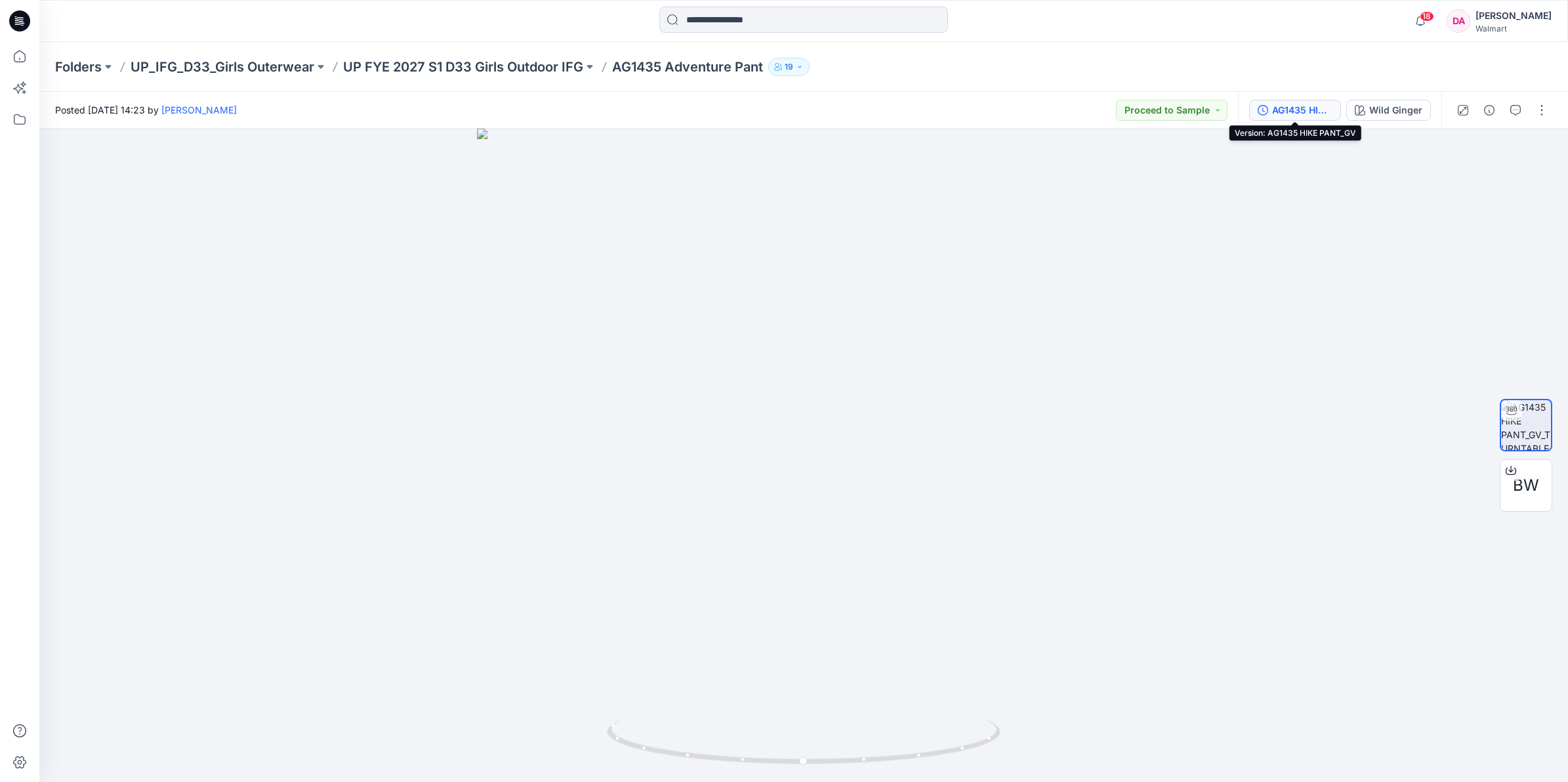
click at [1303, 112] on div "AG1435 HIKE PANT_GV" at bounding box center [1302, 110] width 60 height 15
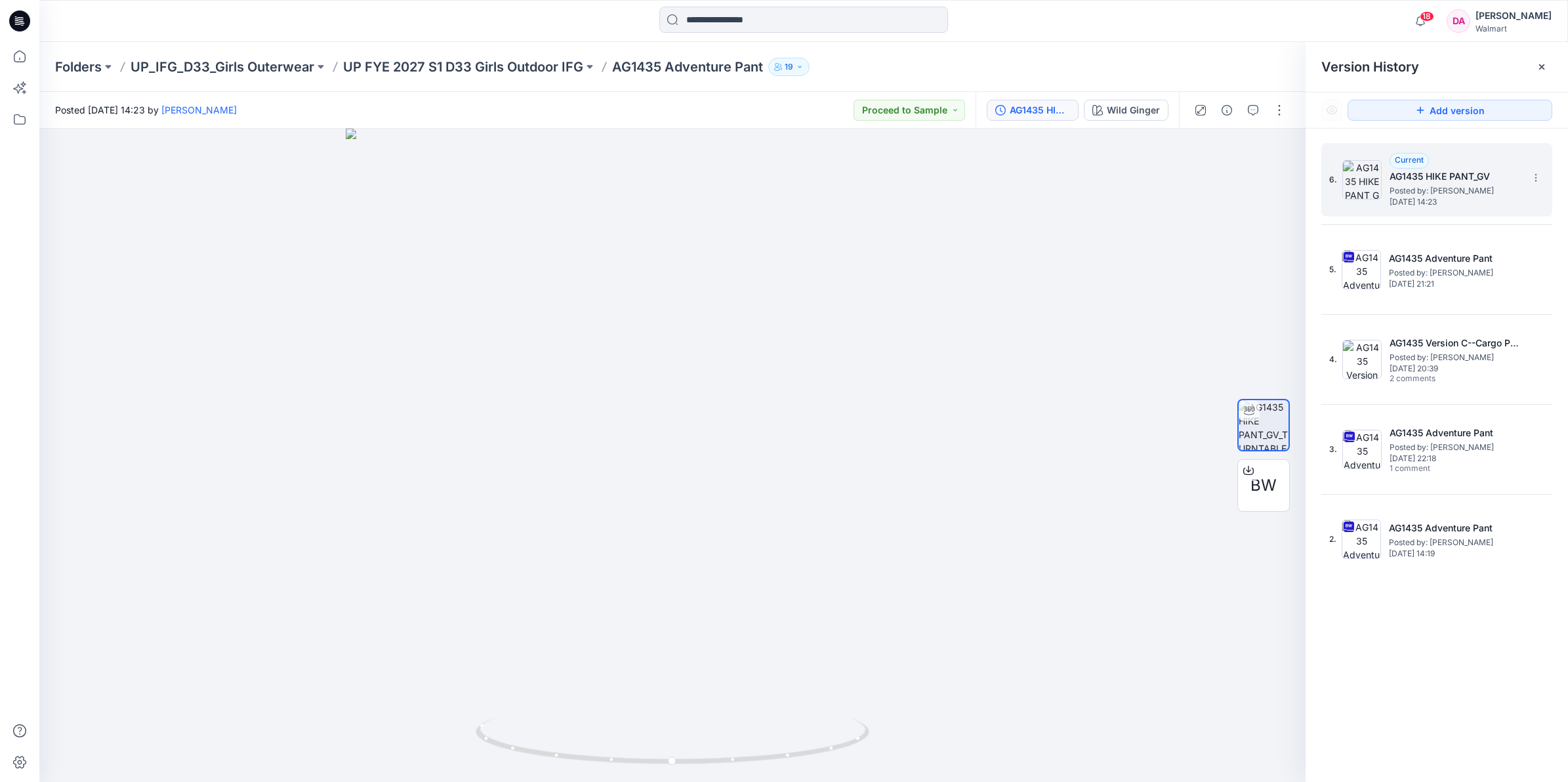
click at [1452, 171] on h5 "AG1435 HIKE PANT_GV" at bounding box center [1455, 177] width 132 height 16
click at [1457, 171] on h5 "AG1435 HIKE PANT_GV" at bounding box center [1455, 177] width 132 height 16
click at [1248, 107] on icon "button" at bounding box center [1253, 110] width 11 height 11
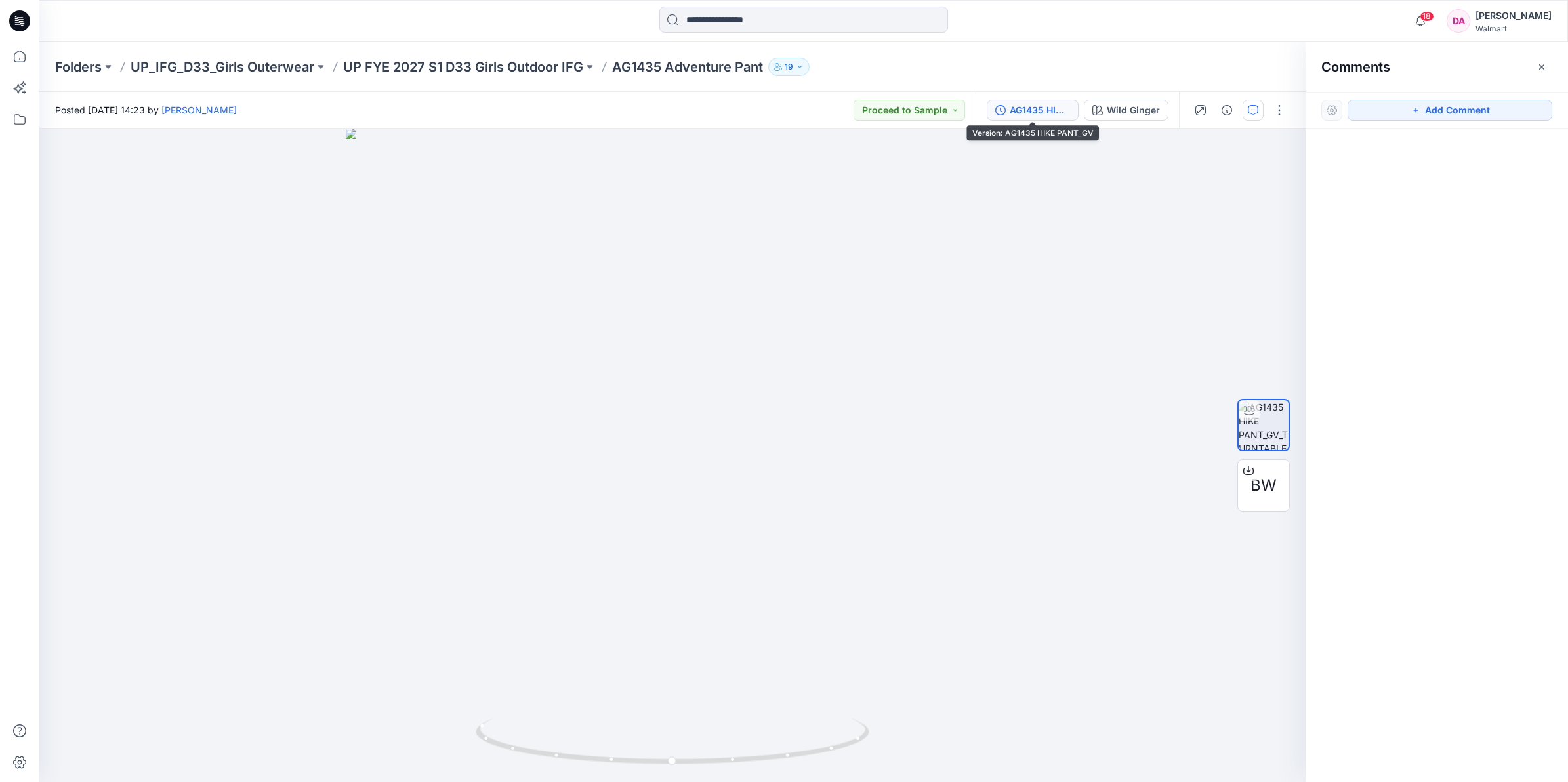
click at [1022, 116] on div "AG1435 HIKE PANT_GV" at bounding box center [1040, 110] width 60 height 15
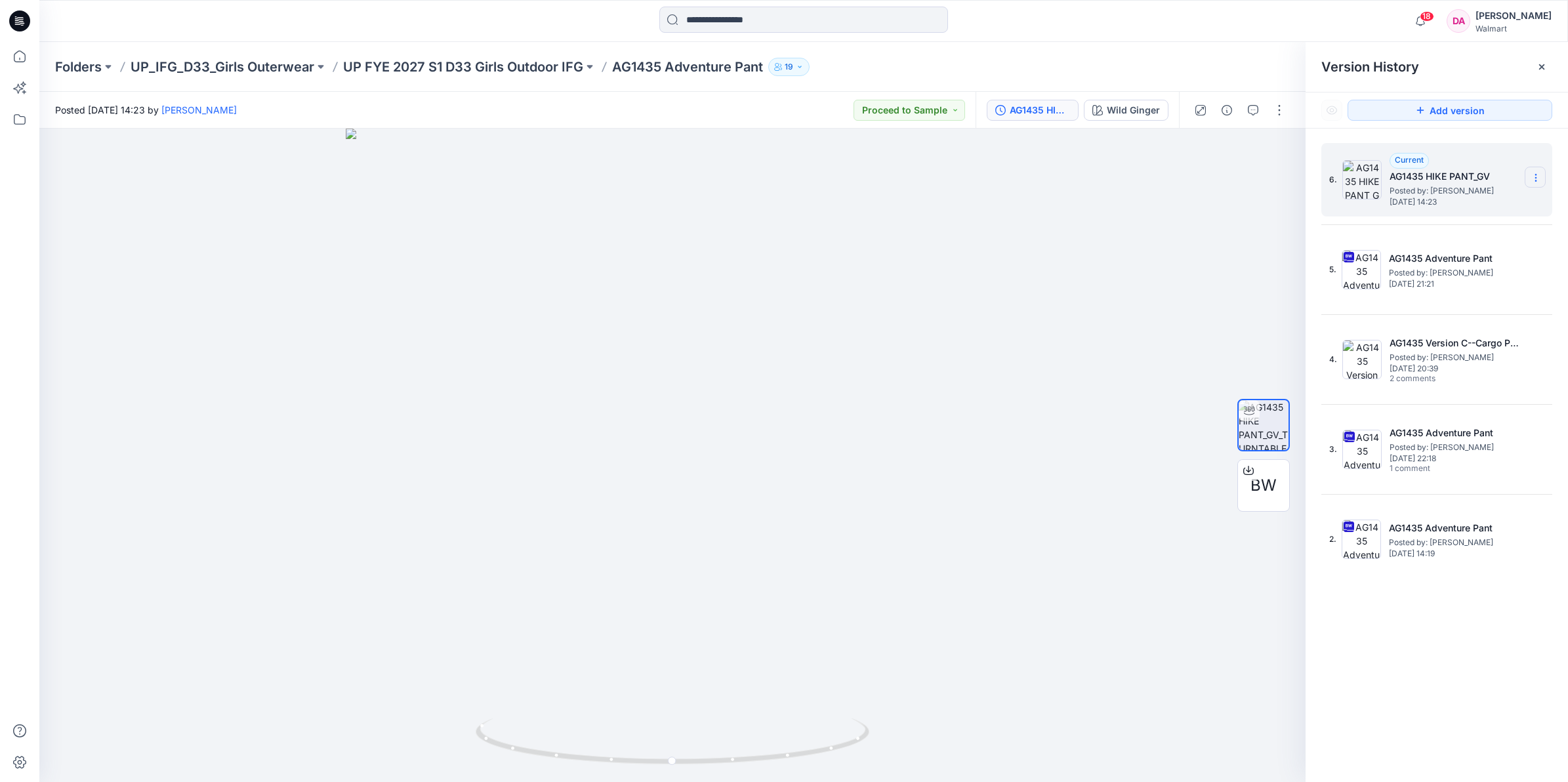
click at [1542, 168] on section at bounding box center [1535, 177] width 21 height 21
click at [1238, 245] on div at bounding box center [672, 455] width 1266 height 653
click at [1402, 175] on h5 "AG1435 HIKE PANT_GV" at bounding box center [1455, 177] width 132 height 16
click at [1248, 469] on icon at bounding box center [1248, 470] width 11 height 11
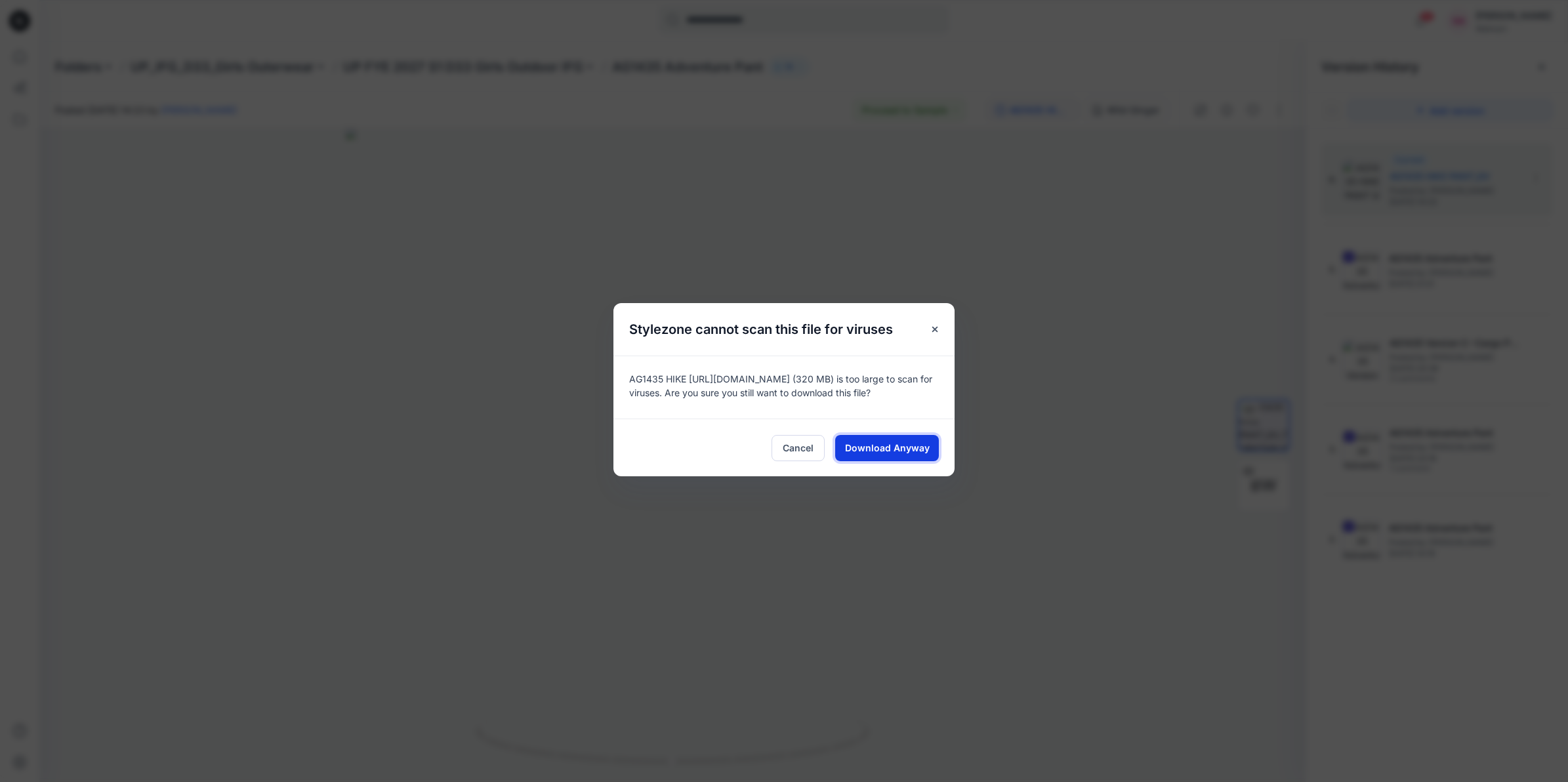
click at [908, 459] on button "Download Anyway" at bounding box center [886, 448] width 103 height 26
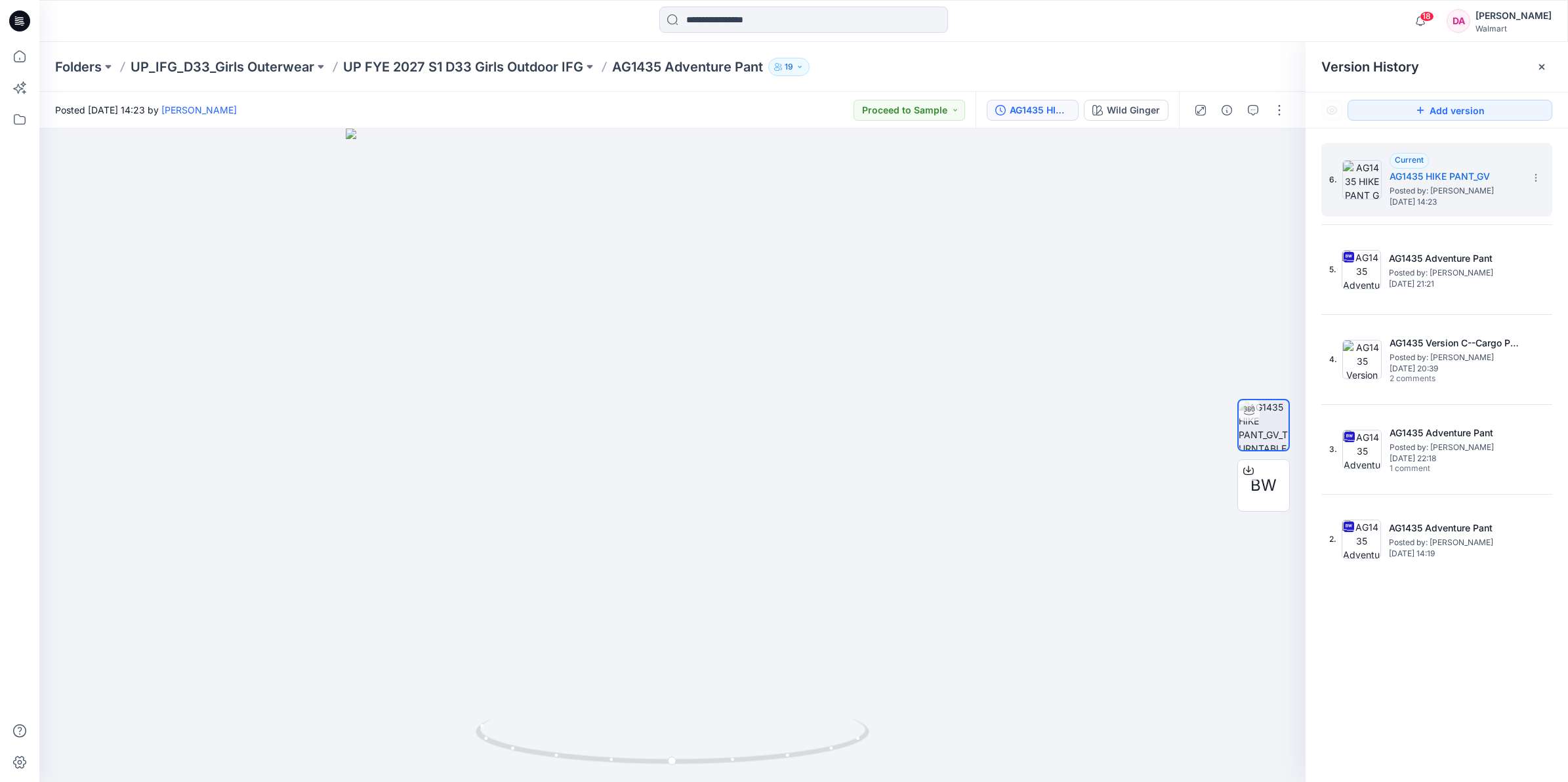
click at [1030, 67] on div "Folders UP_IFG_D33_Girls Outerwear UP FYE 2027 S1 D33 Girls Outdoor IFG AG1435 …" at bounding box center [752, 67] width 1394 height 19
click at [1254, 109] on icon "button" at bounding box center [1253, 110] width 11 height 11
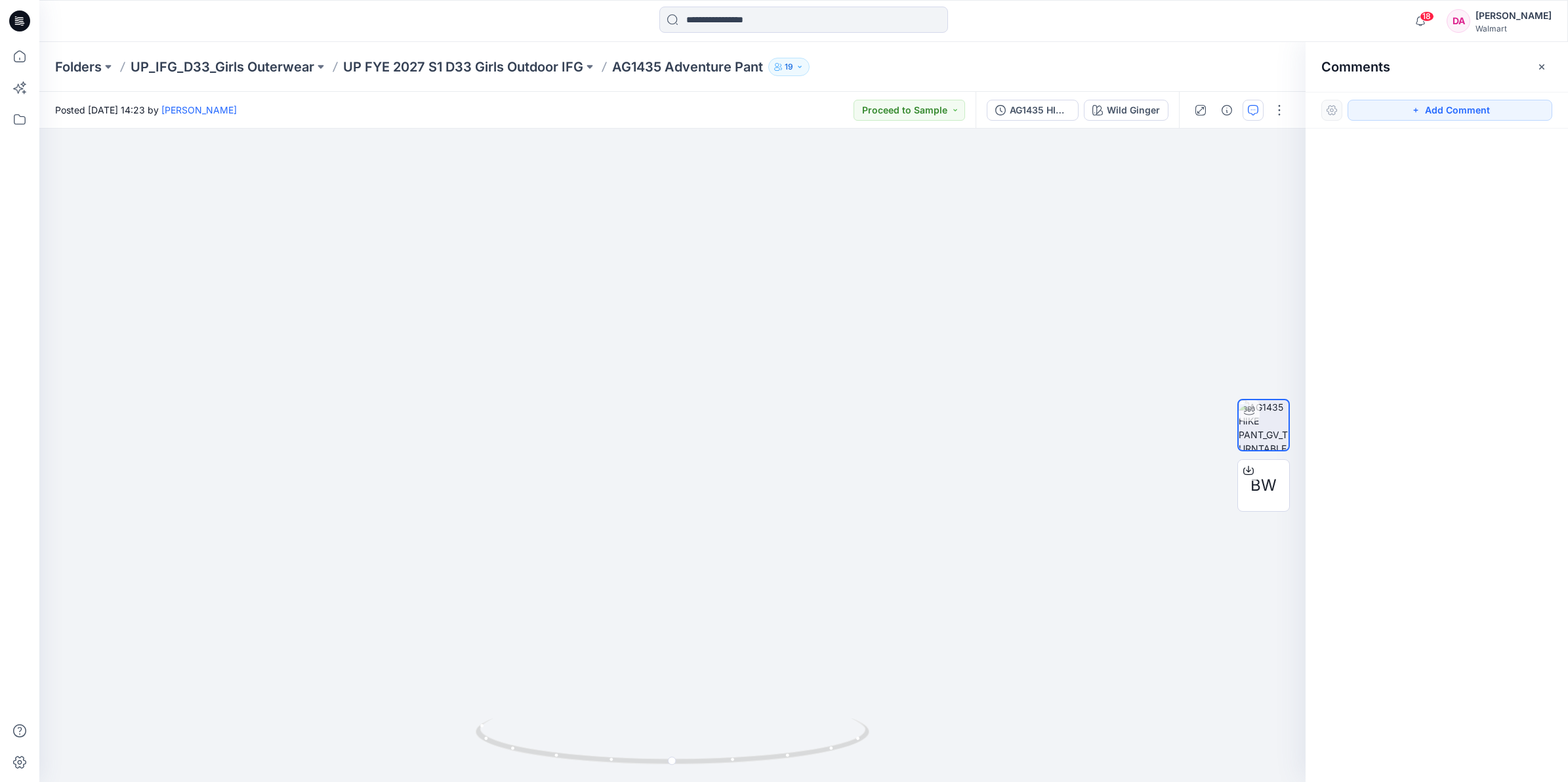
click at [1254, 109] on icon "button" at bounding box center [1253, 110] width 11 height 11
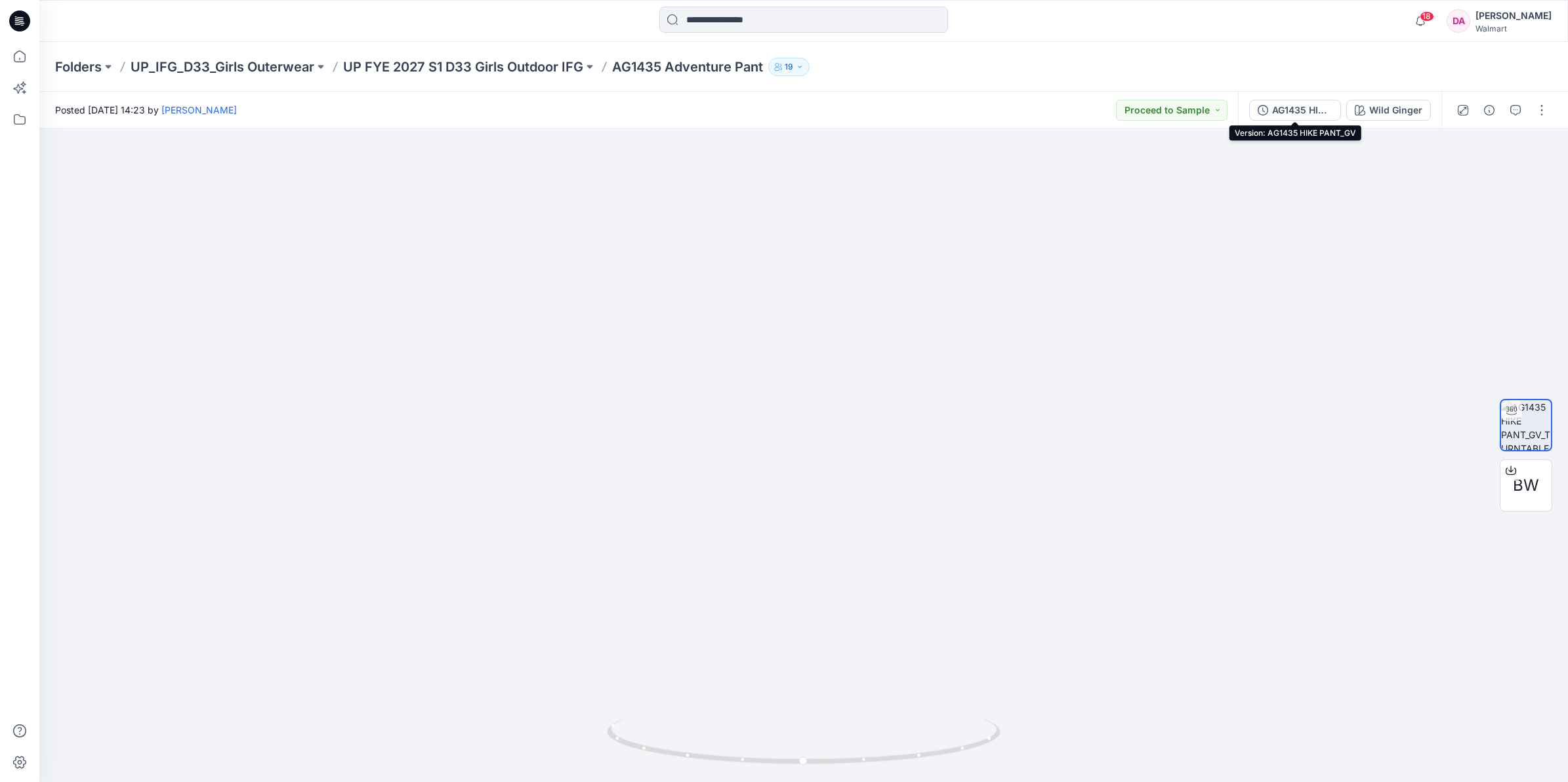
click at [1290, 110] on div "AG1435 HIKE PANT_GV" at bounding box center [1302, 110] width 60 height 15
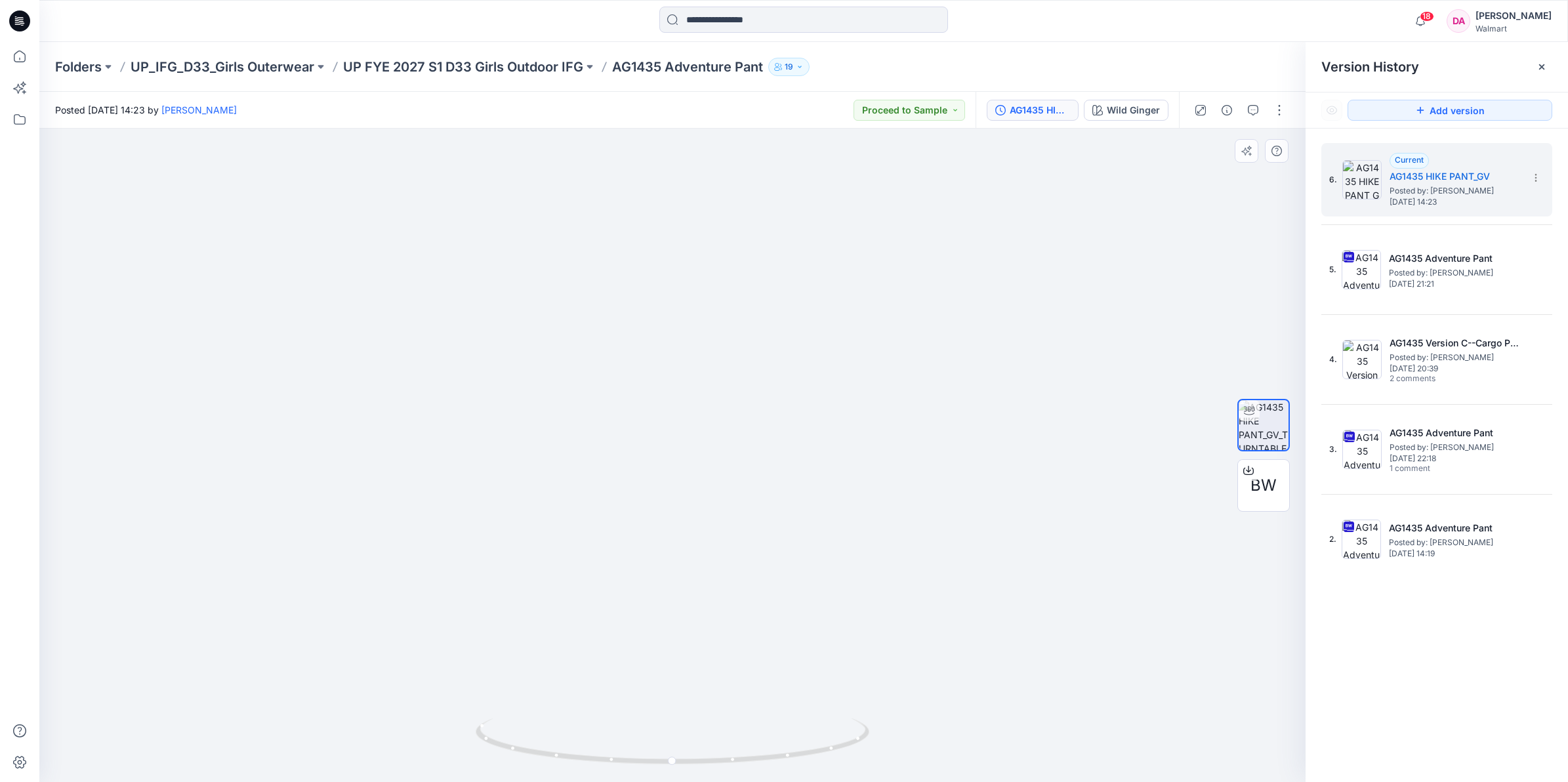
drag, startPoint x: 725, startPoint y: 584, endPoint x: 708, endPoint y: 468, distance: 117.2
drag, startPoint x: 150, startPoint y: 259, endPoint x: 274, endPoint y: 462, distance: 237.9
click at [150, 259] on div at bounding box center [672, 455] width 1266 height 653
